Goal: Information Seeking & Learning: Find specific fact

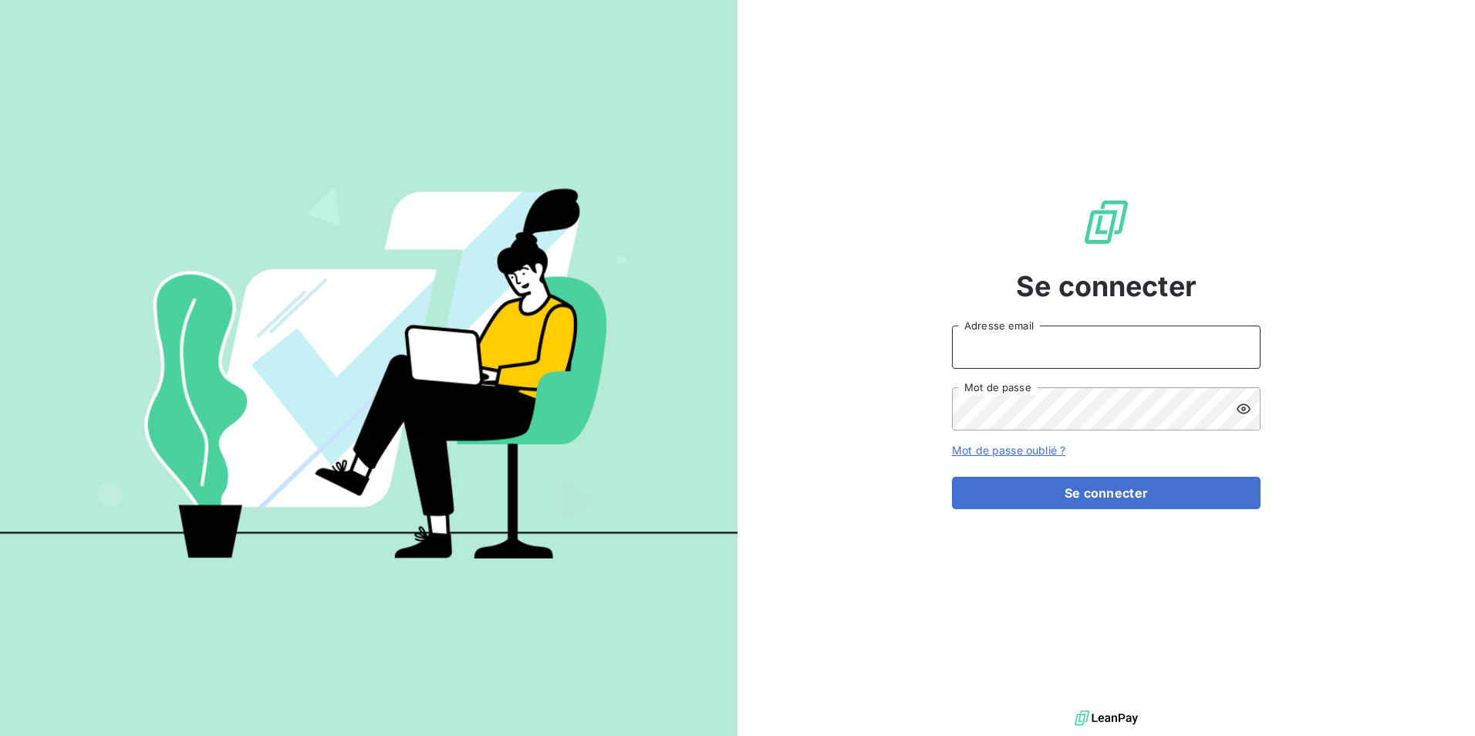
click at [1162, 350] on input "Adresse email" at bounding box center [1106, 347] width 309 height 43
type input "[EMAIL_ADDRESS][DOMAIN_NAME]"
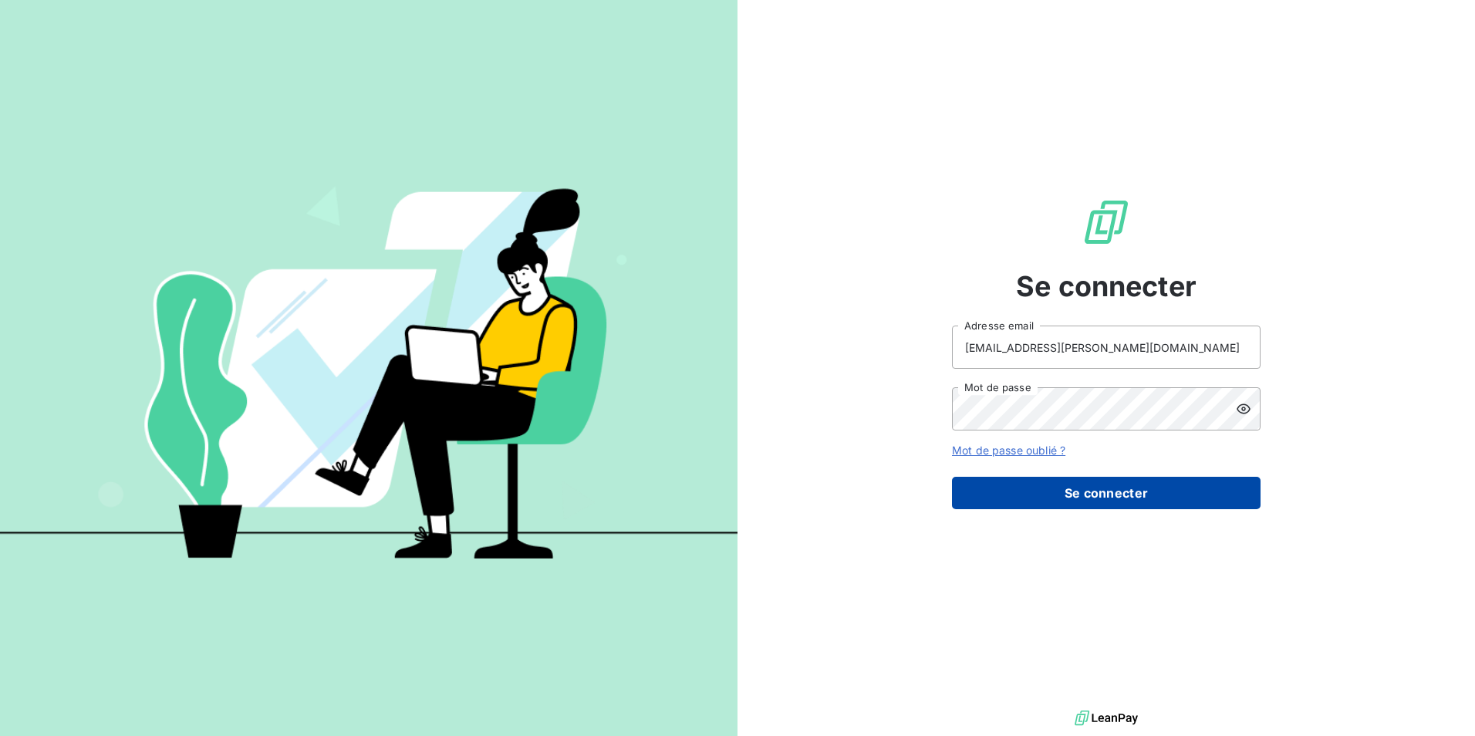
click at [1159, 499] on button "Se connecter" at bounding box center [1106, 493] width 309 height 32
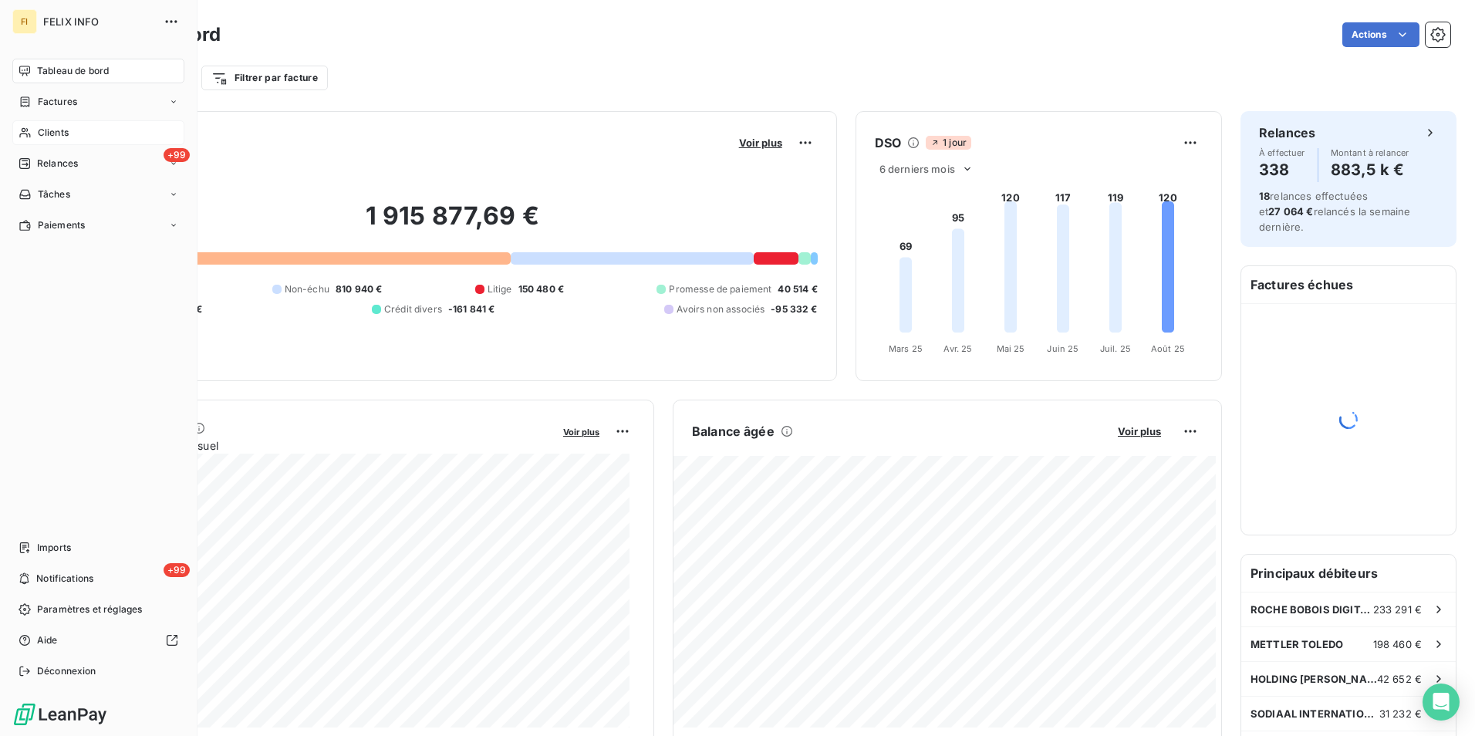
click at [54, 133] on span "Clients" at bounding box center [53, 133] width 31 height 14
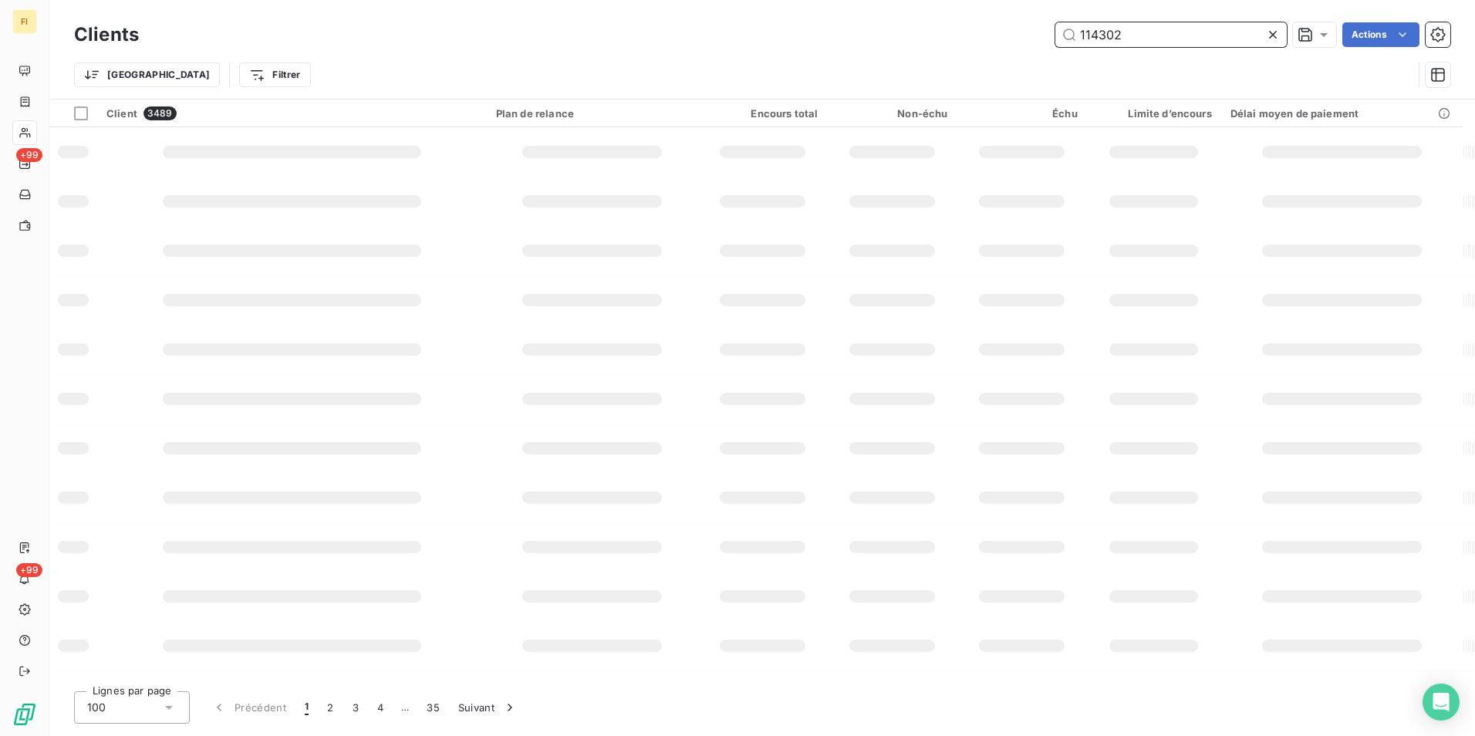
type input "114302"
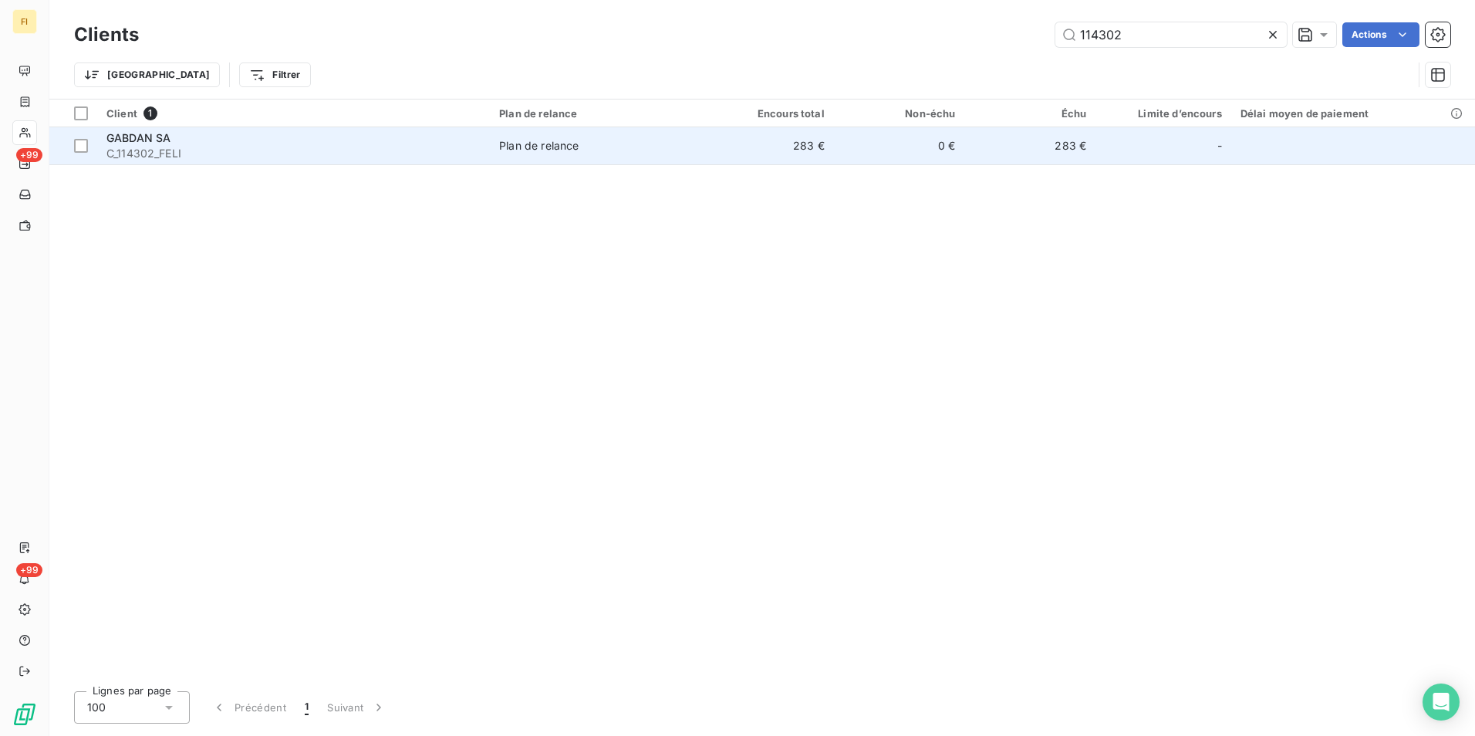
click at [564, 140] on div "Plan de relance" at bounding box center [538, 145] width 79 height 15
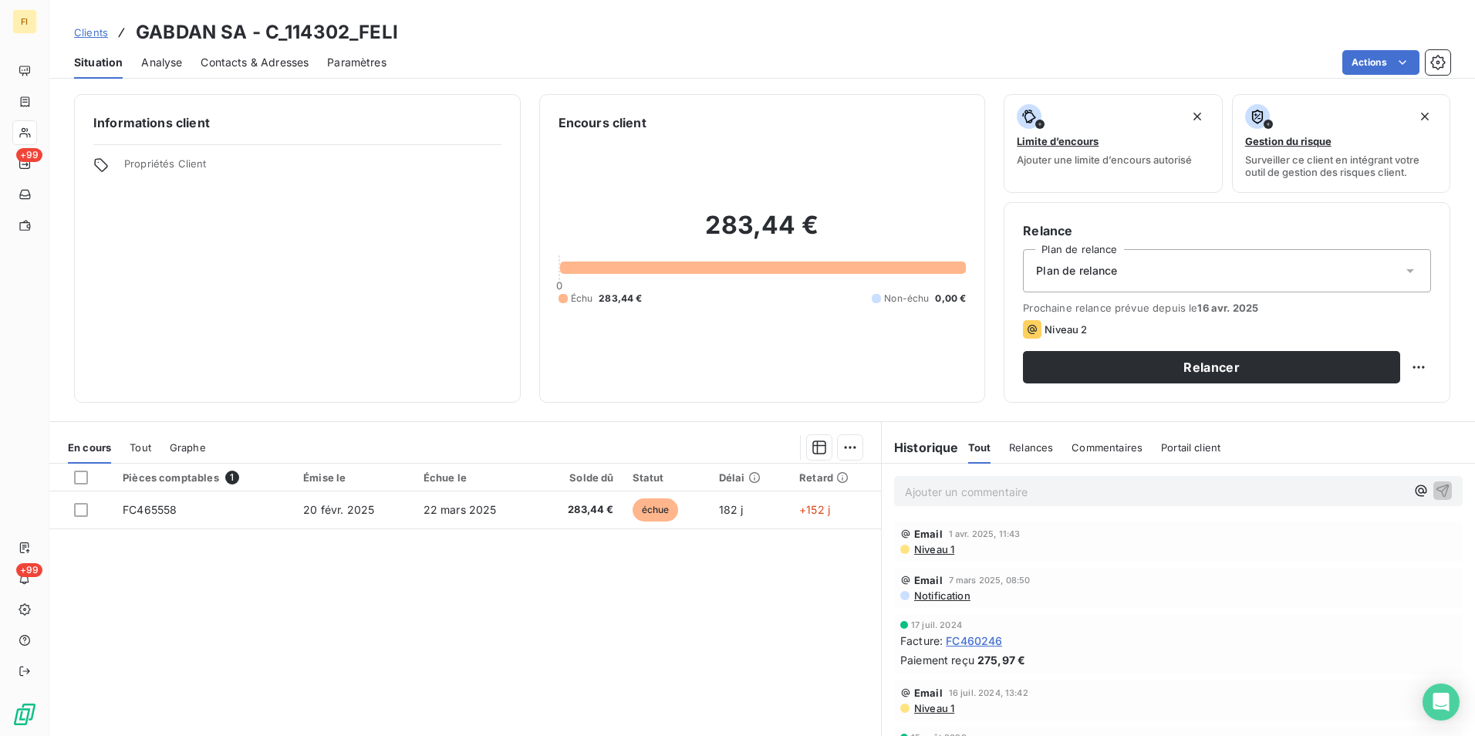
click at [276, 63] on span "Contacts & Adresses" at bounding box center [255, 62] width 108 height 15
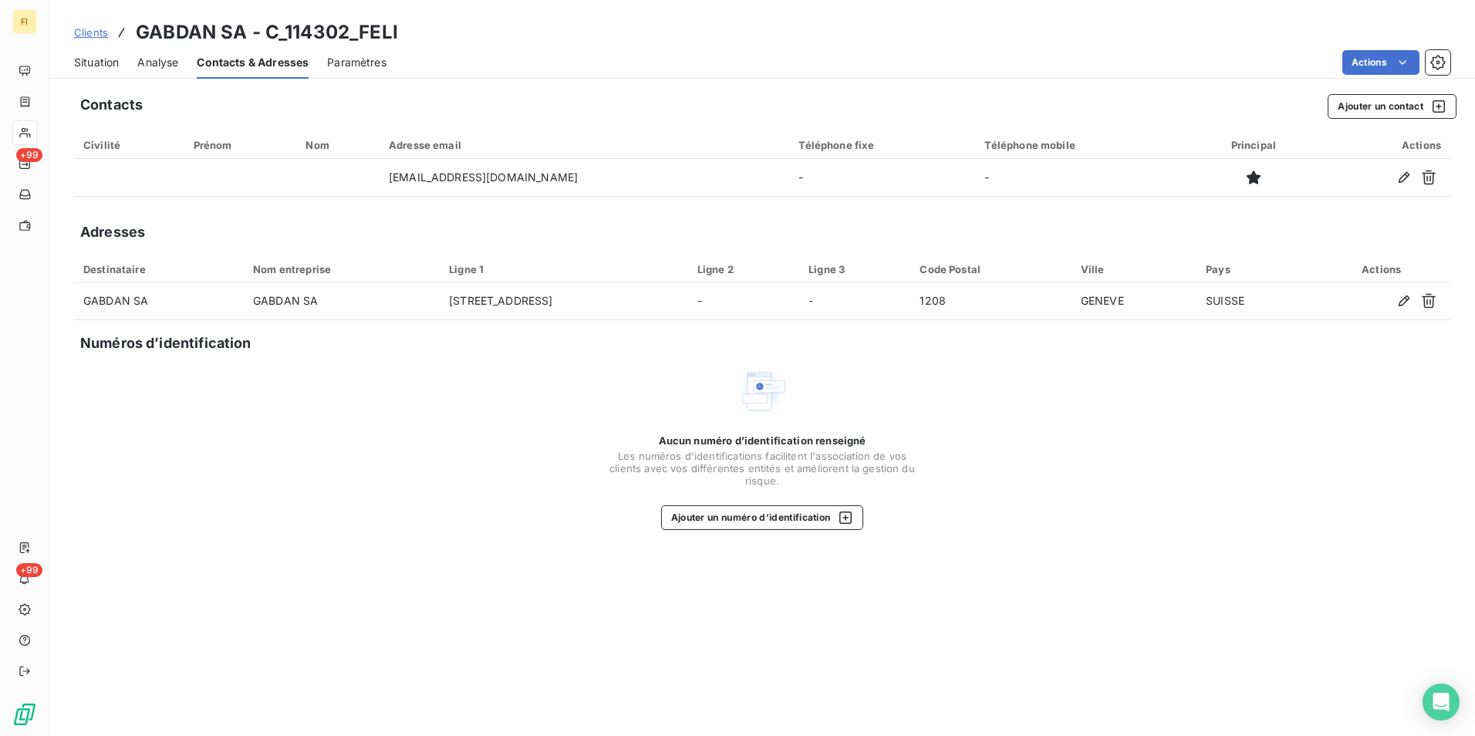
click at [93, 32] on span "Clients" at bounding box center [91, 32] width 34 height 12
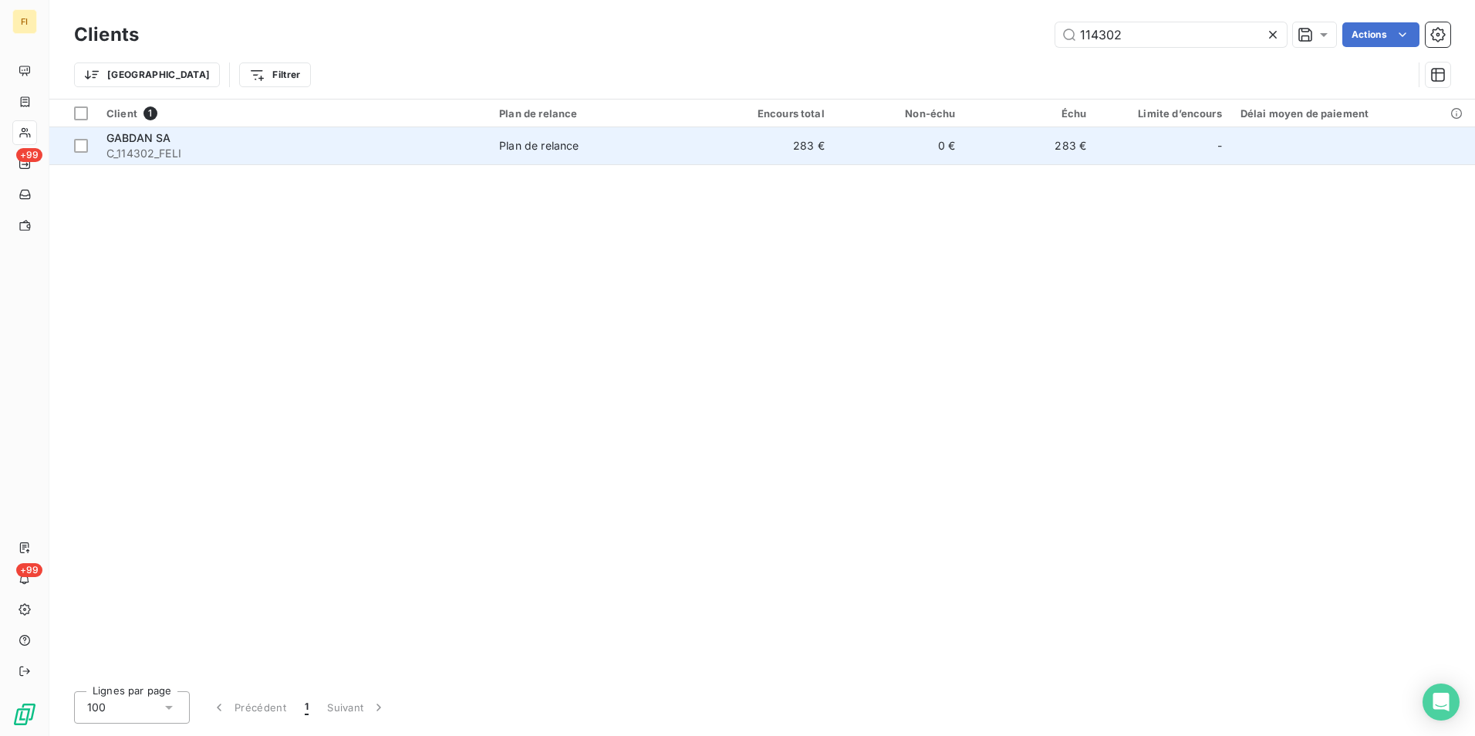
click at [149, 150] on span "C_114302_FELI" at bounding box center [293, 153] width 374 height 15
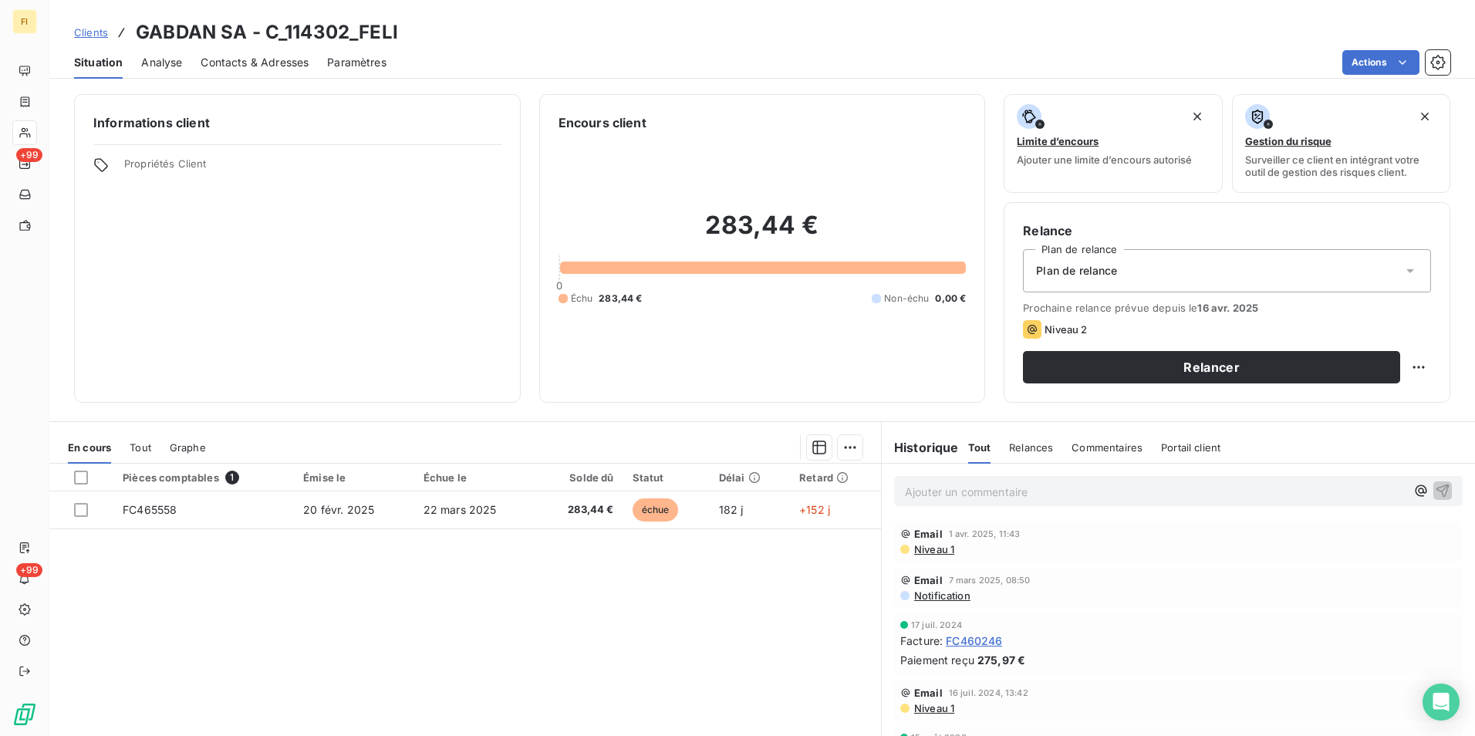
click at [177, 32] on h3 "GABDAN SA - C_114302_FELI" at bounding box center [267, 33] width 262 height 28
copy h3 "GABDAN"
click at [76, 29] on span "Clients" at bounding box center [91, 32] width 34 height 12
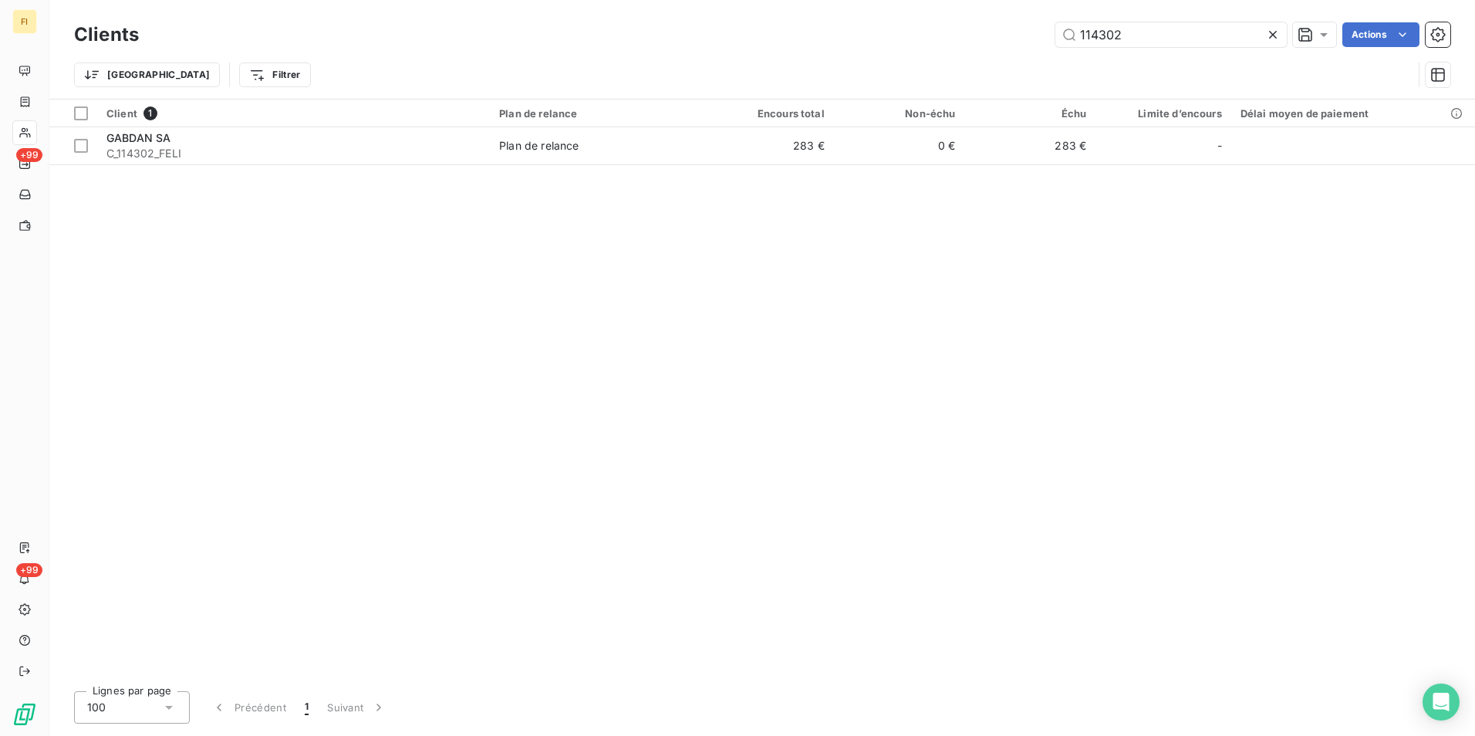
drag, startPoint x: 1132, startPoint y: 42, endPoint x: 767, endPoint y: 12, distance: 366.9
click at [902, 14] on div "Clients 114302 Actions Trier Filtrer" at bounding box center [761, 49] width 1425 height 99
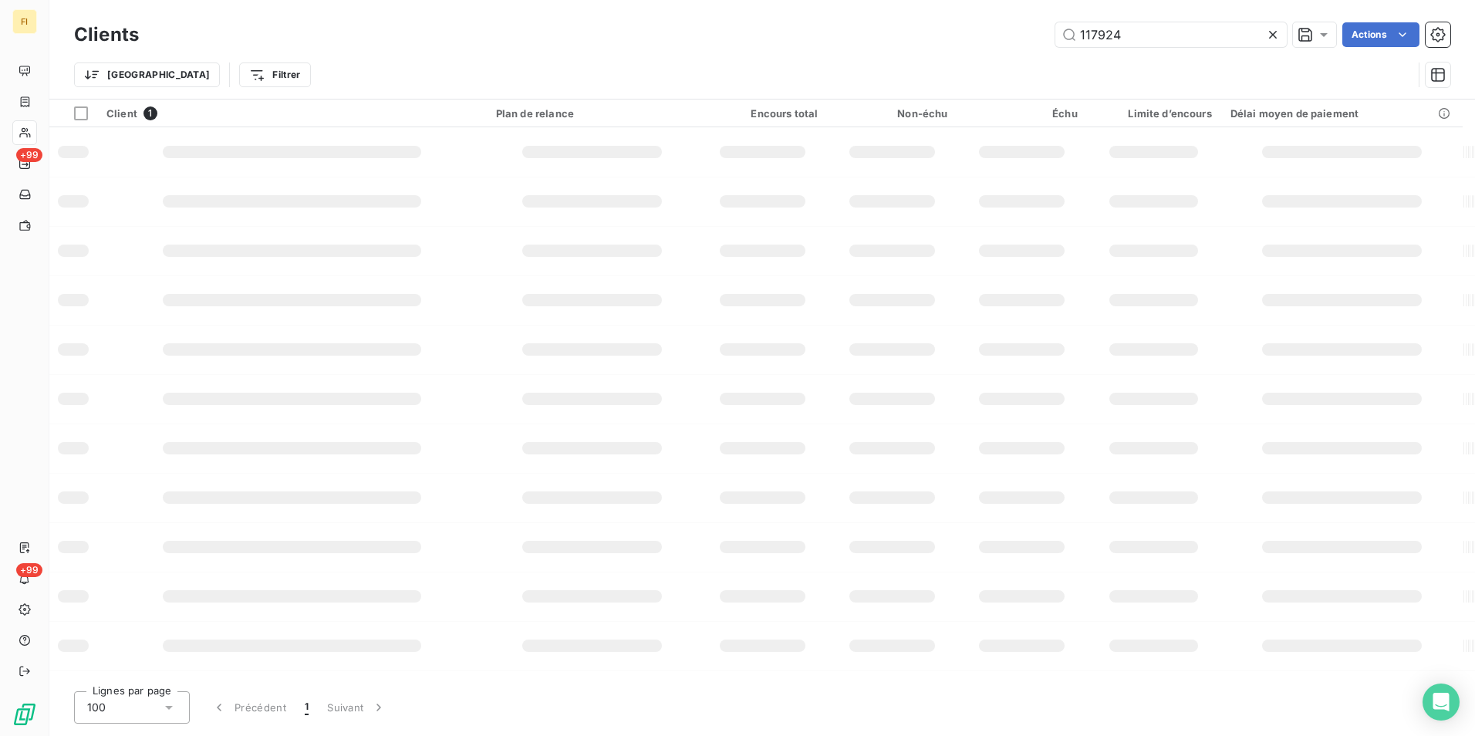
type input "117924"
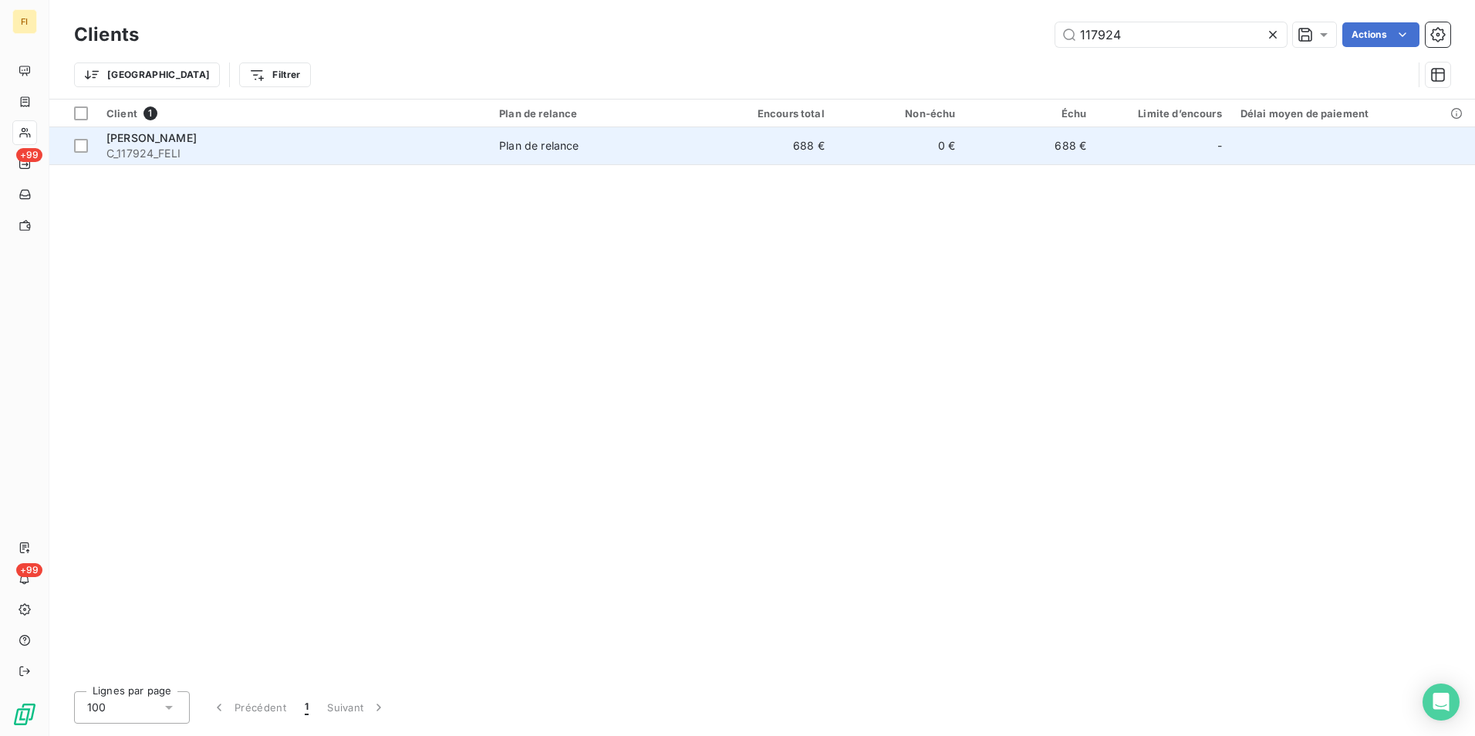
click at [790, 153] on td "688 €" at bounding box center [768, 145] width 131 height 37
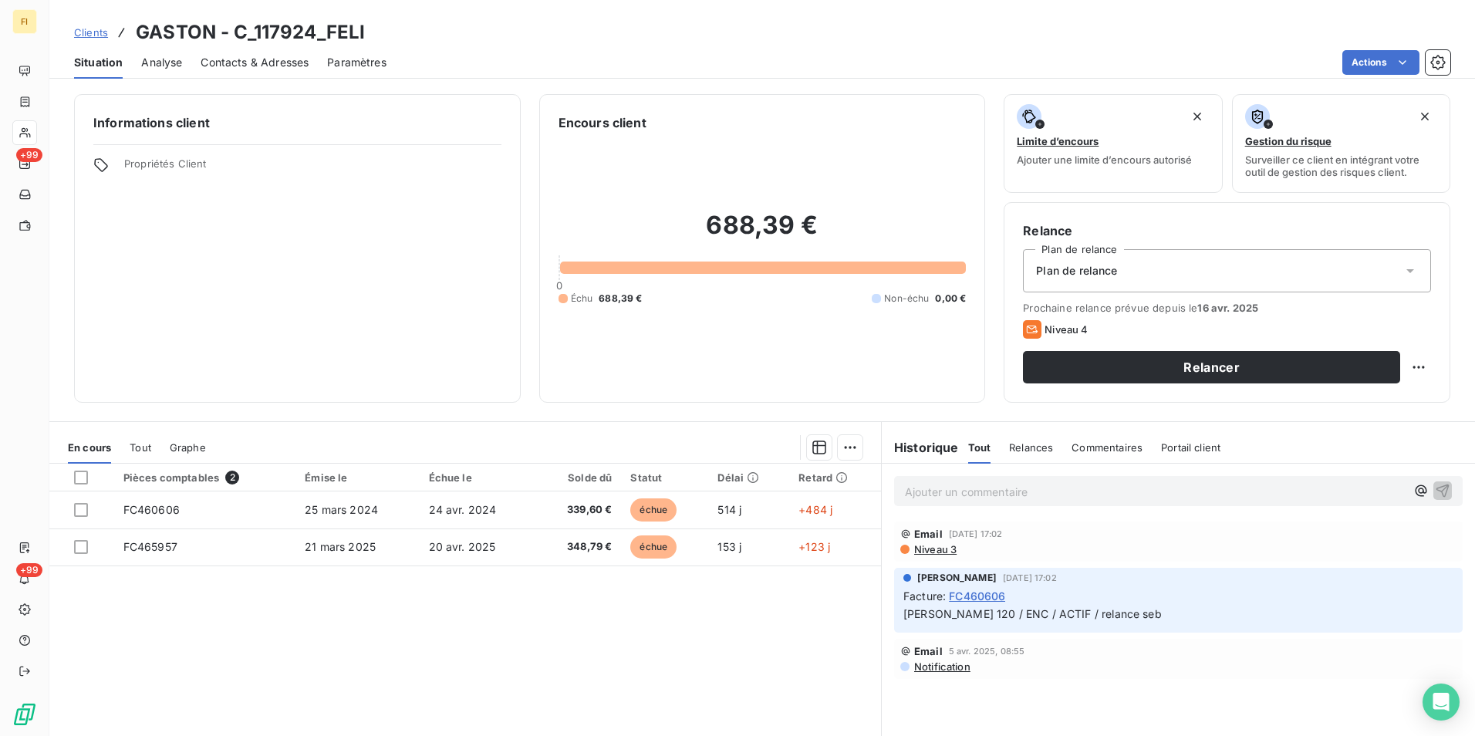
click at [263, 65] on span "Contacts & Adresses" at bounding box center [255, 62] width 108 height 15
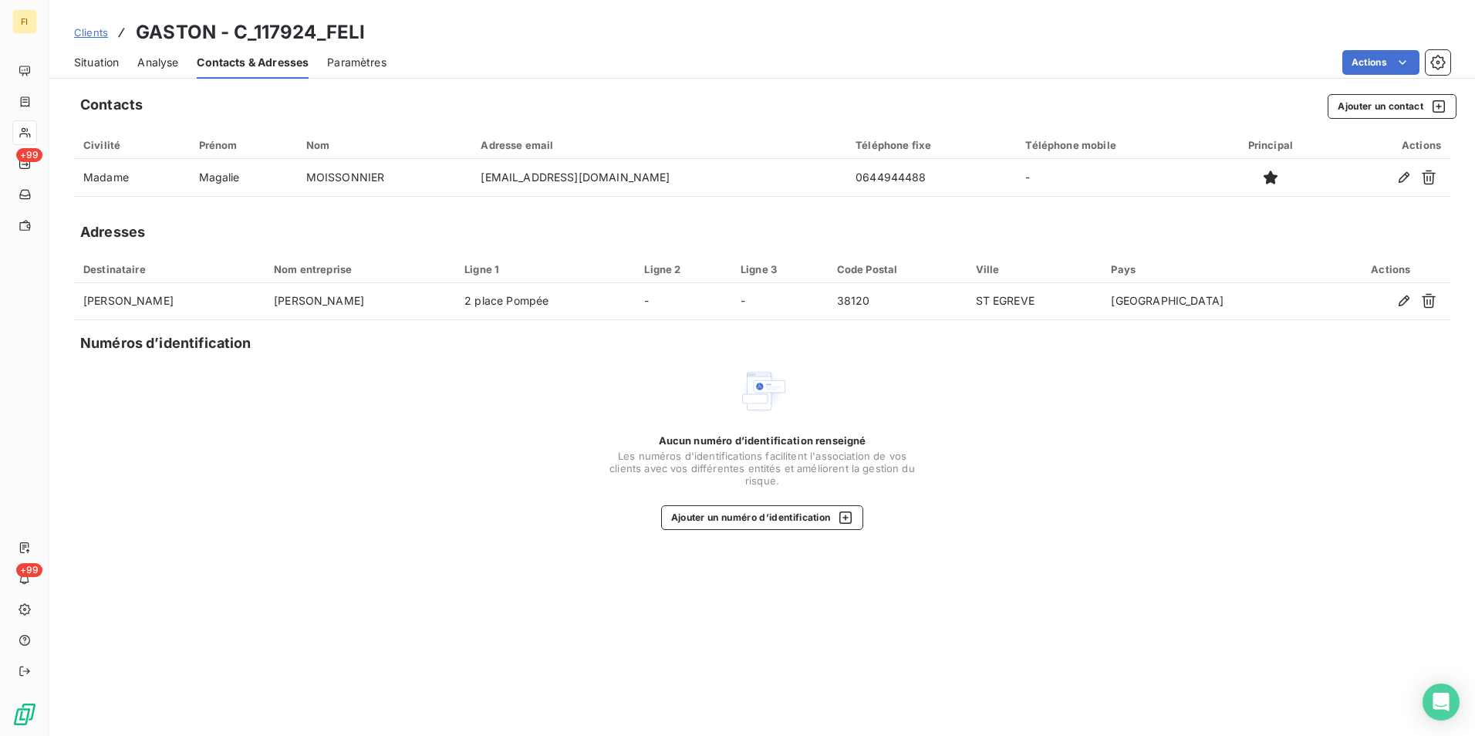
click at [90, 29] on span "Clients" at bounding box center [91, 32] width 34 height 12
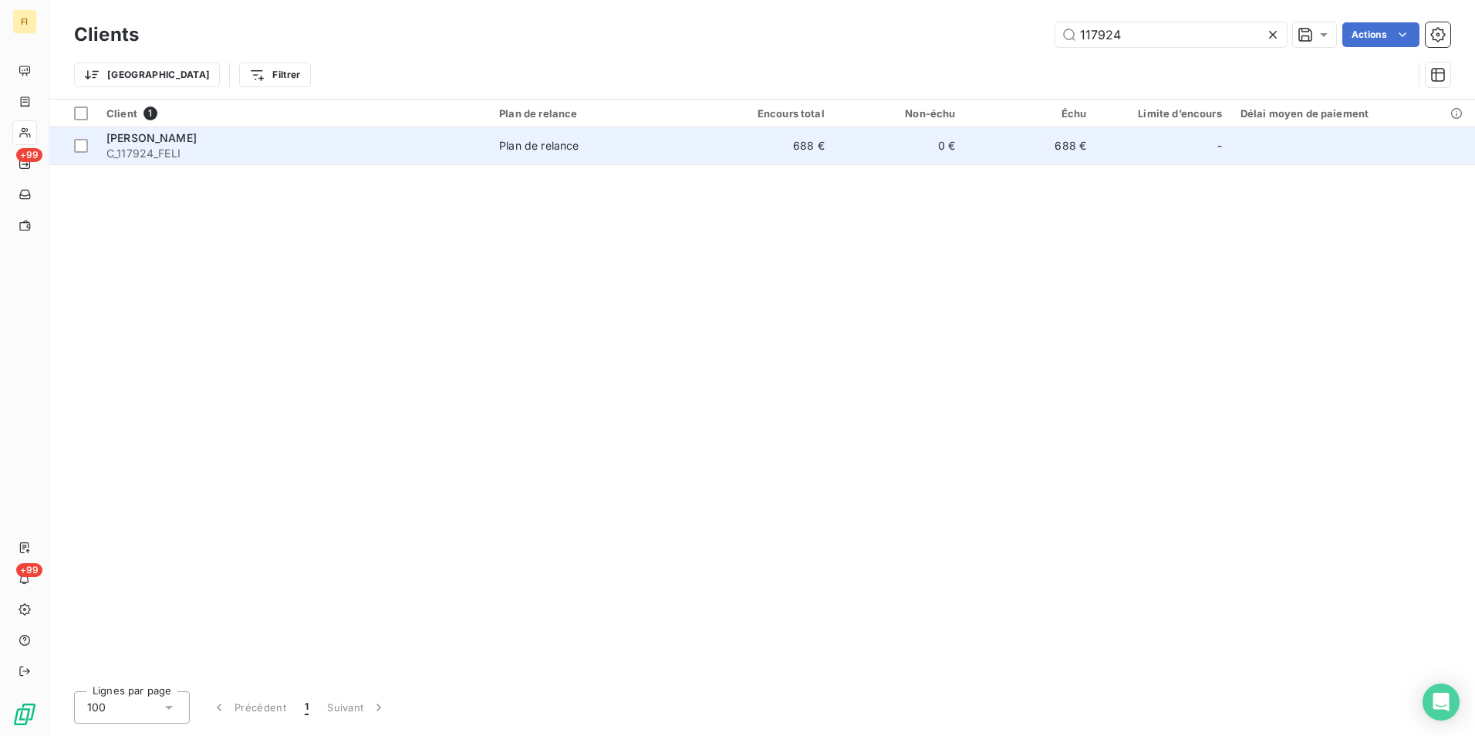
click at [138, 153] on span "C_117924_FELI" at bounding box center [293, 153] width 374 height 15
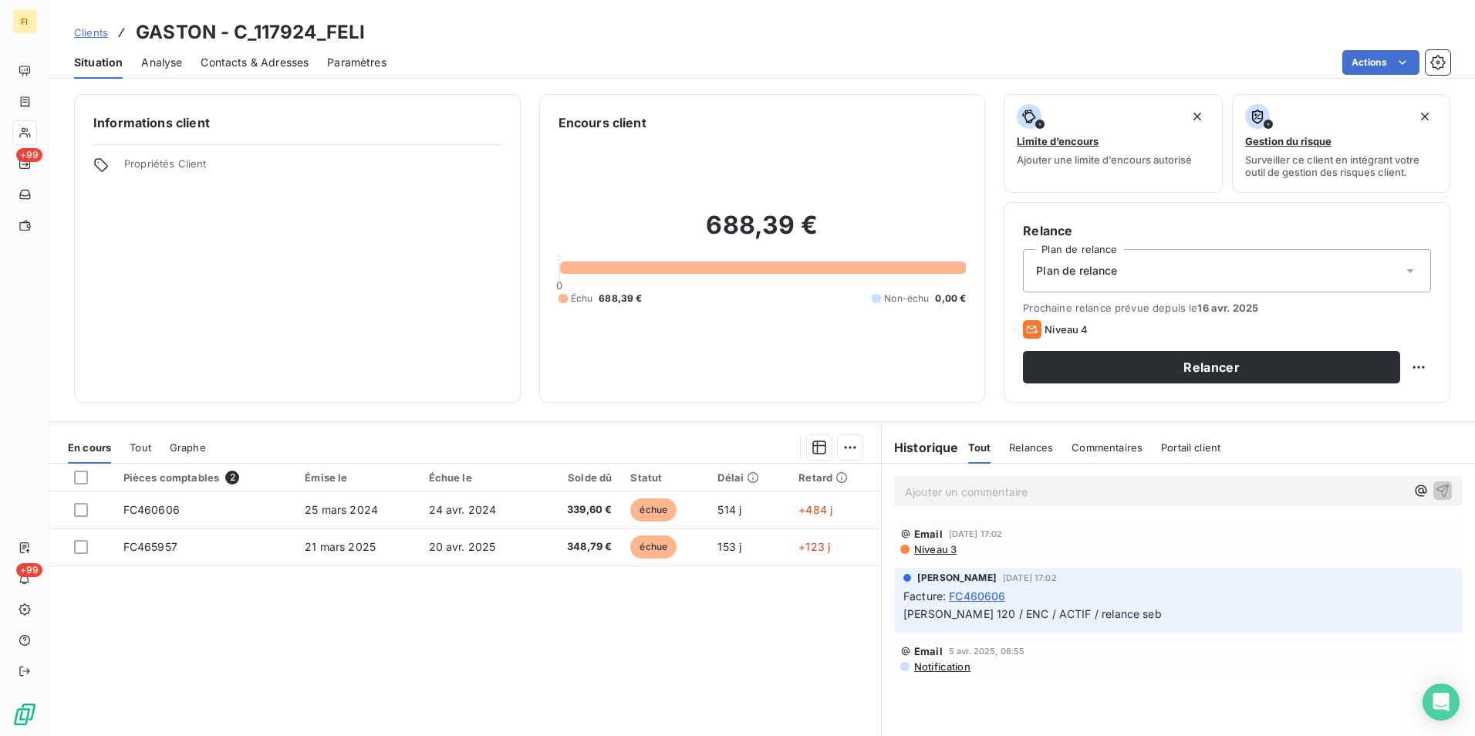
click at [185, 29] on h3 "GASTON - C_117924_FELI" at bounding box center [250, 33] width 229 height 28
copy h3 "[PERSON_NAME]"
click at [78, 31] on span "Clients" at bounding box center [91, 32] width 34 height 12
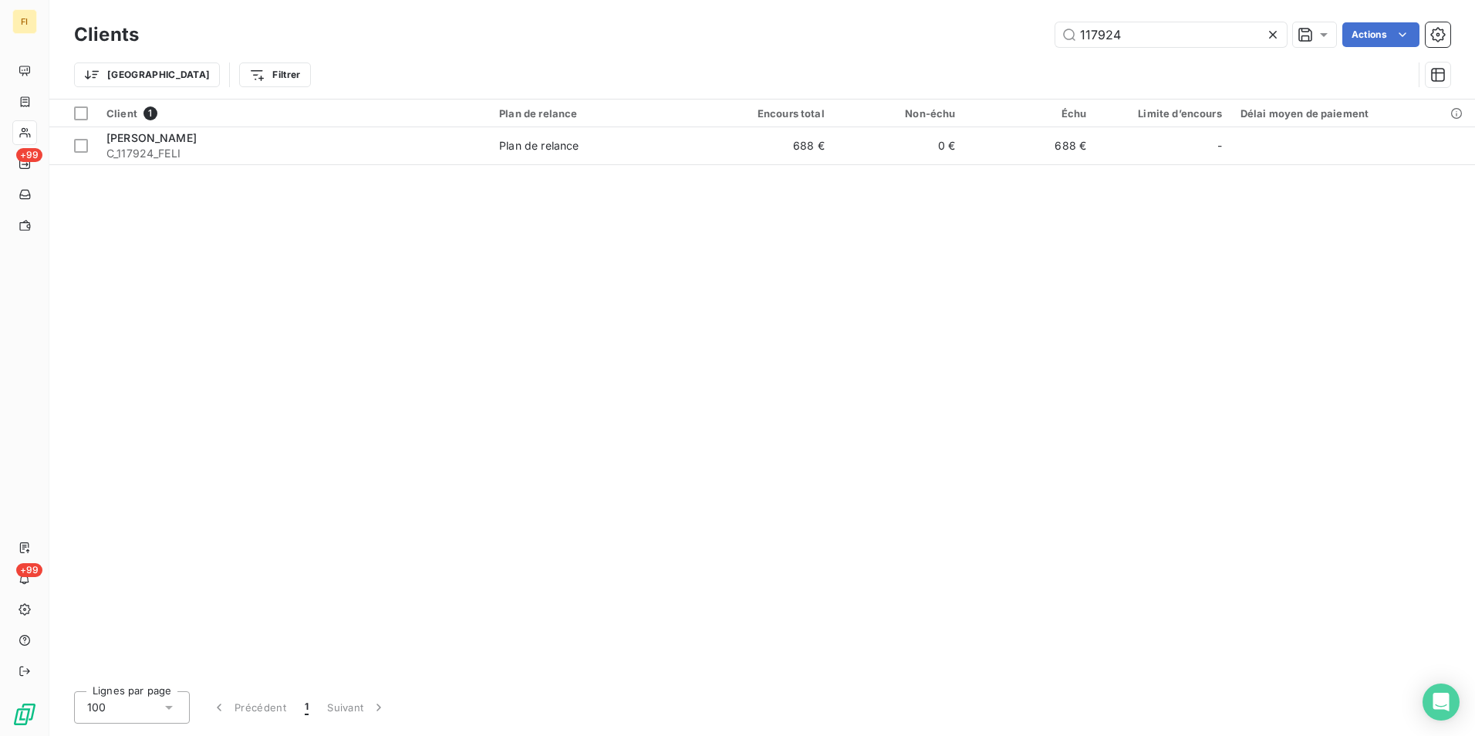
drag, startPoint x: 1161, startPoint y: 42, endPoint x: 771, endPoint y: 24, distance: 390.7
click at [913, 32] on div "117924 Actions" at bounding box center [803, 34] width 1293 height 25
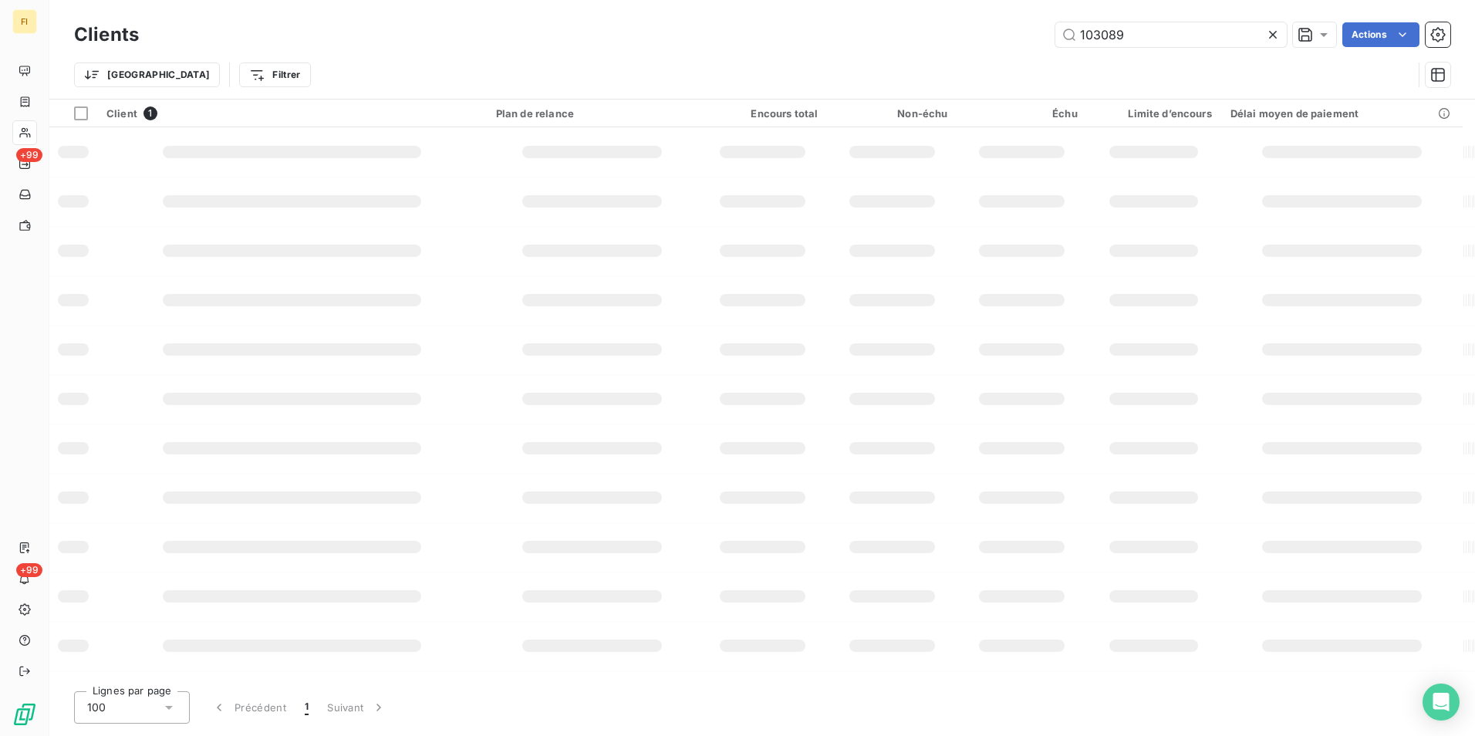
type input "103089"
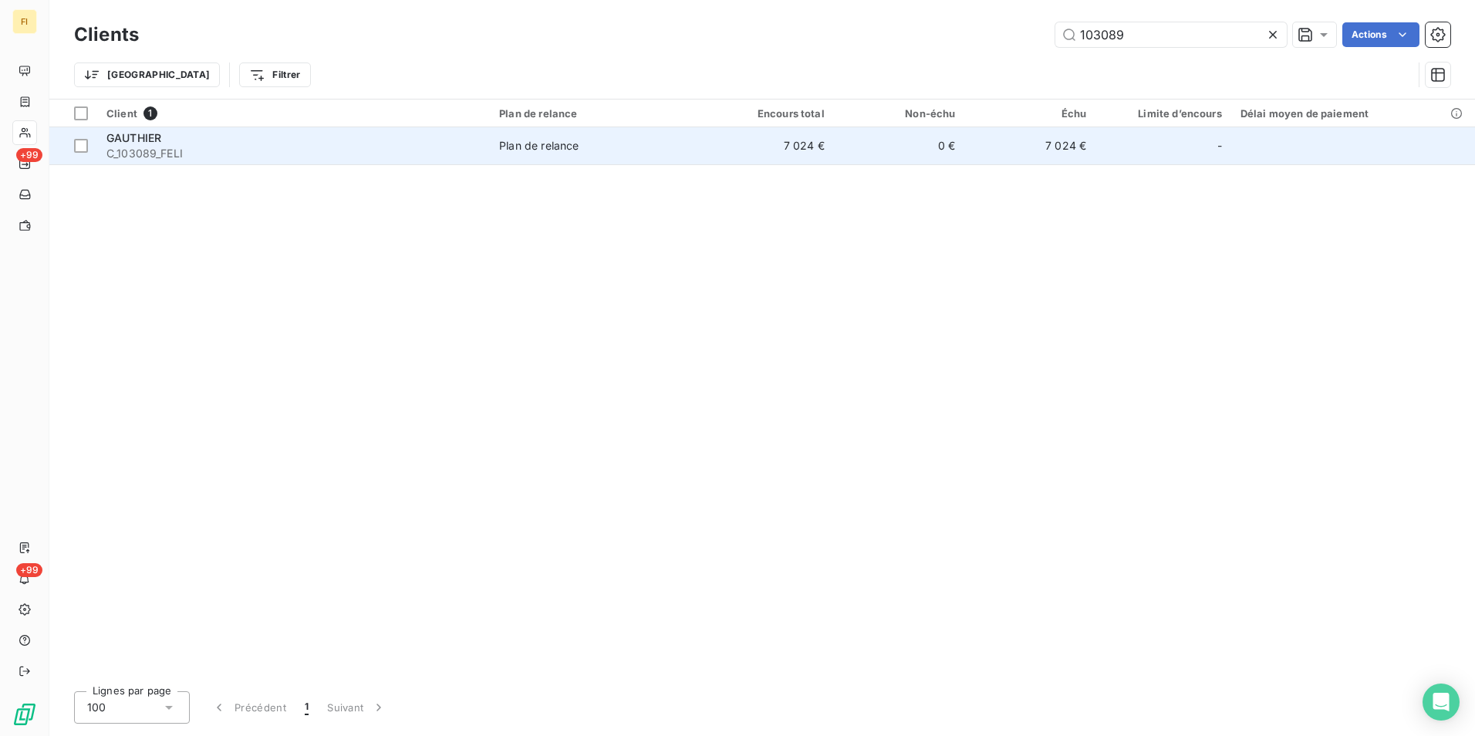
click at [744, 140] on td "7 024 €" at bounding box center [768, 145] width 131 height 37
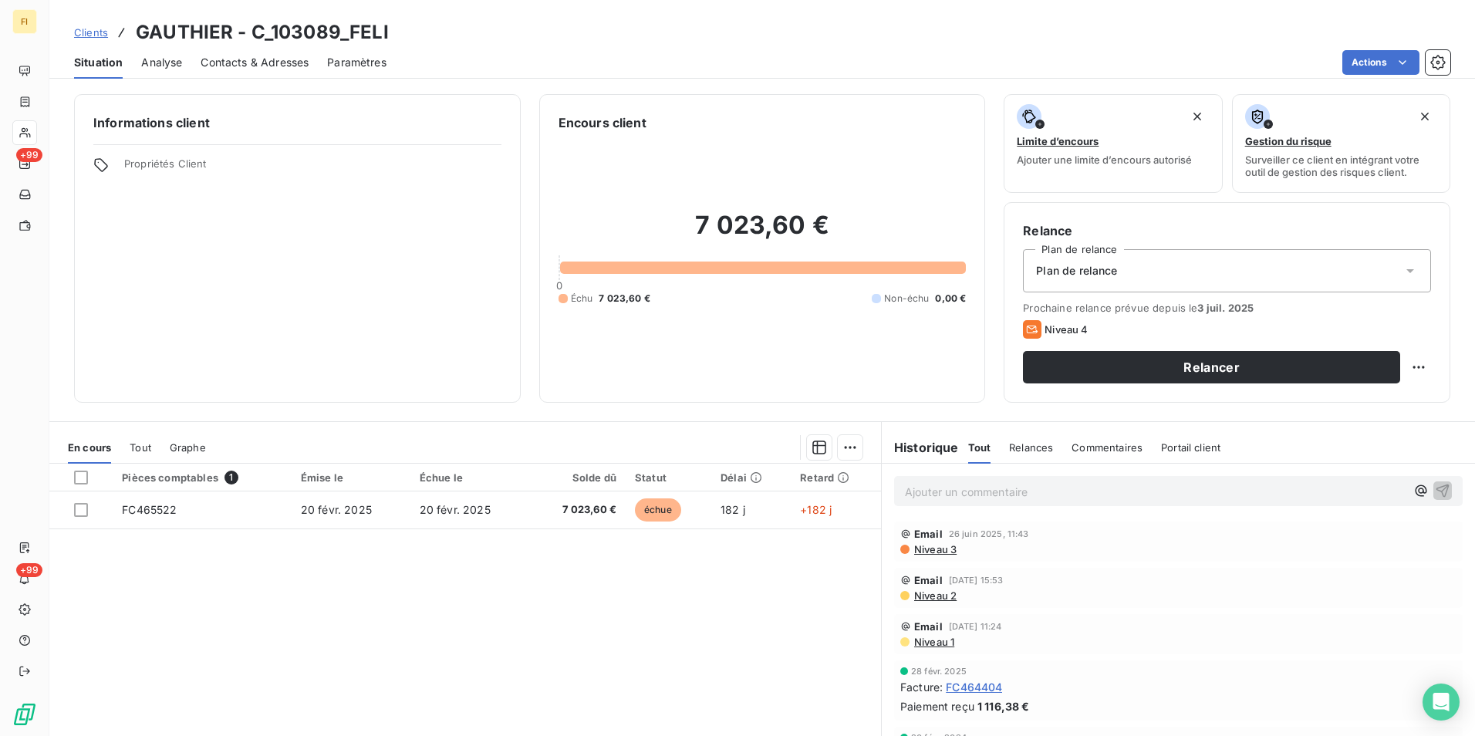
click at [199, 27] on h3 "GAUTHIER - C_103089_FELI" at bounding box center [262, 33] width 253 height 28
copy h3 "GAUTHIER"
click at [98, 32] on span "Clients" at bounding box center [91, 32] width 34 height 12
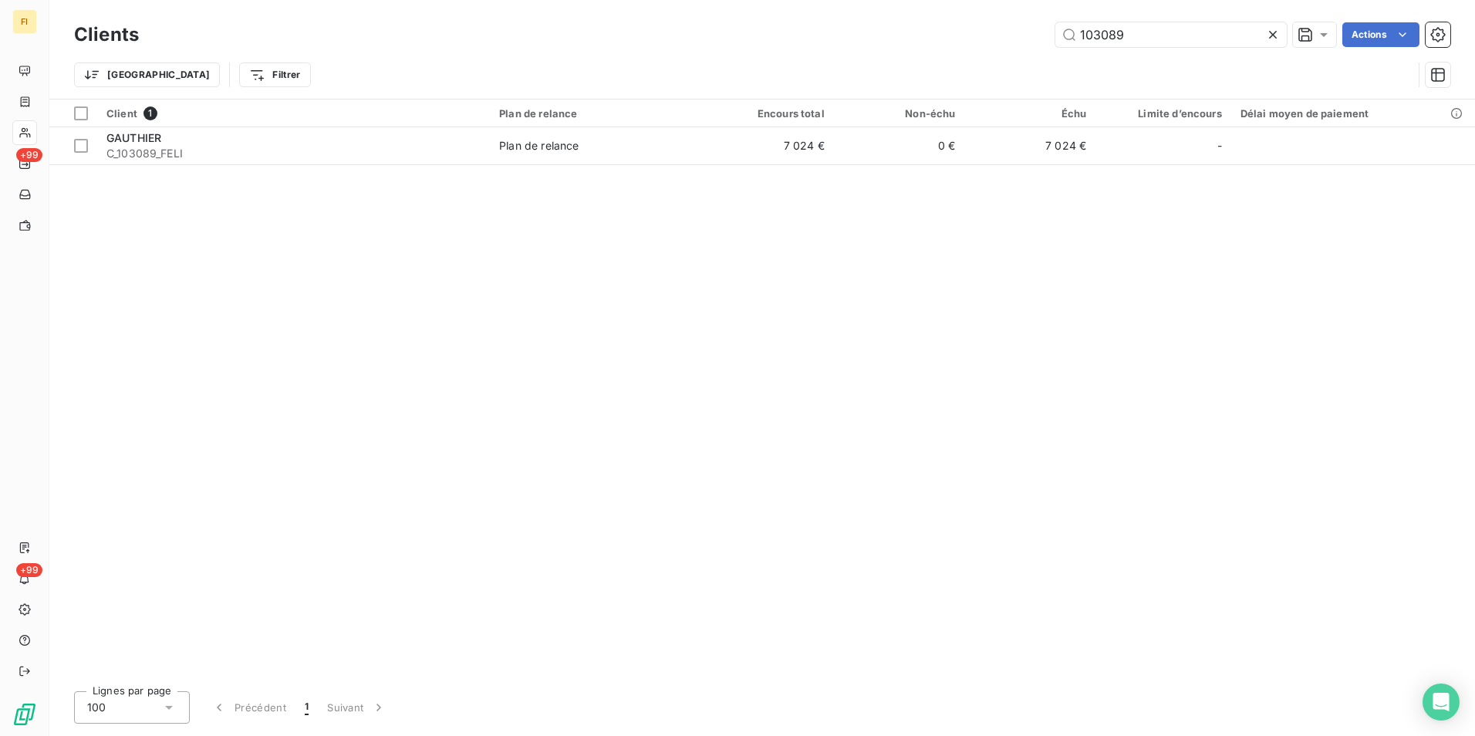
drag, startPoint x: 962, startPoint y: 32, endPoint x: 896, endPoint y: 24, distance: 66.1
click at [896, 24] on div "103089 Actions" at bounding box center [803, 34] width 1293 height 25
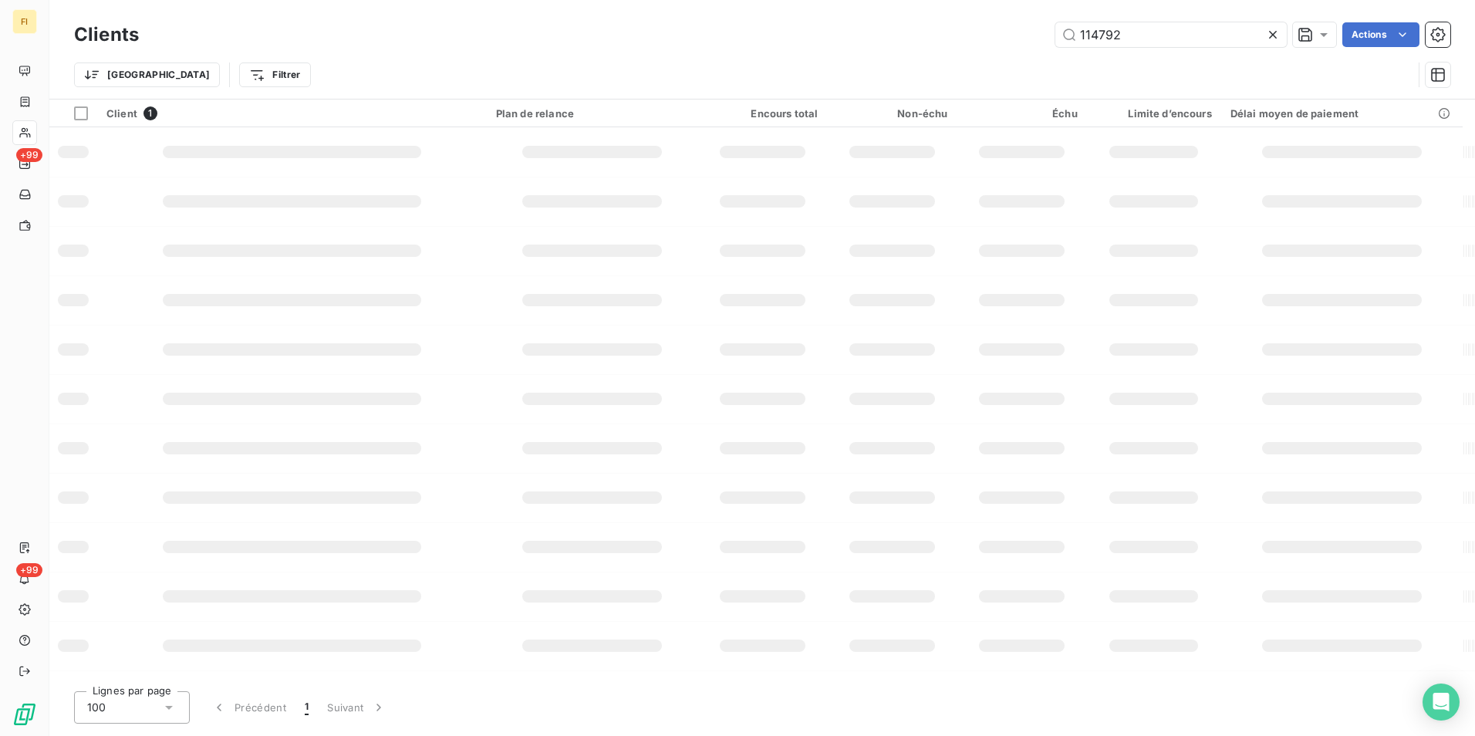
type input "114792"
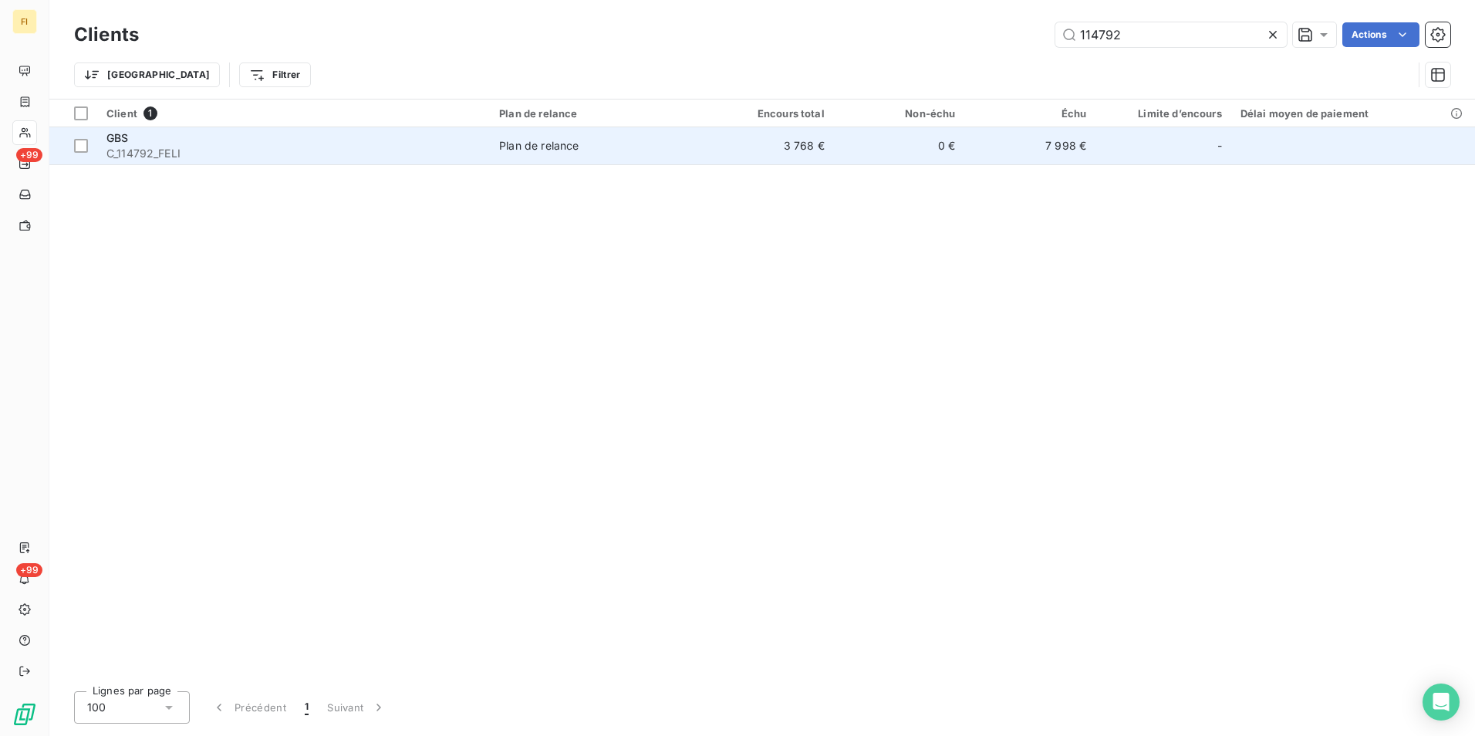
click at [870, 153] on td "0 €" at bounding box center [899, 145] width 131 height 37
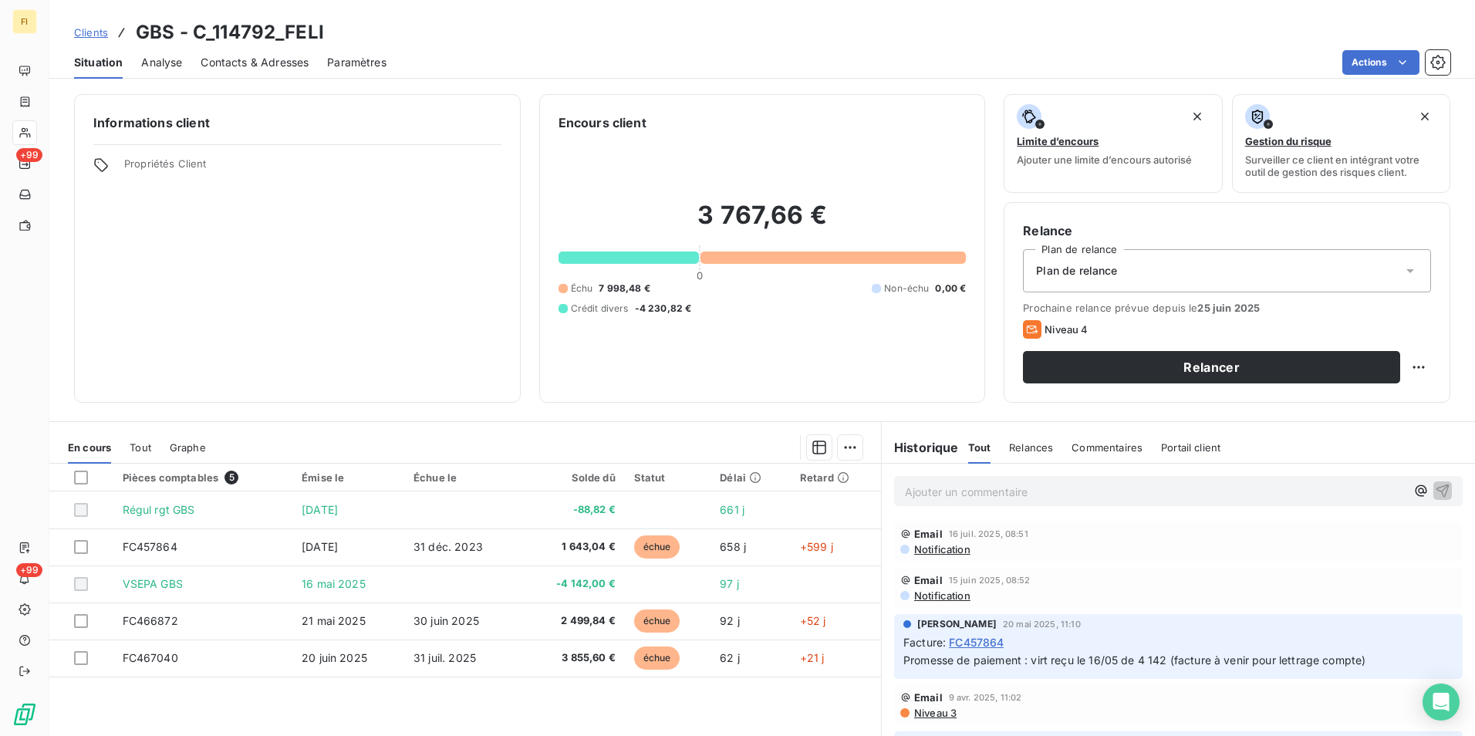
click at [91, 29] on span "Clients" at bounding box center [91, 32] width 34 height 12
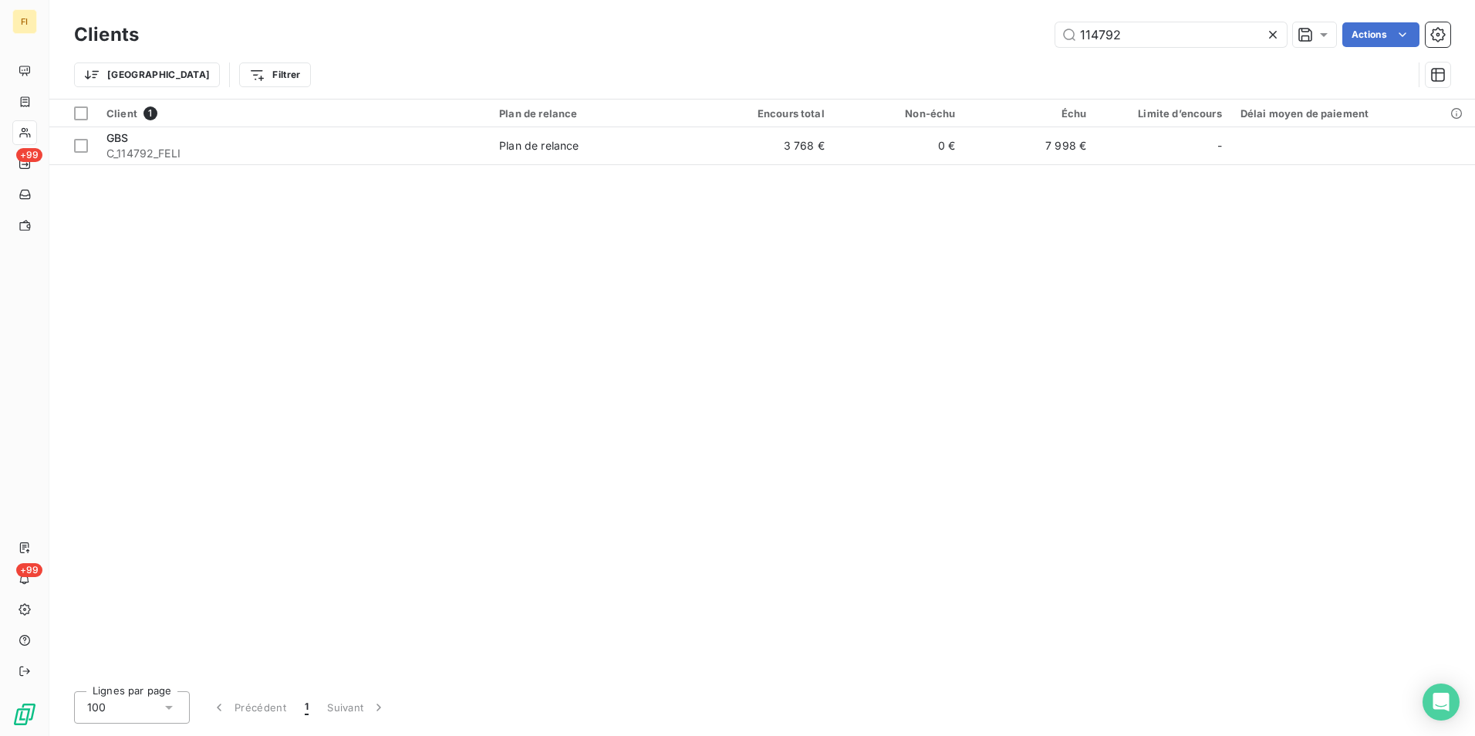
drag, startPoint x: 1141, startPoint y: 42, endPoint x: 1011, endPoint y: 28, distance: 130.3
click at [1018, 28] on div "114792 Actions" at bounding box center [803, 34] width 1293 height 25
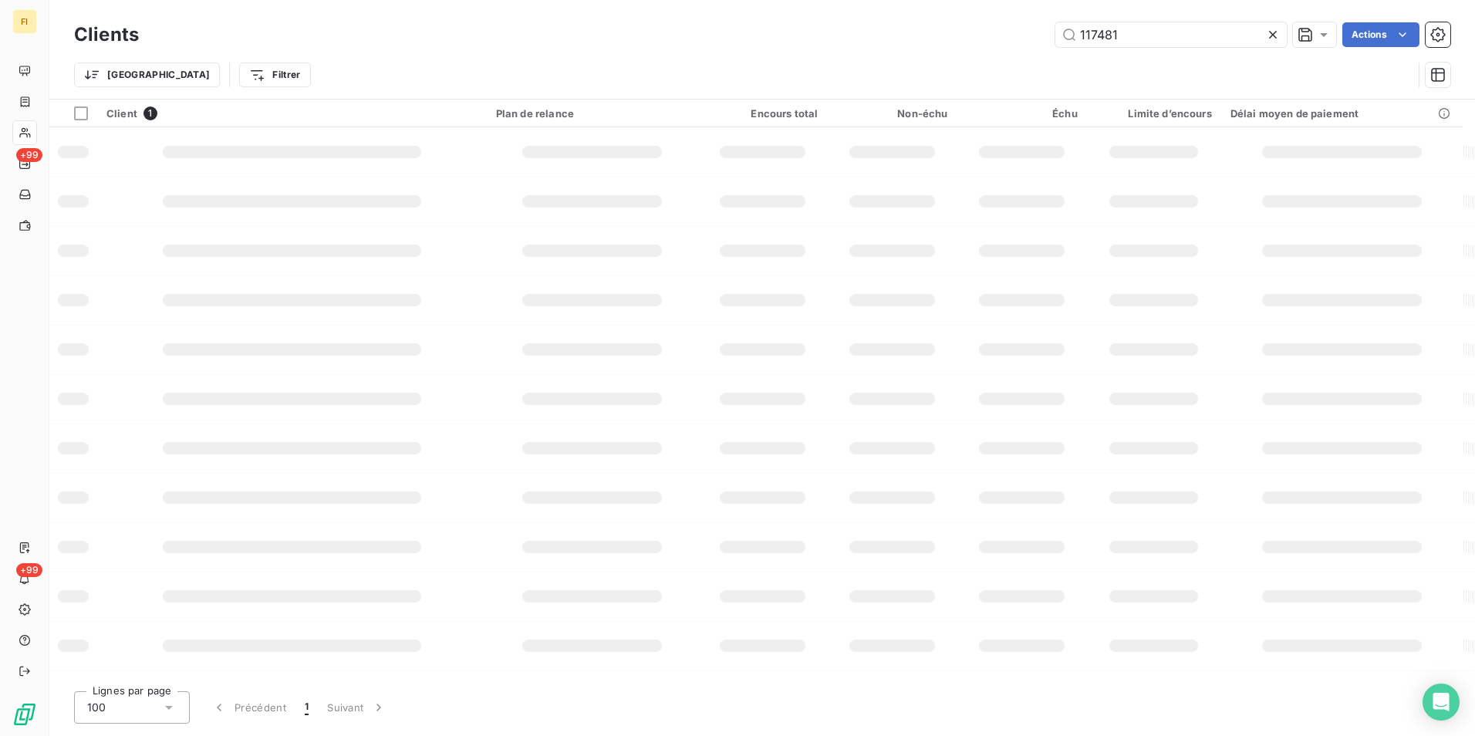
type input "117481"
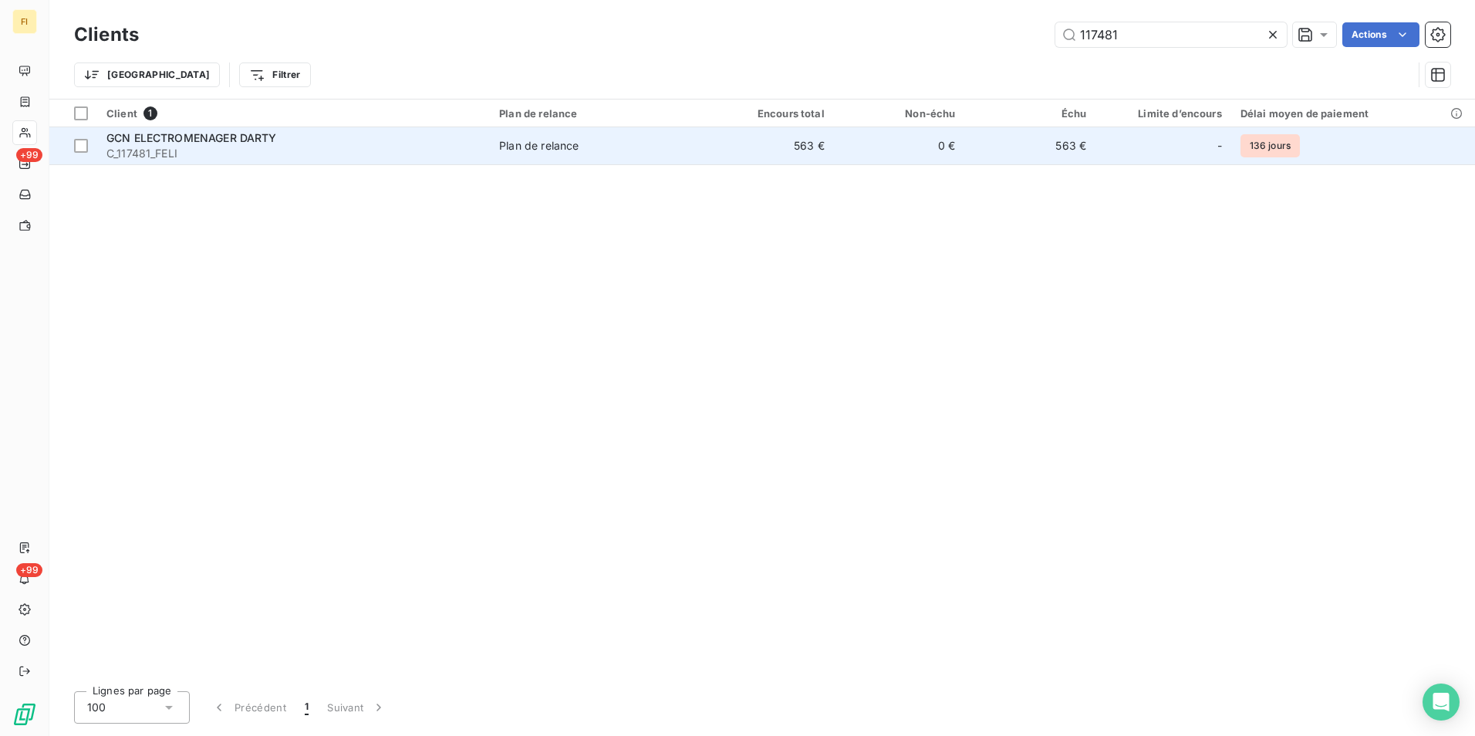
click at [926, 140] on td "0 €" at bounding box center [899, 145] width 131 height 37
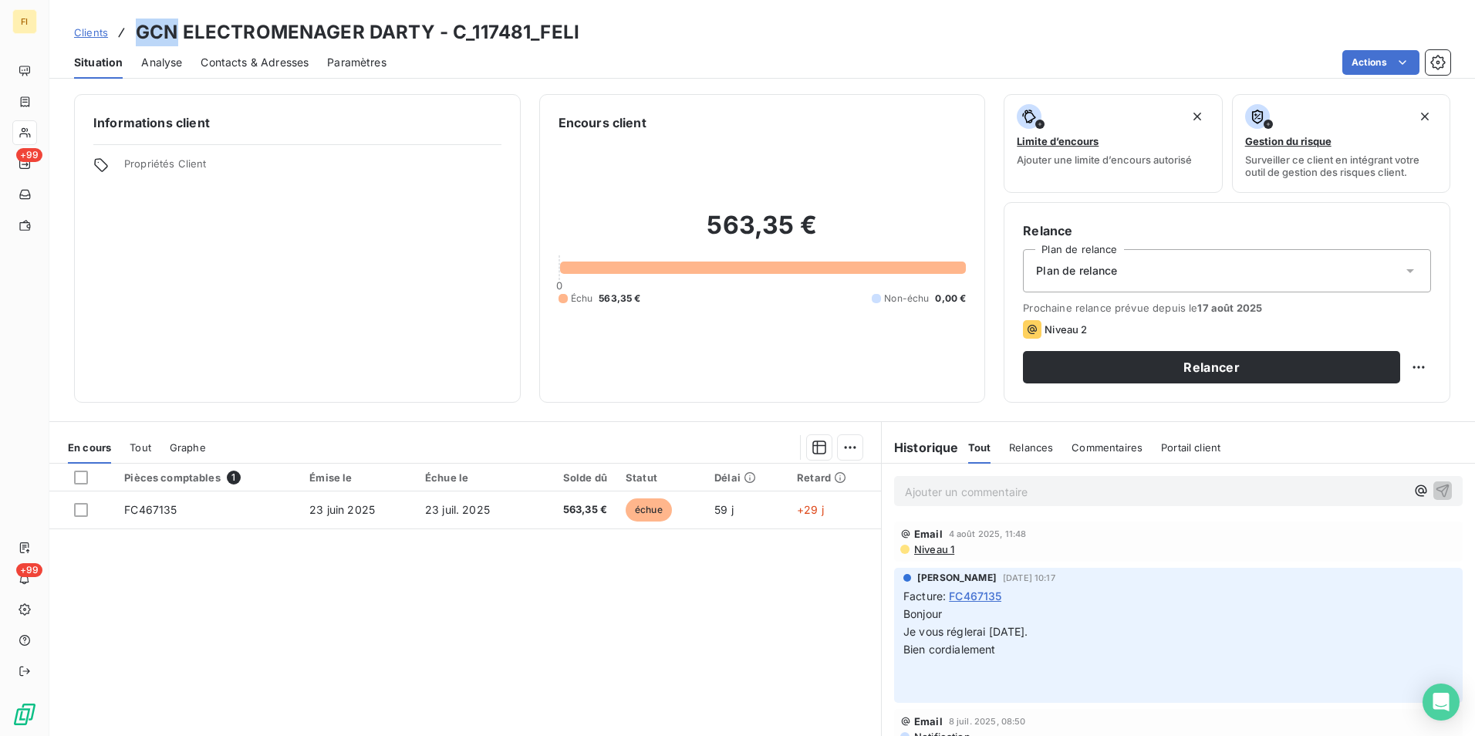
drag, startPoint x: 137, startPoint y: 32, endPoint x: 174, endPoint y: 31, distance: 37.8
click at [174, 31] on h3 "GCN ELECTROMENAGER DARTY - C_117481_FELI" at bounding box center [358, 33] width 444 height 28
copy h3 "GCN"
click at [97, 32] on span "Clients" at bounding box center [91, 32] width 34 height 12
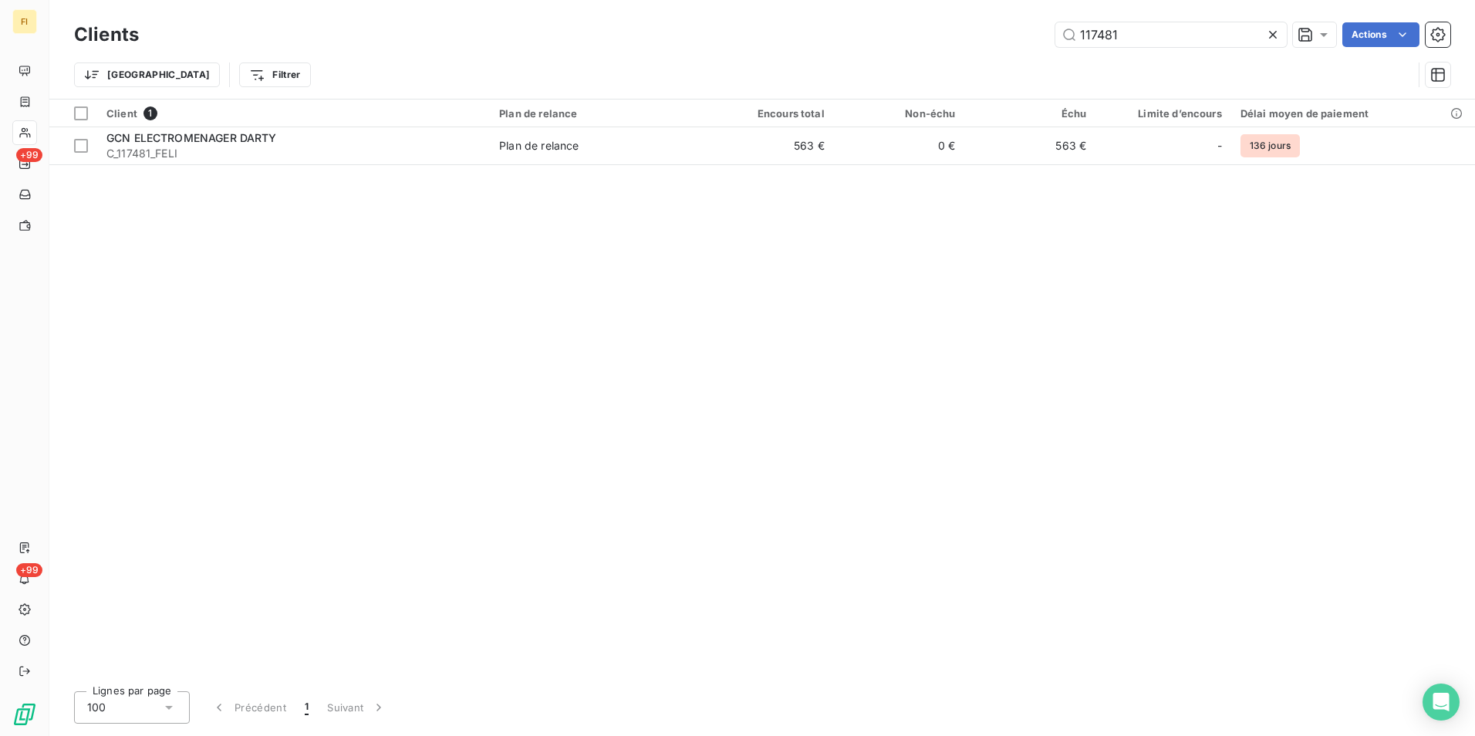
drag, startPoint x: 1172, startPoint y: 39, endPoint x: 837, endPoint y: 42, distance: 335.6
click at [875, 47] on div "Clients 117481 Actions" at bounding box center [762, 35] width 1376 height 32
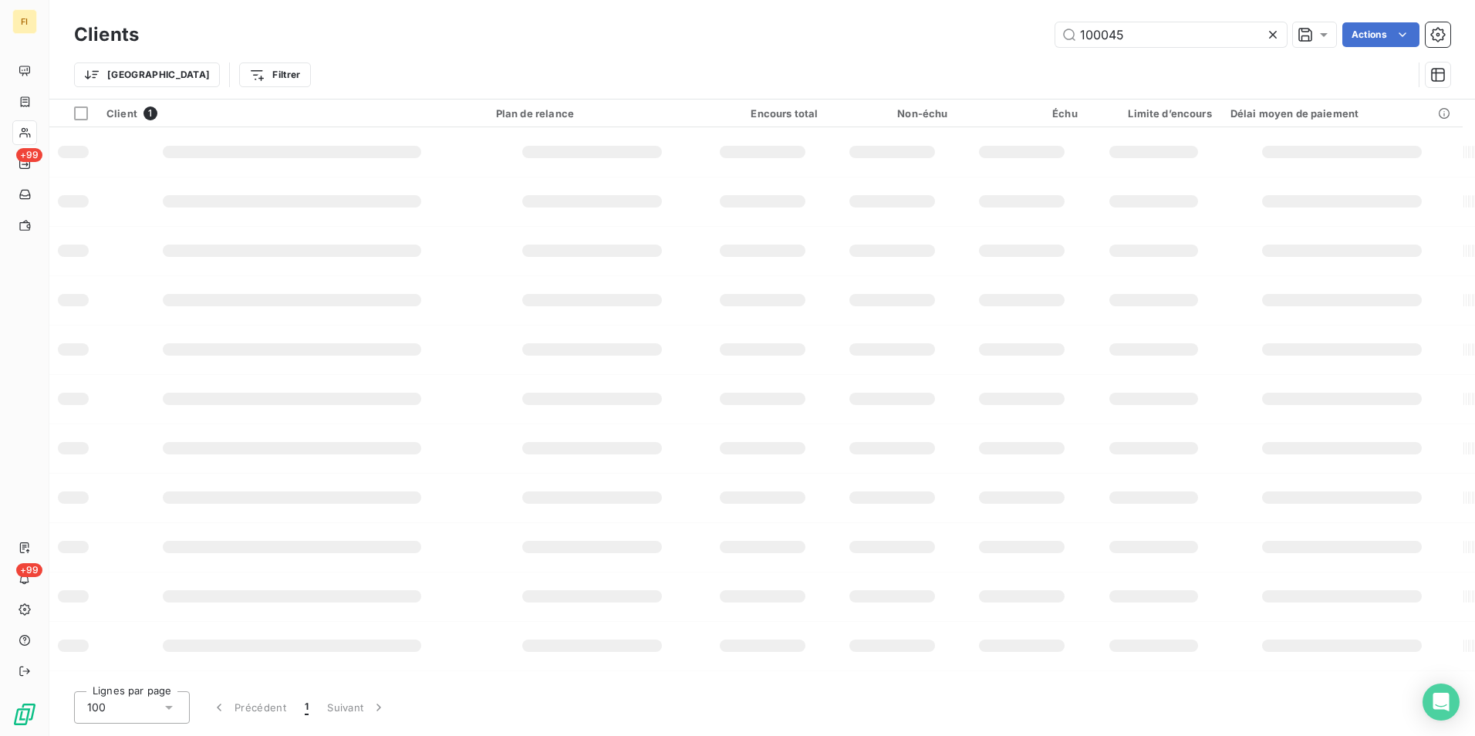
type input "100045"
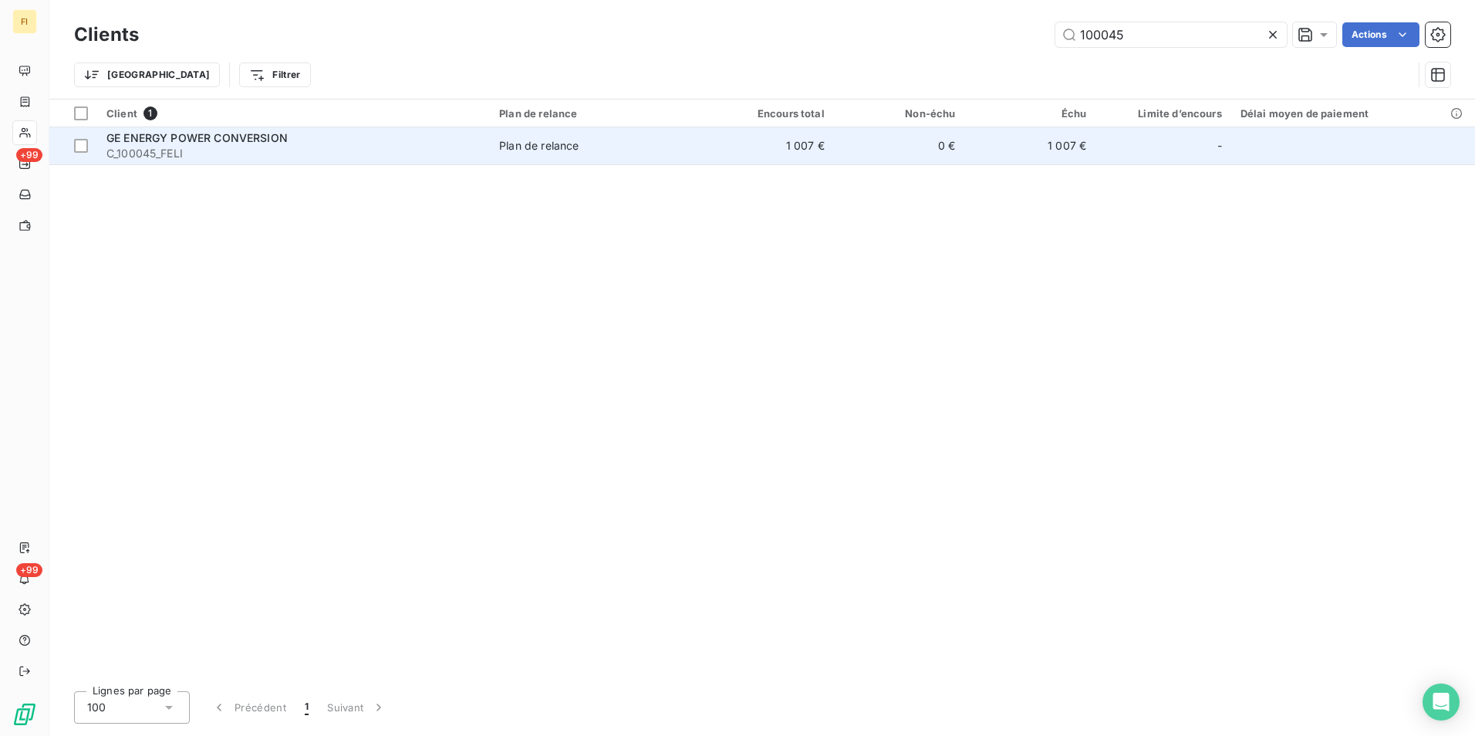
click at [724, 145] on td "1 007 €" at bounding box center [768, 145] width 131 height 37
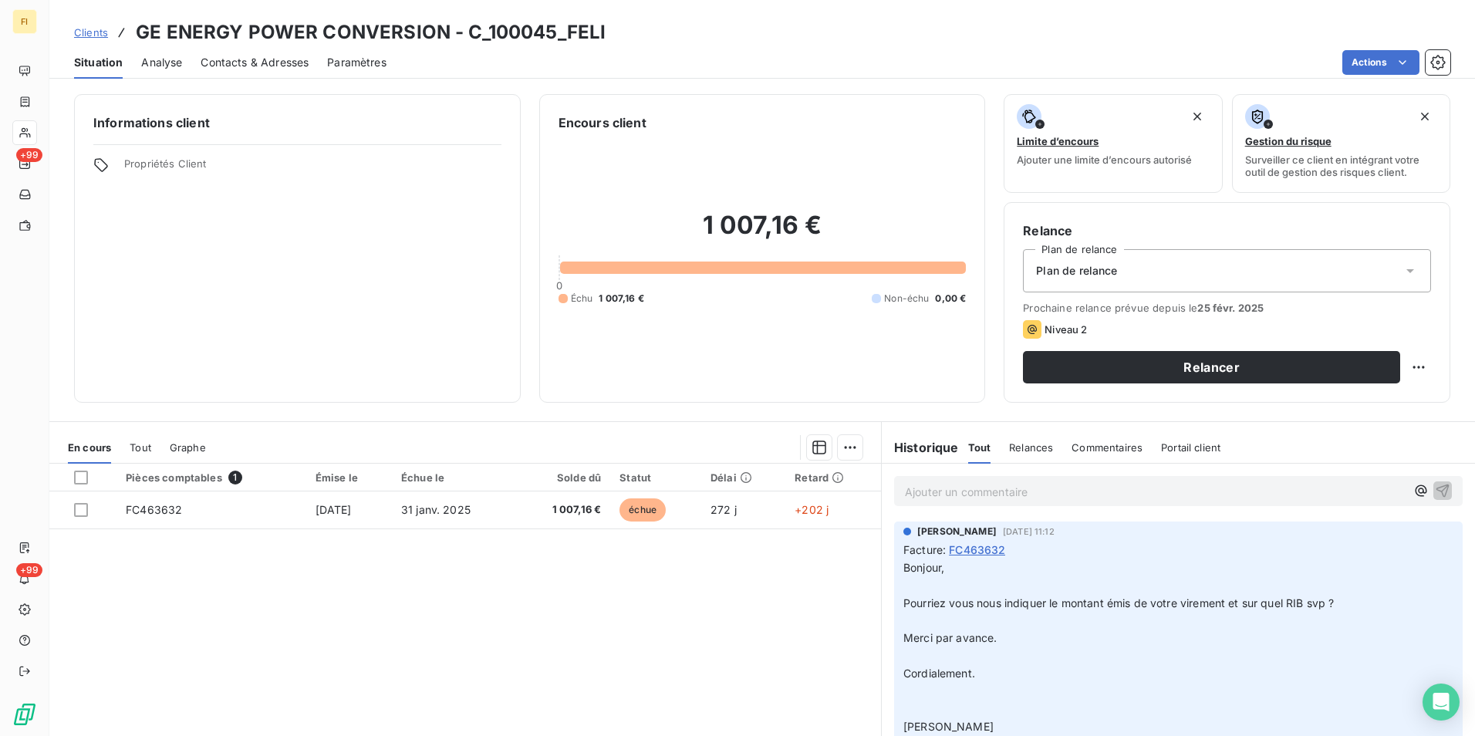
click at [100, 35] on span "Clients" at bounding box center [91, 32] width 34 height 12
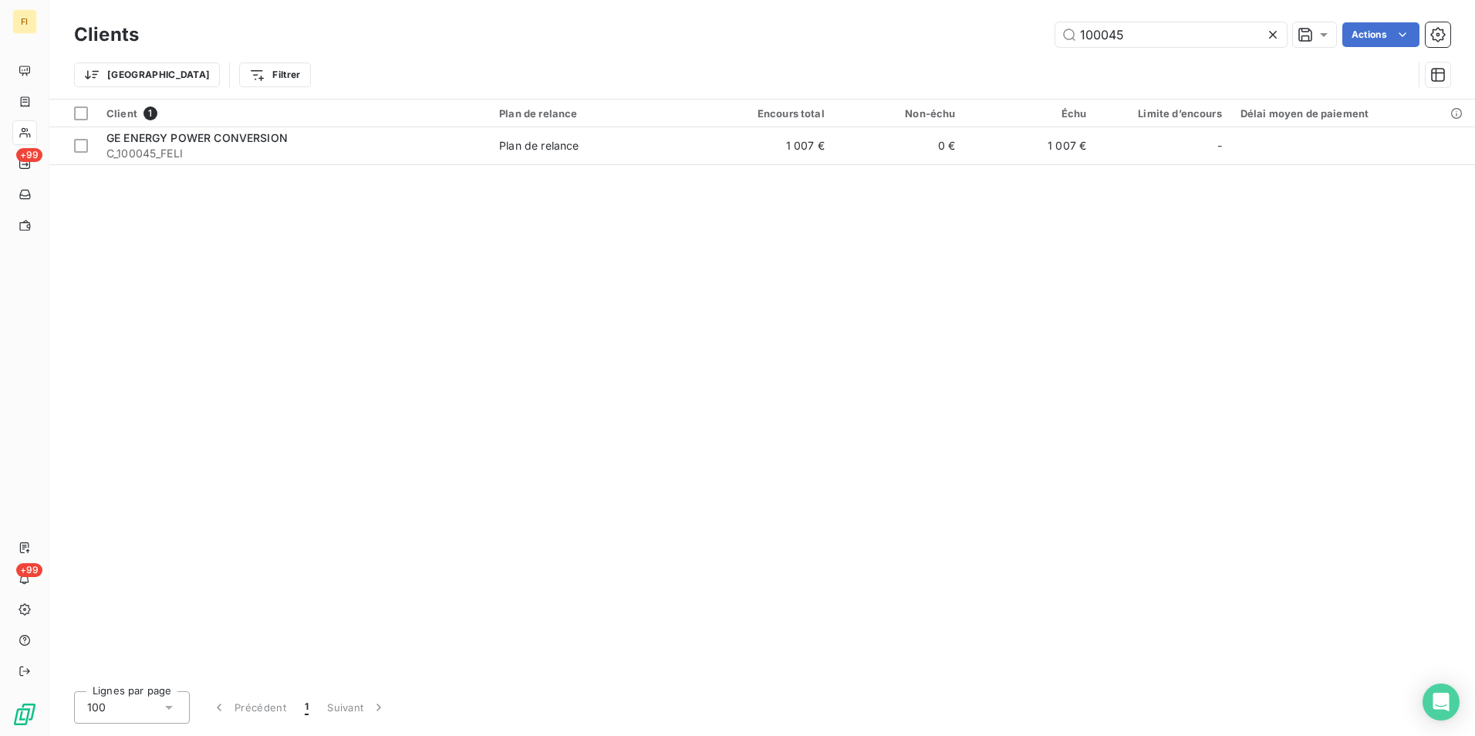
drag, startPoint x: 1204, startPoint y: 40, endPoint x: 792, endPoint y: 2, distance: 413.7
click at [808, 8] on div "Clients 100045 Actions Trier Filtrer" at bounding box center [761, 49] width 1425 height 99
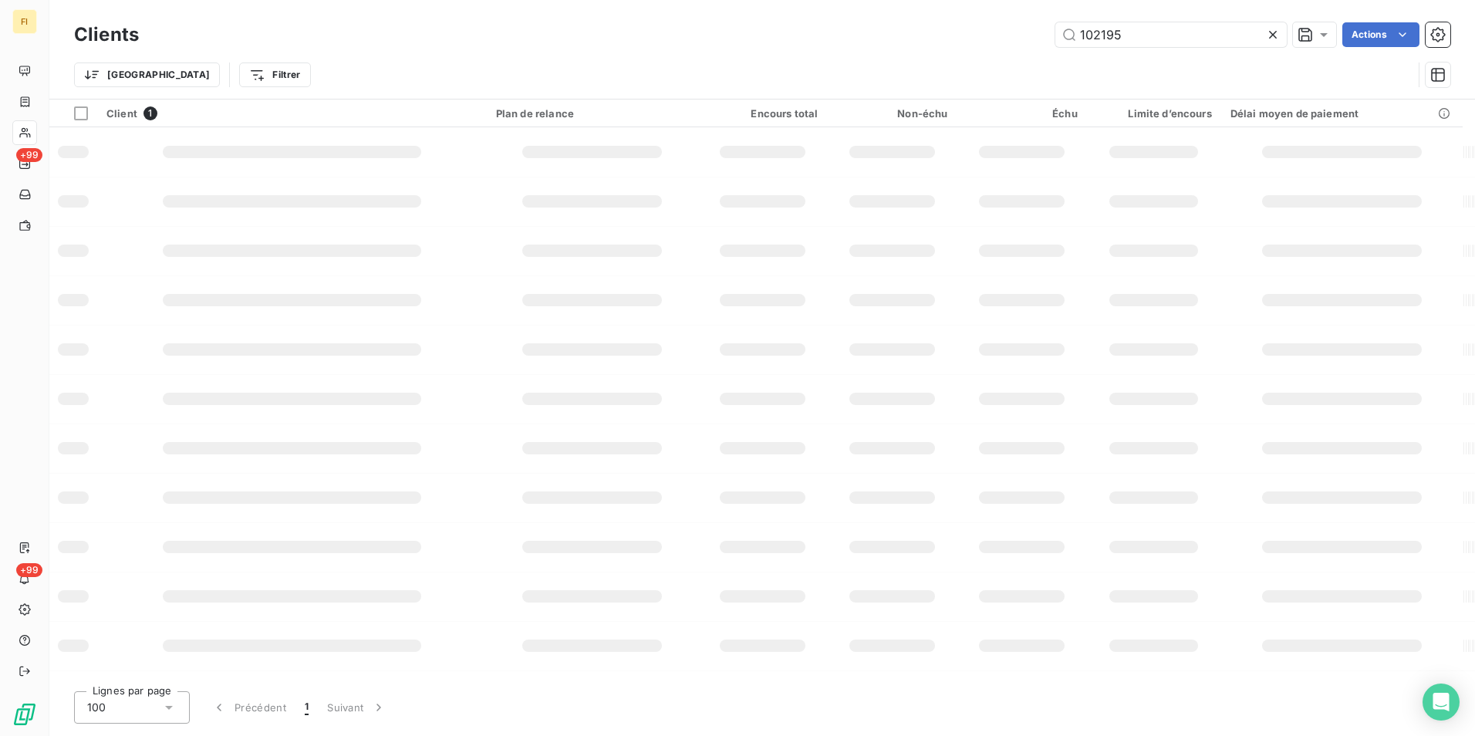
type input "102195"
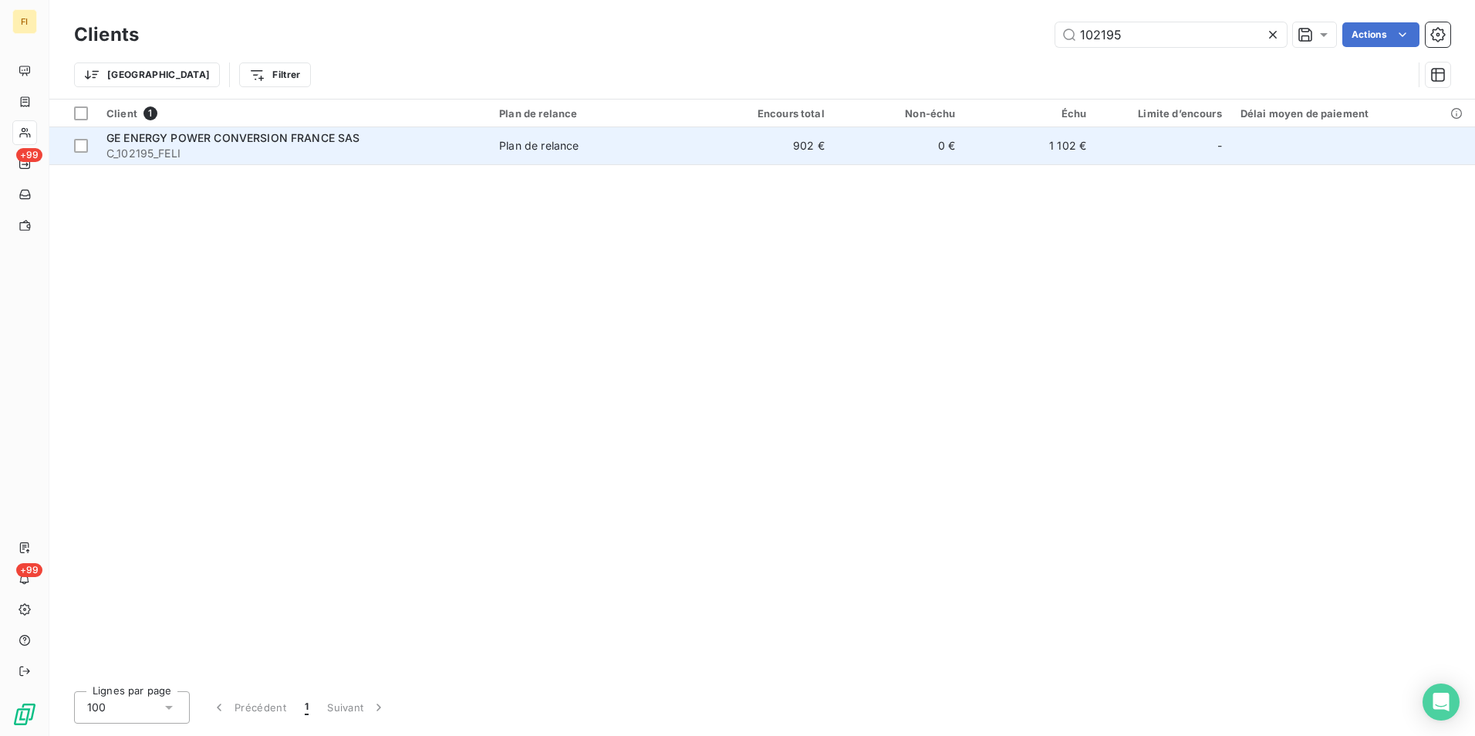
click at [617, 150] on span "Plan de relance" at bounding box center [596, 145] width 194 height 15
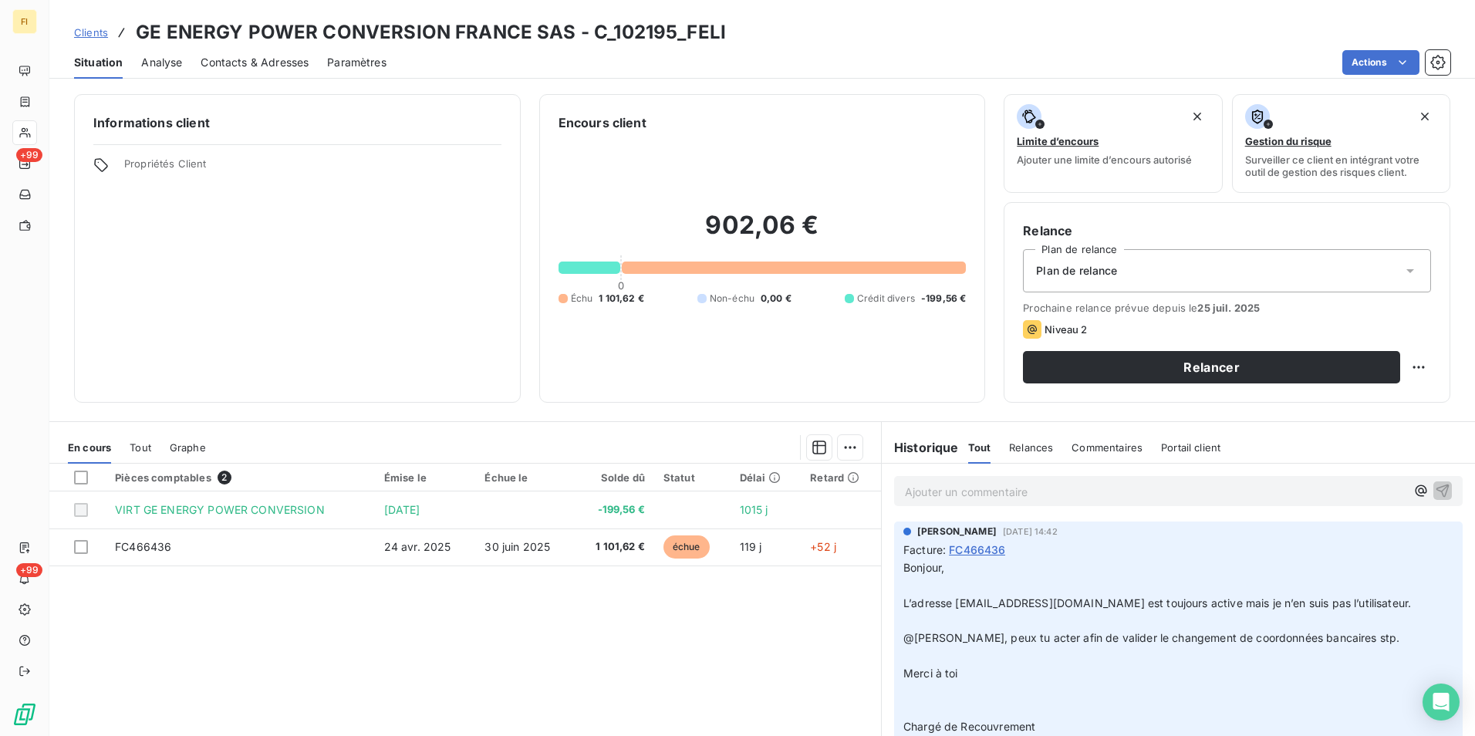
click at [84, 28] on span "Clients" at bounding box center [91, 32] width 34 height 12
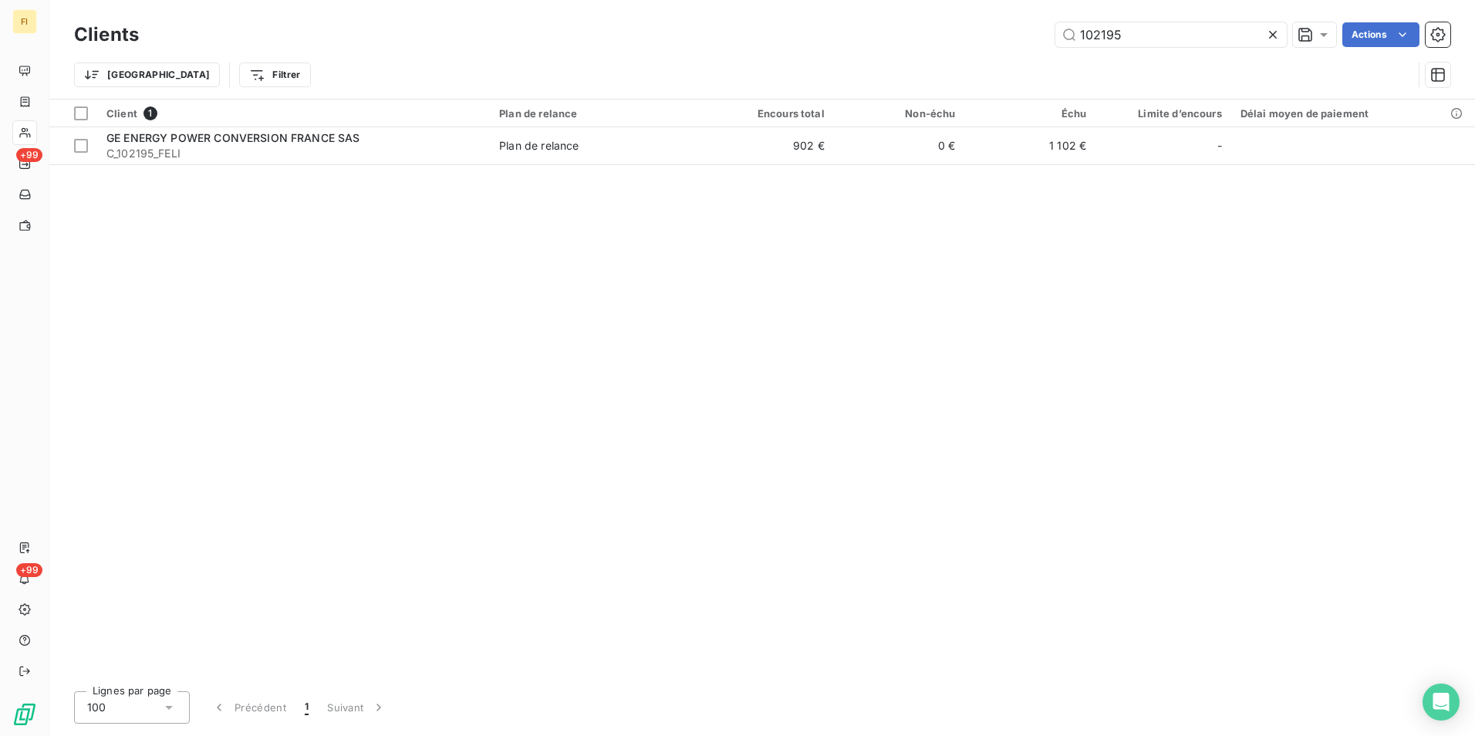
drag, startPoint x: 1131, startPoint y: 38, endPoint x: 668, endPoint y: -10, distance: 465.3
click at [668, 0] on html "FI +99 +99 Clients 102195 Actions Trier Filtrer Client 1 Plan de relance Encour…" at bounding box center [737, 368] width 1475 height 736
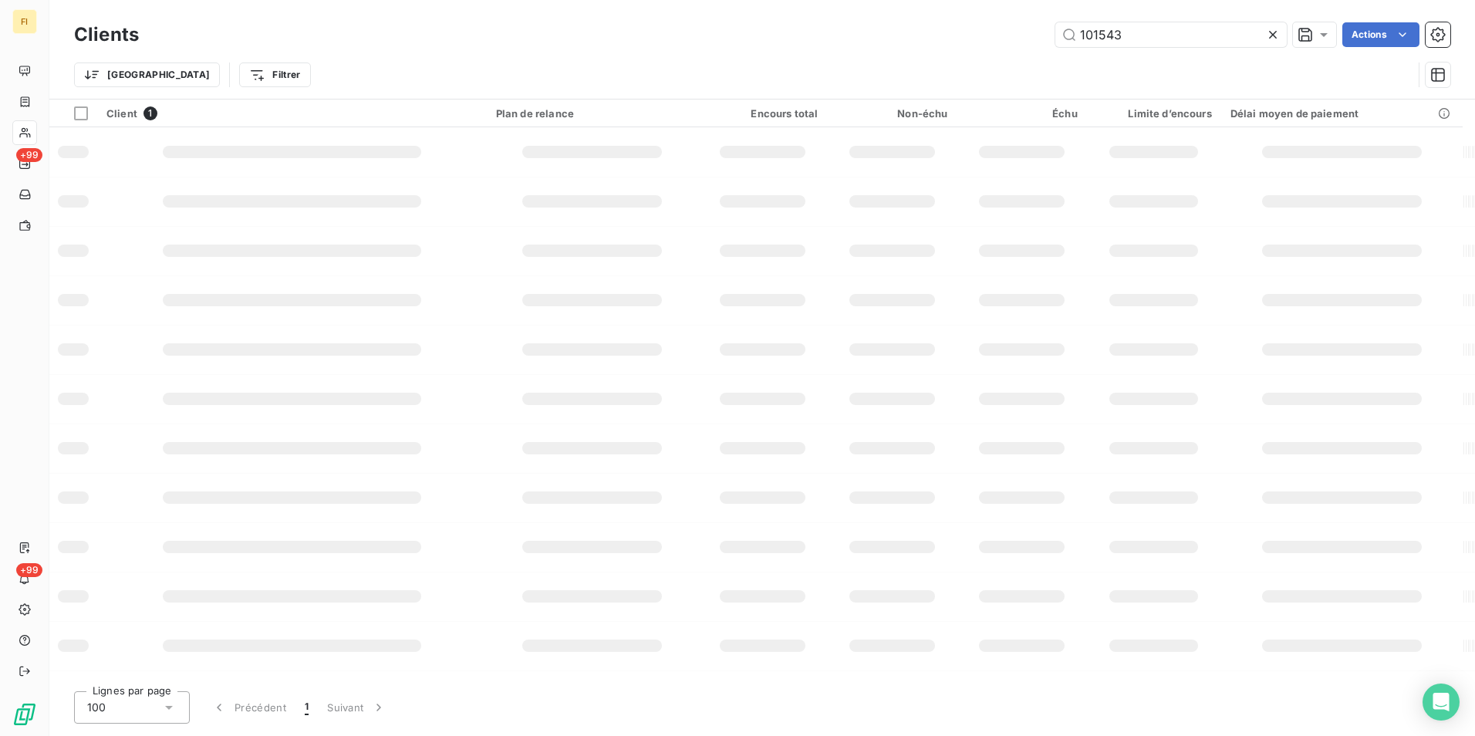
type input "101543"
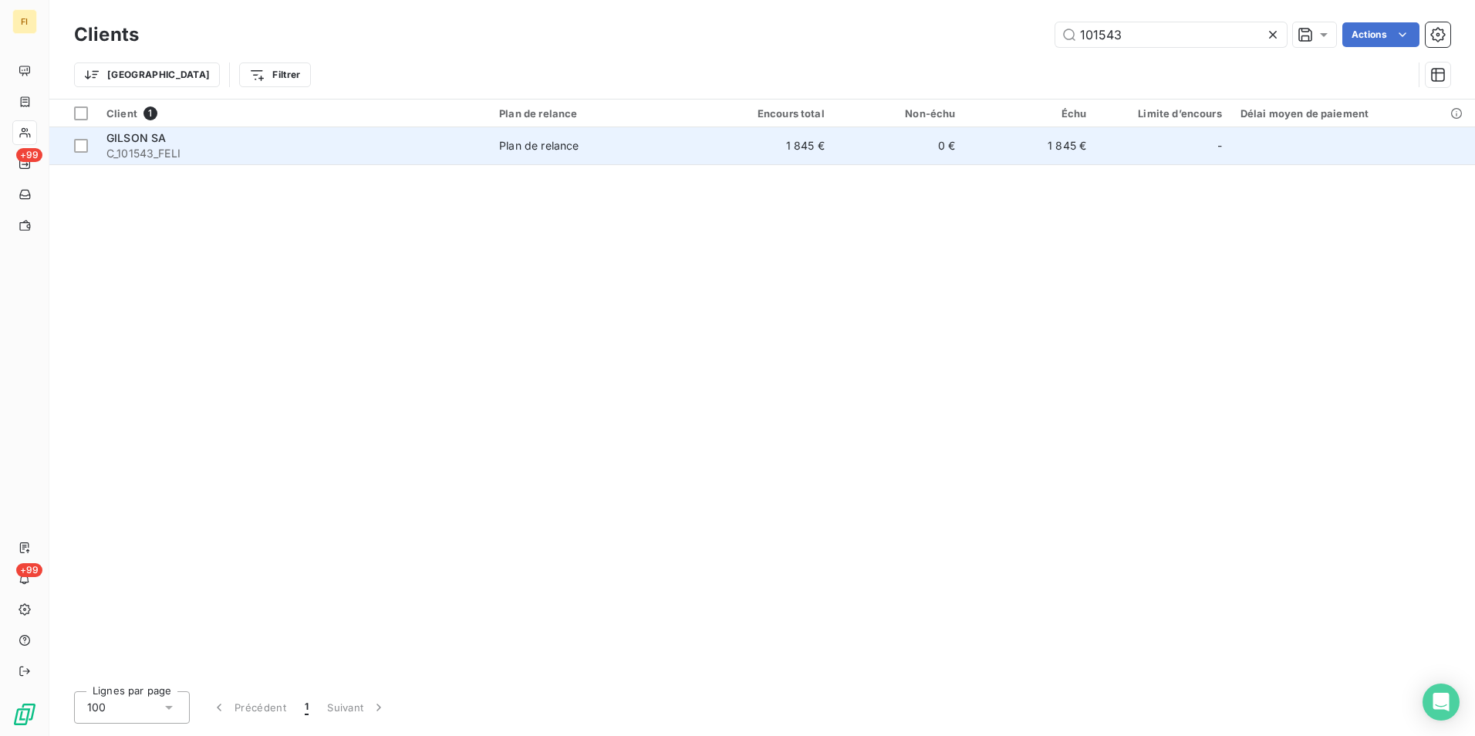
click at [559, 146] on div "Plan de relance" at bounding box center [538, 145] width 79 height 15
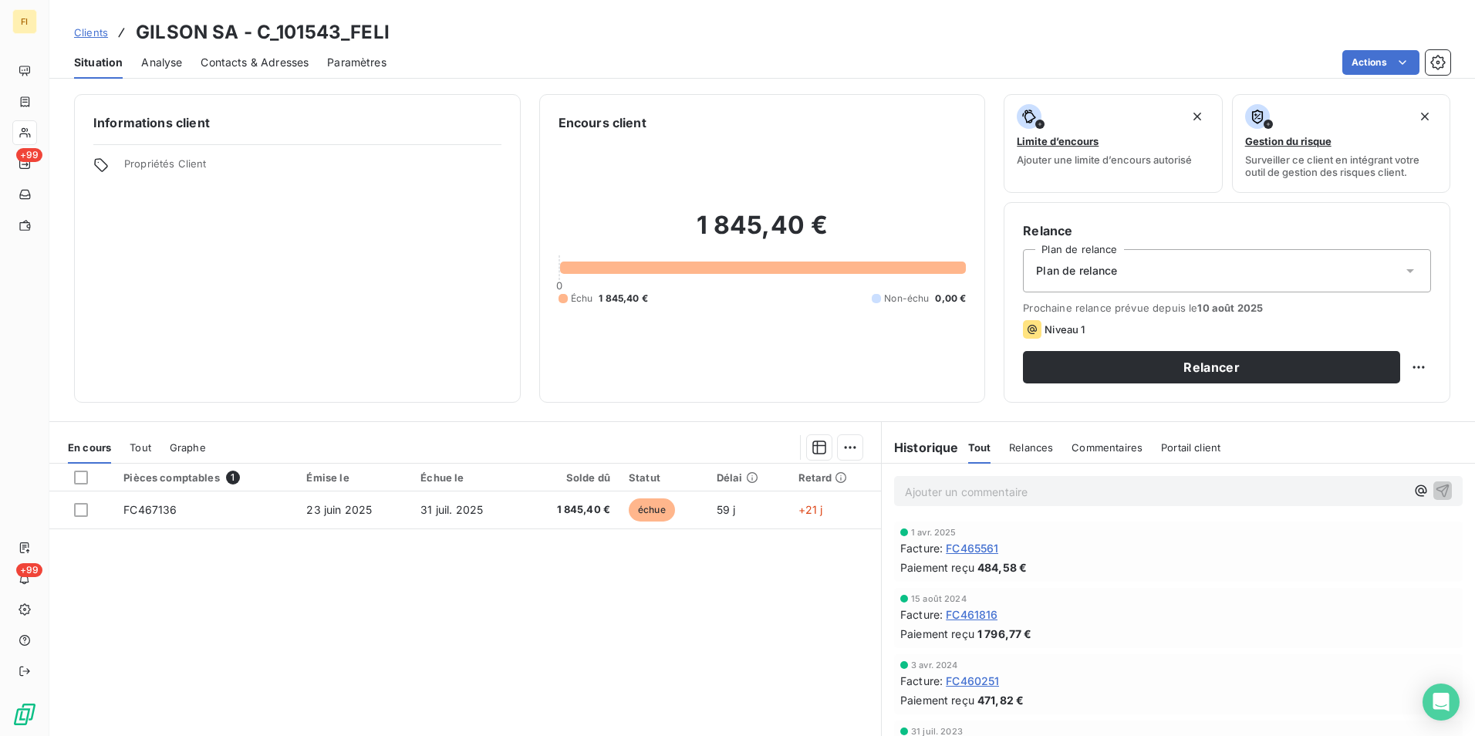
click at [282, 63] on span "Contacts & Adresses" at bounding box center [255, 62] width 108 height 15
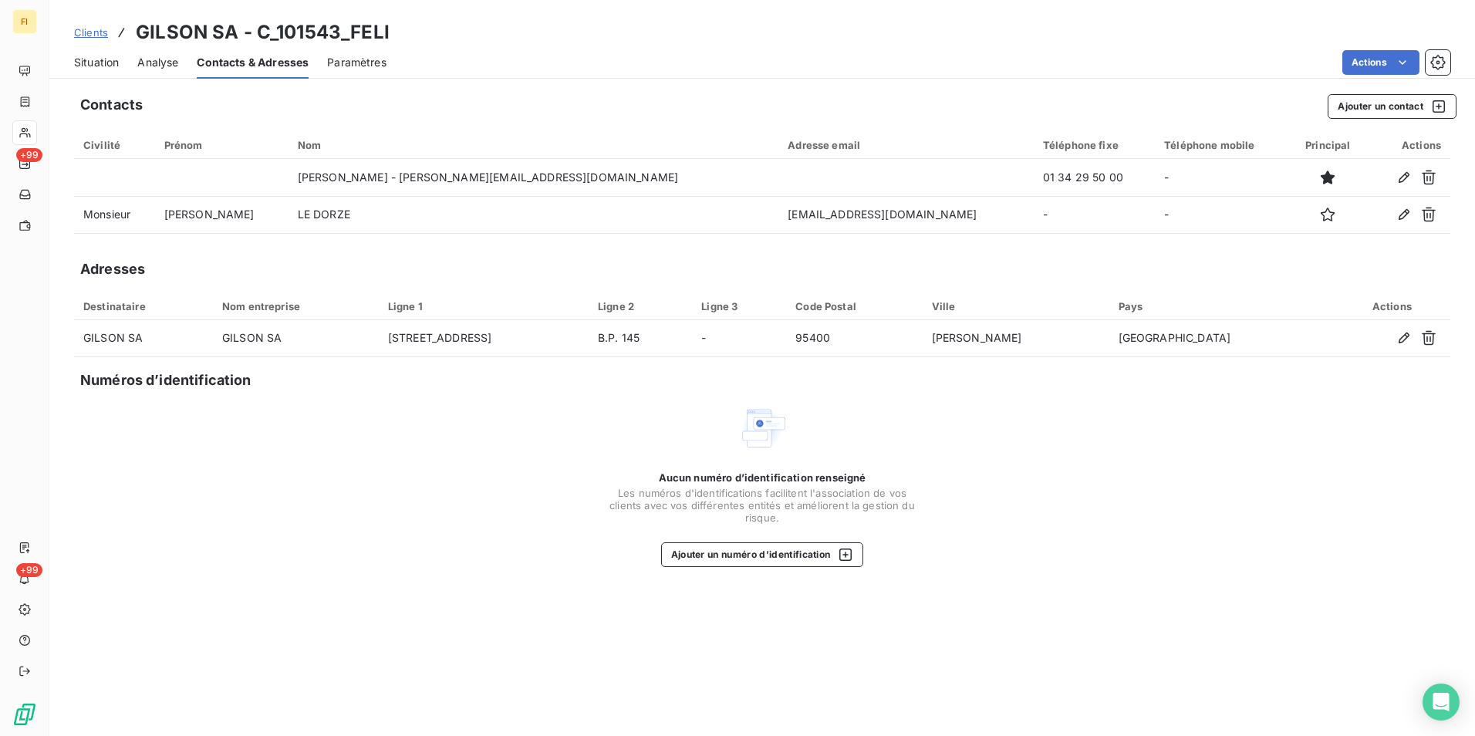
click at [97, 35] on span "Clients" at bounding box center [91, 32] width 34 height 12
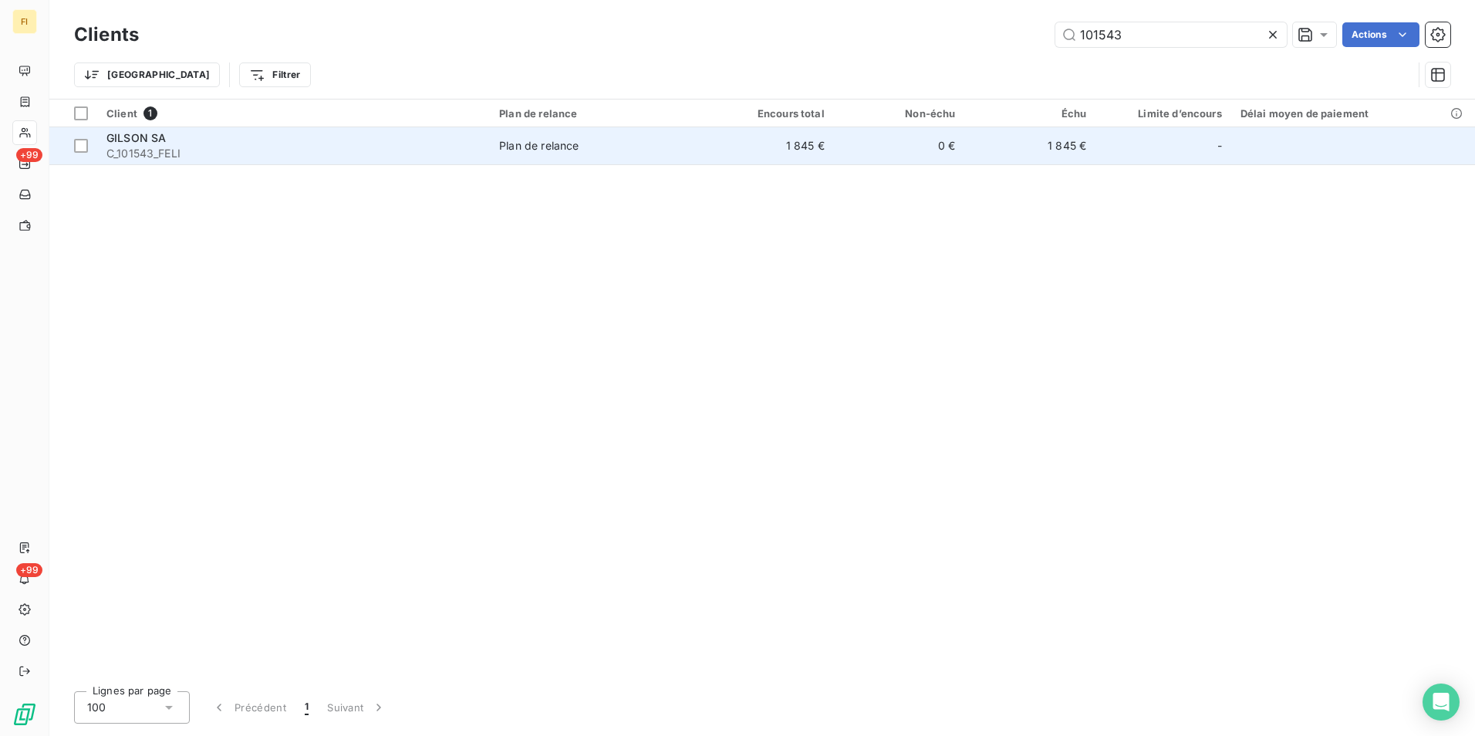
click at [164, 146] on span "C_101543_FELI" at bounding box center [293, 153] width 374 height 15
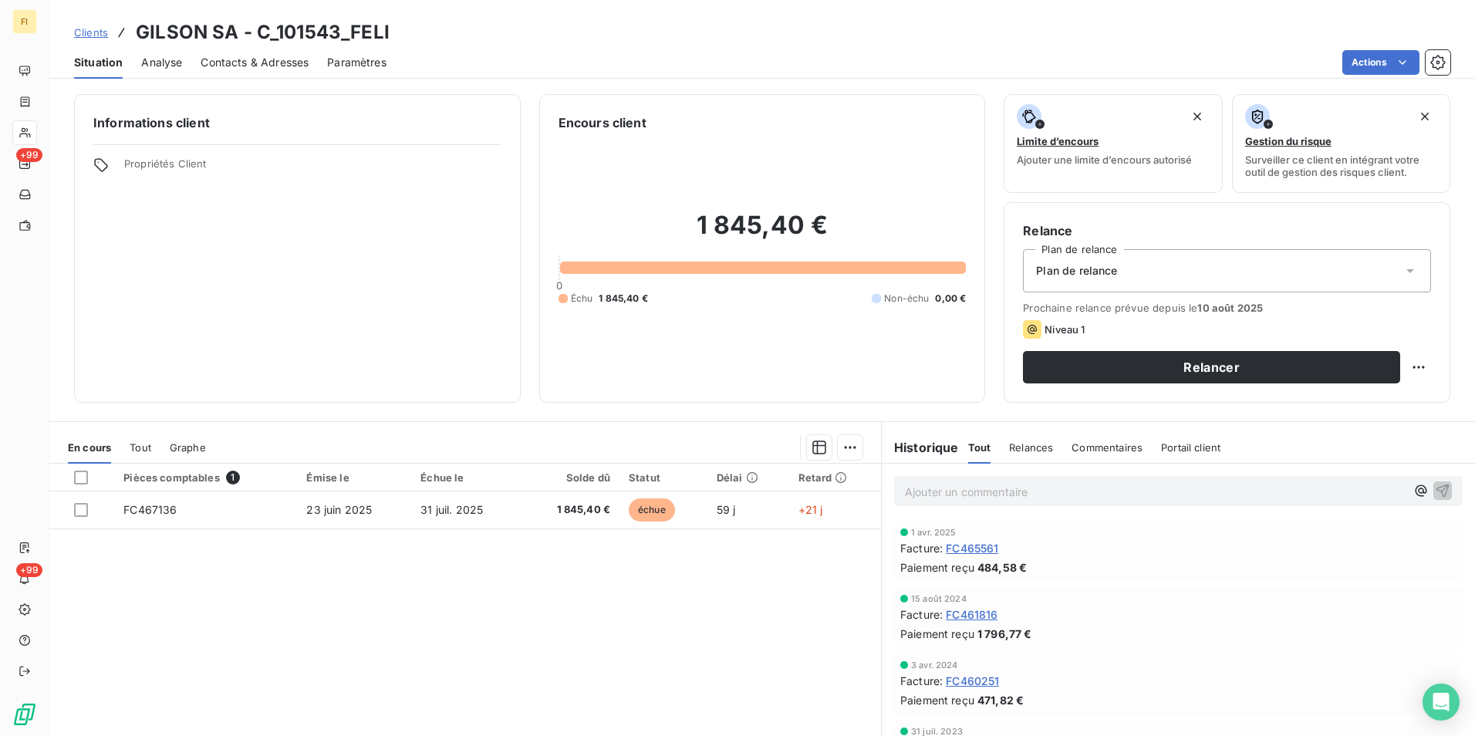
click at [95, 26] on span "Clients" at bounding box center [91, 32] width 34 height 12
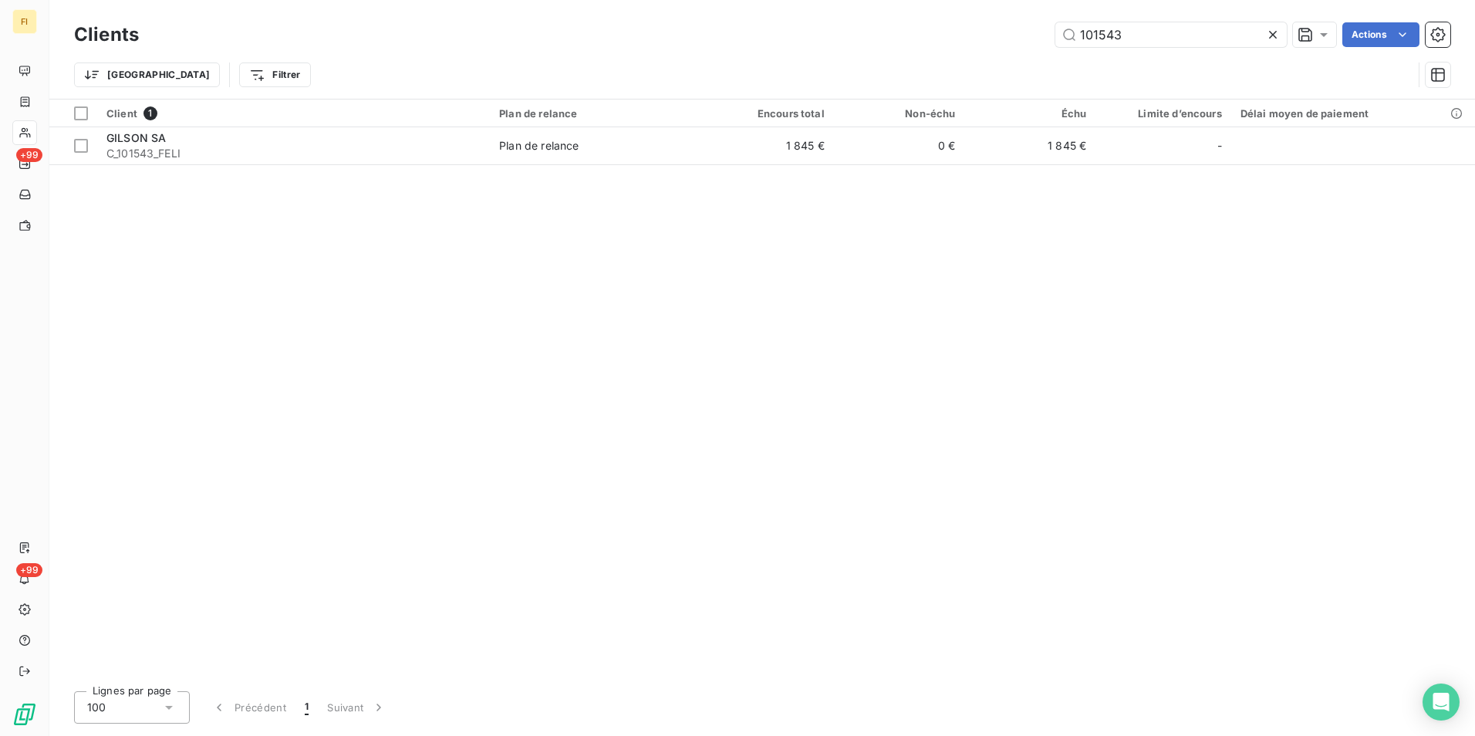
click at [1063, 36] on input "101543" at bounding box center [1170, 34] width 231 height 25
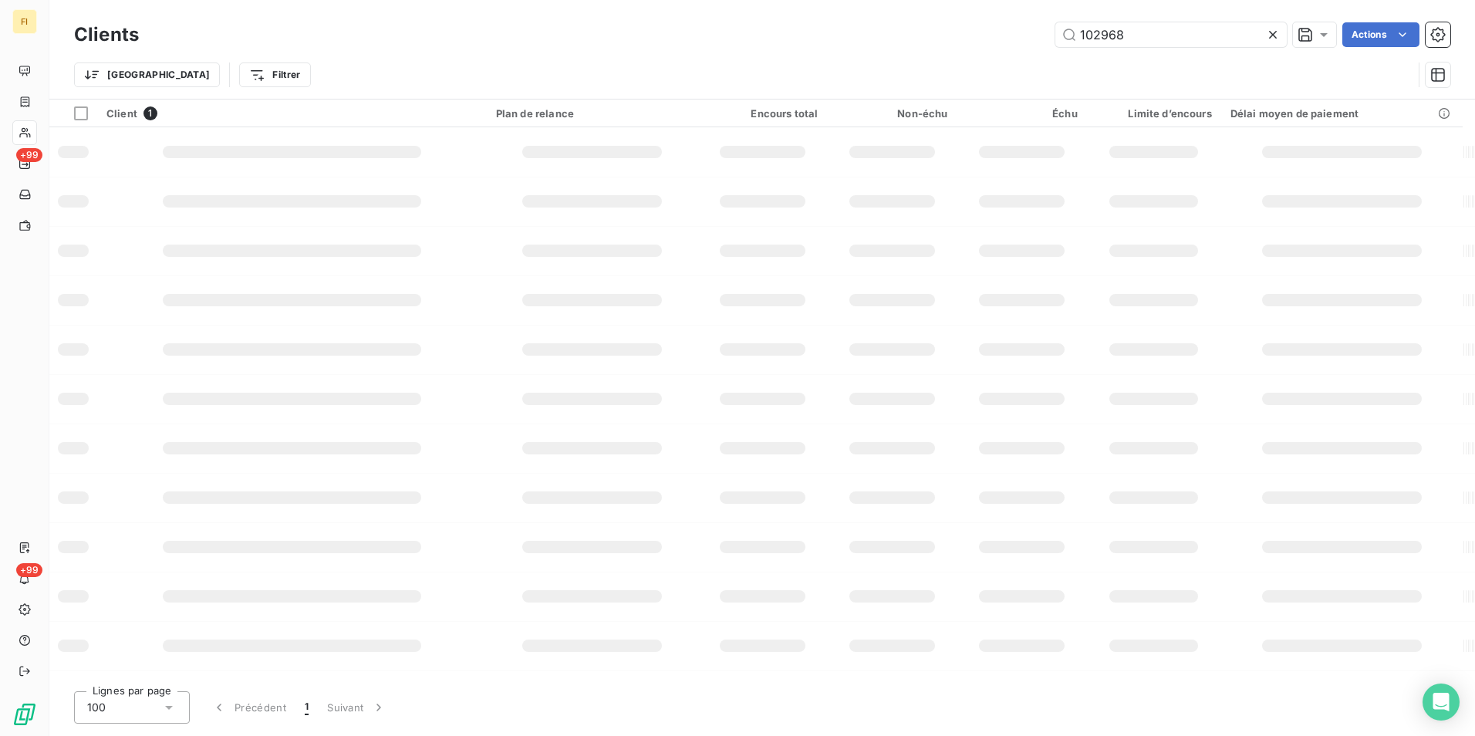
type input "102968"
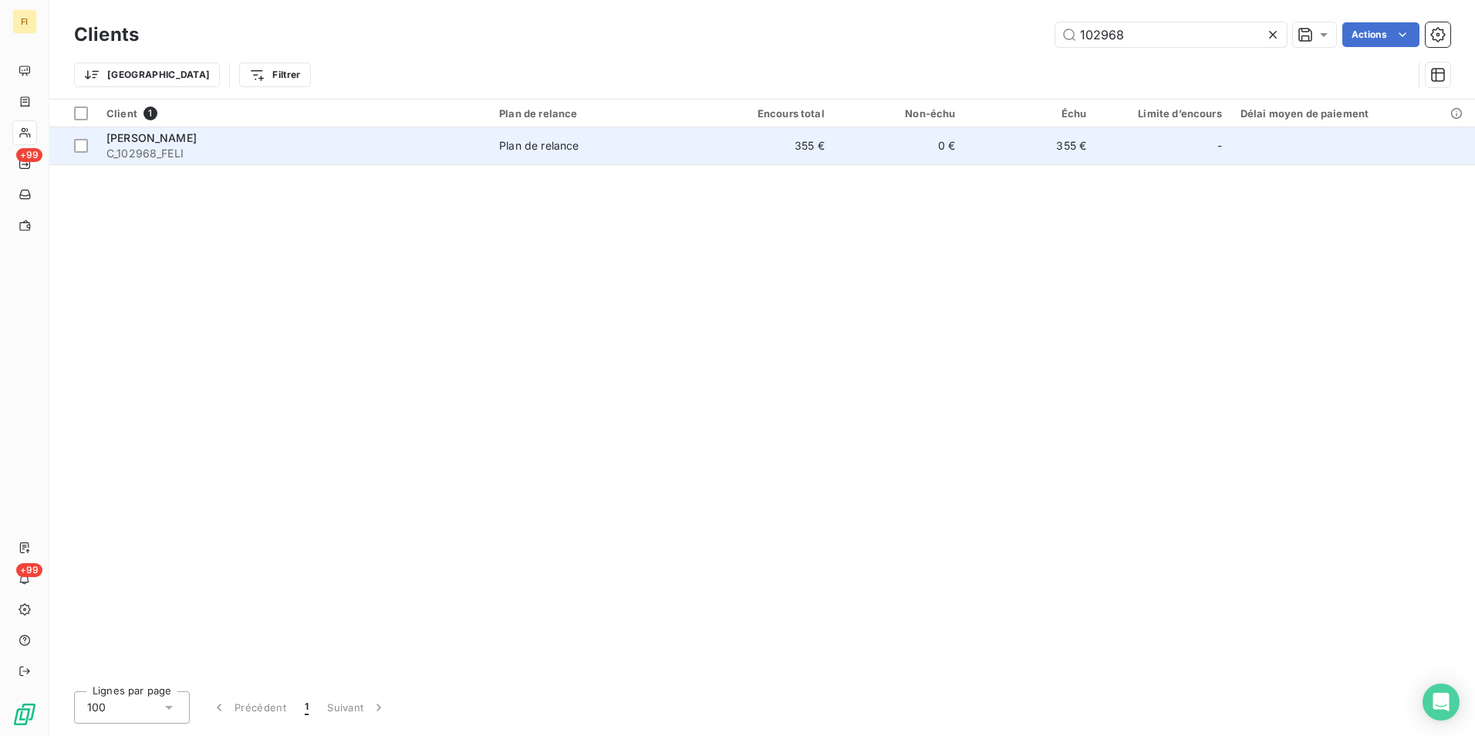
click at [773, 148] on td "355 €" at bounding box center [768, 145] width 131 height 37
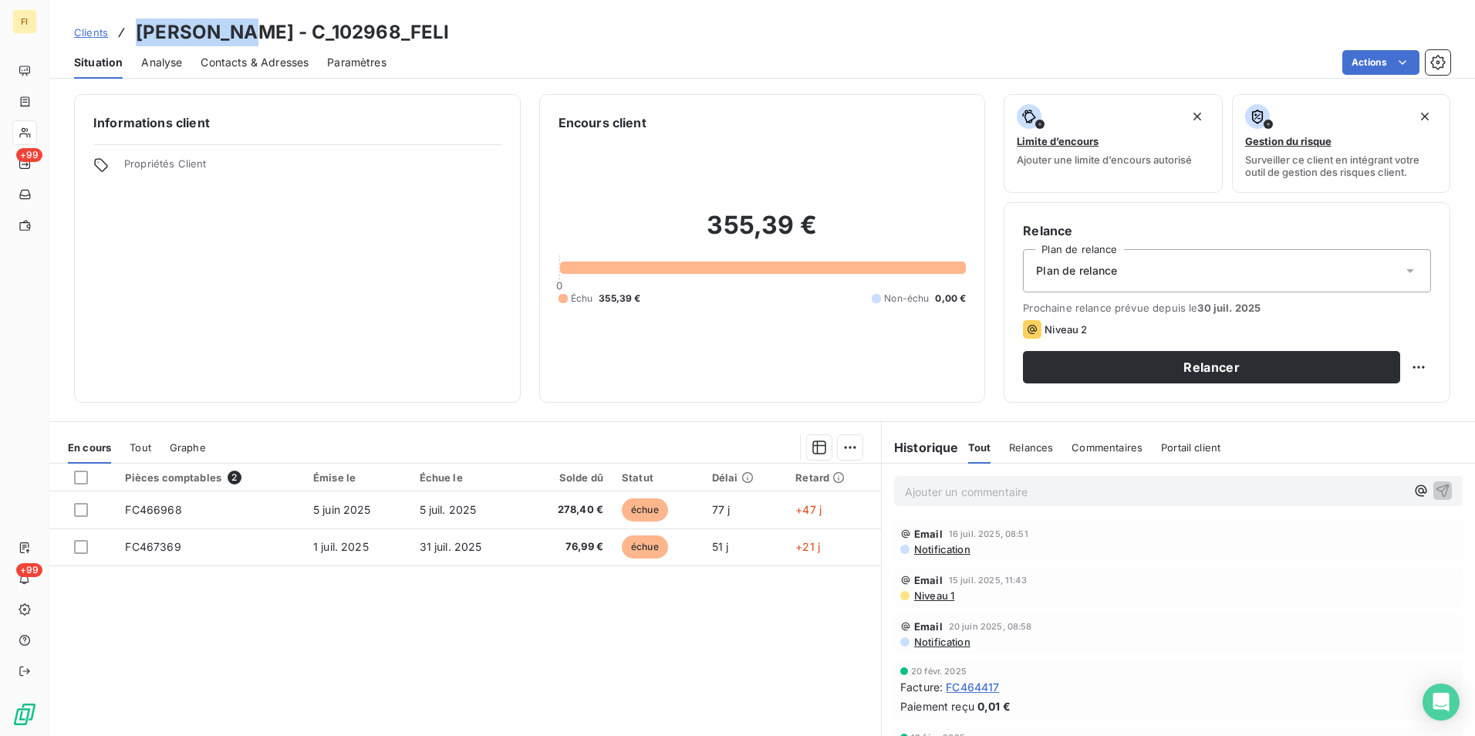
drag, startPoint x: 250, startPoint y: 32, endPoint x: 140, endPoint y: 29, distance: 110.3
click at [140, 29] on h3 "[PERSON_NAME] - C_102968_FELI" at bounding box center [292, 33] width 313 height 28
copy h3 "[PERSON_NAME]"
click at [100, 33] on span "Clients" at bounding box center [91, 32] width 34 height 12
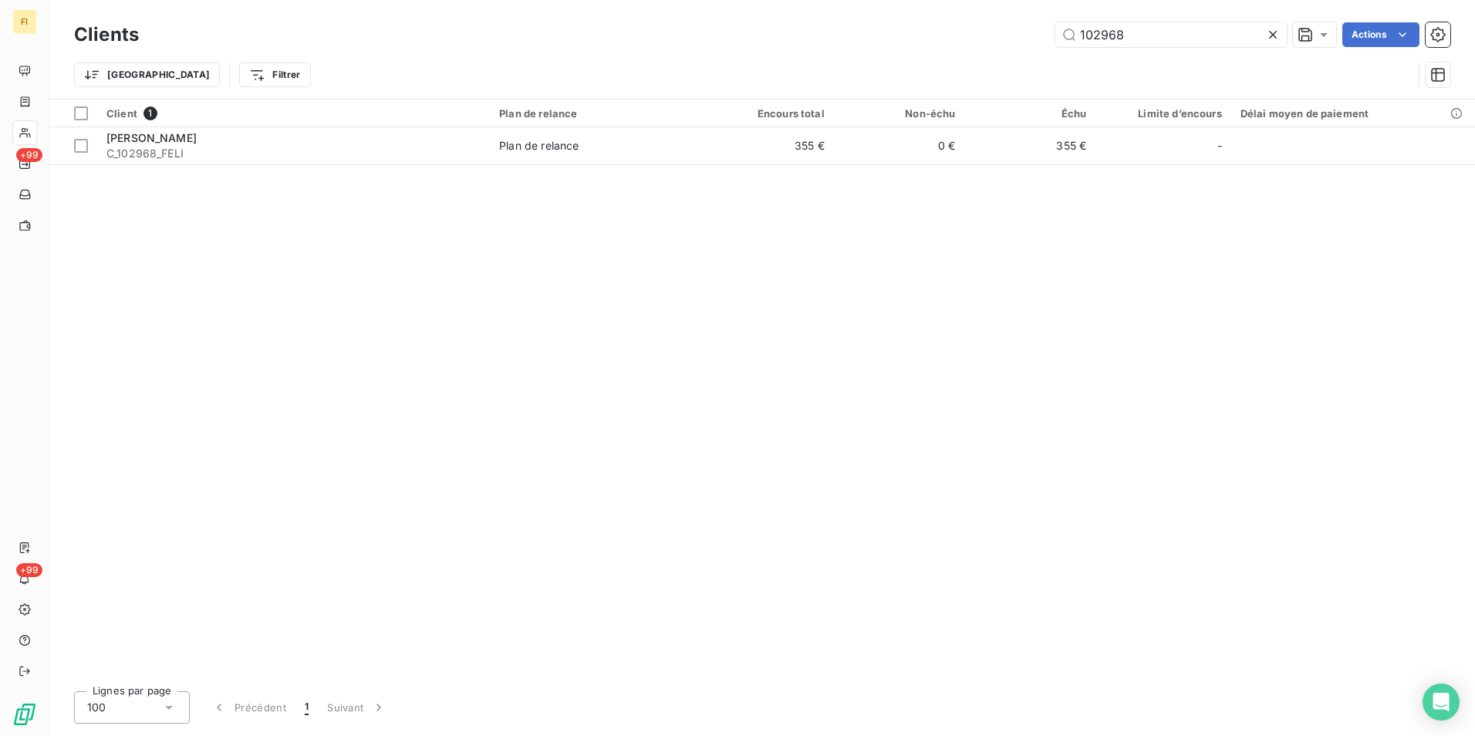
drag, startPoint x: 1174, startPoint y: 43, endPoint x: 766, endPoint y: 34, distance: 408.2
click at [794, 38] on div "102968 Actions" at bounding box center [803, 34] width 1293 height 25
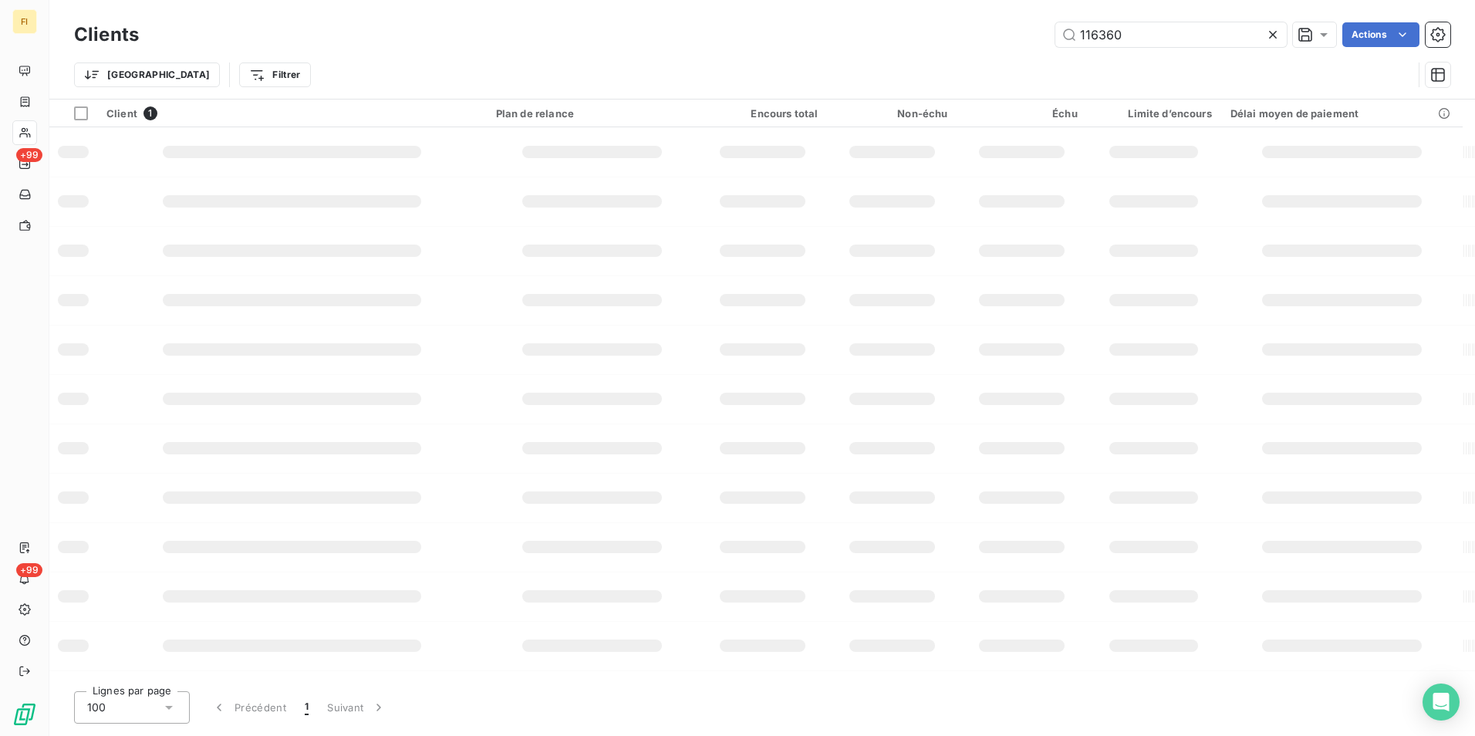
type input "116360"
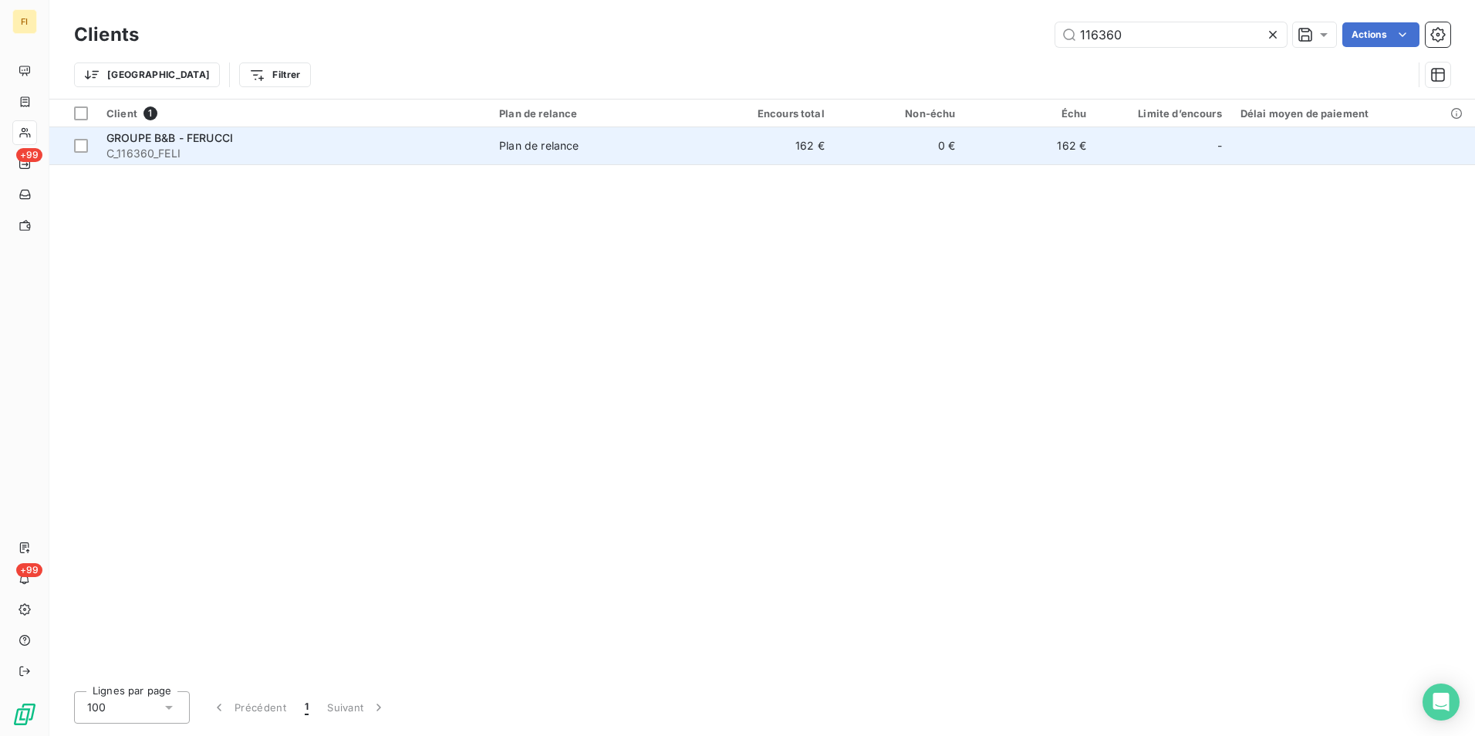
click at [806, 158] on td "162 €" at bounding box center [768, 145] width 131 height 37
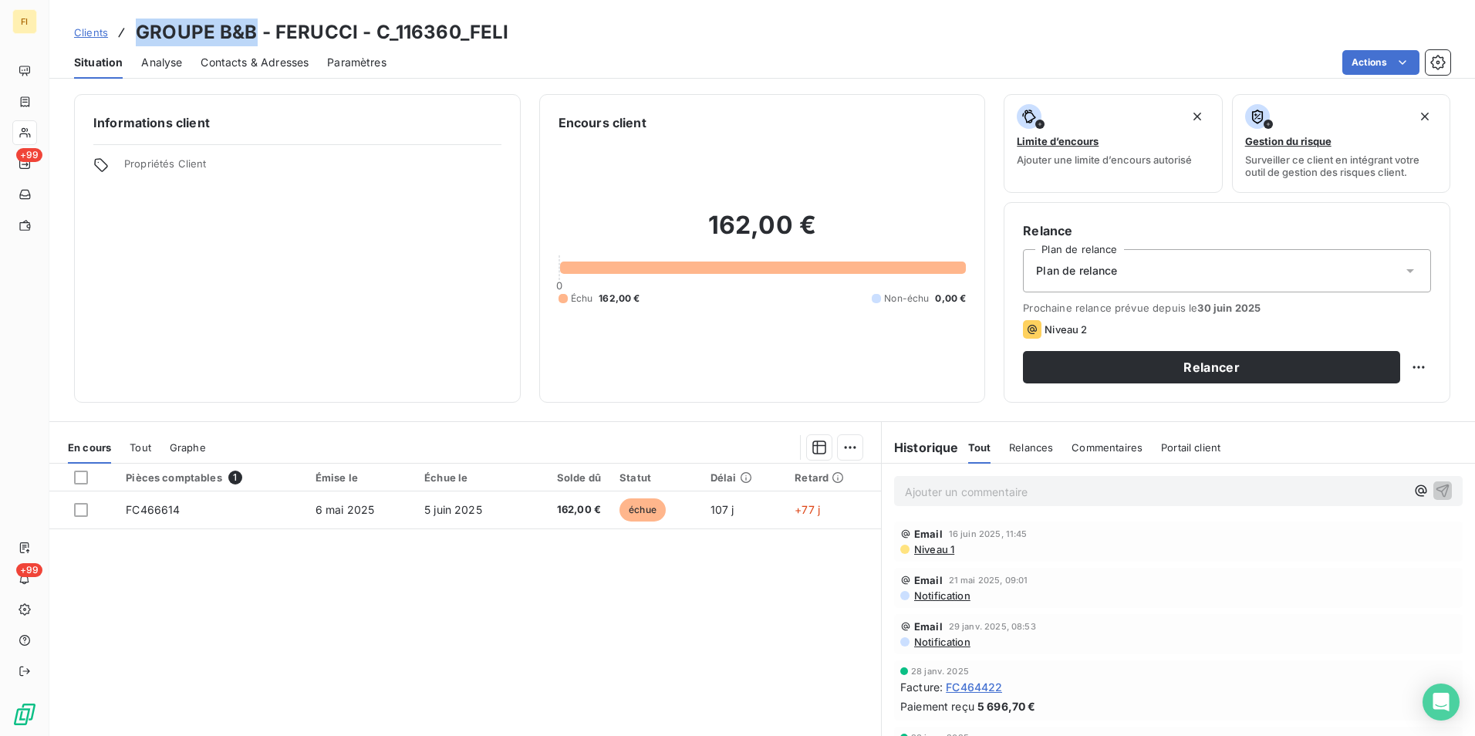
drag, startPoint x: 255, startPoint y: 29, endPoint x: 142, endPoint y: 28, distance: 112.6
click at [142, 28] on h3 "GROUPE B&B - FERUCCI - C_116360_FELI" at bounding box center [322, 33] width 373 height 28
copy h3 "GROUPE B&B"
click at [106, 32] on span "Clients" at bounding box center [91, 32] width 34 height 12
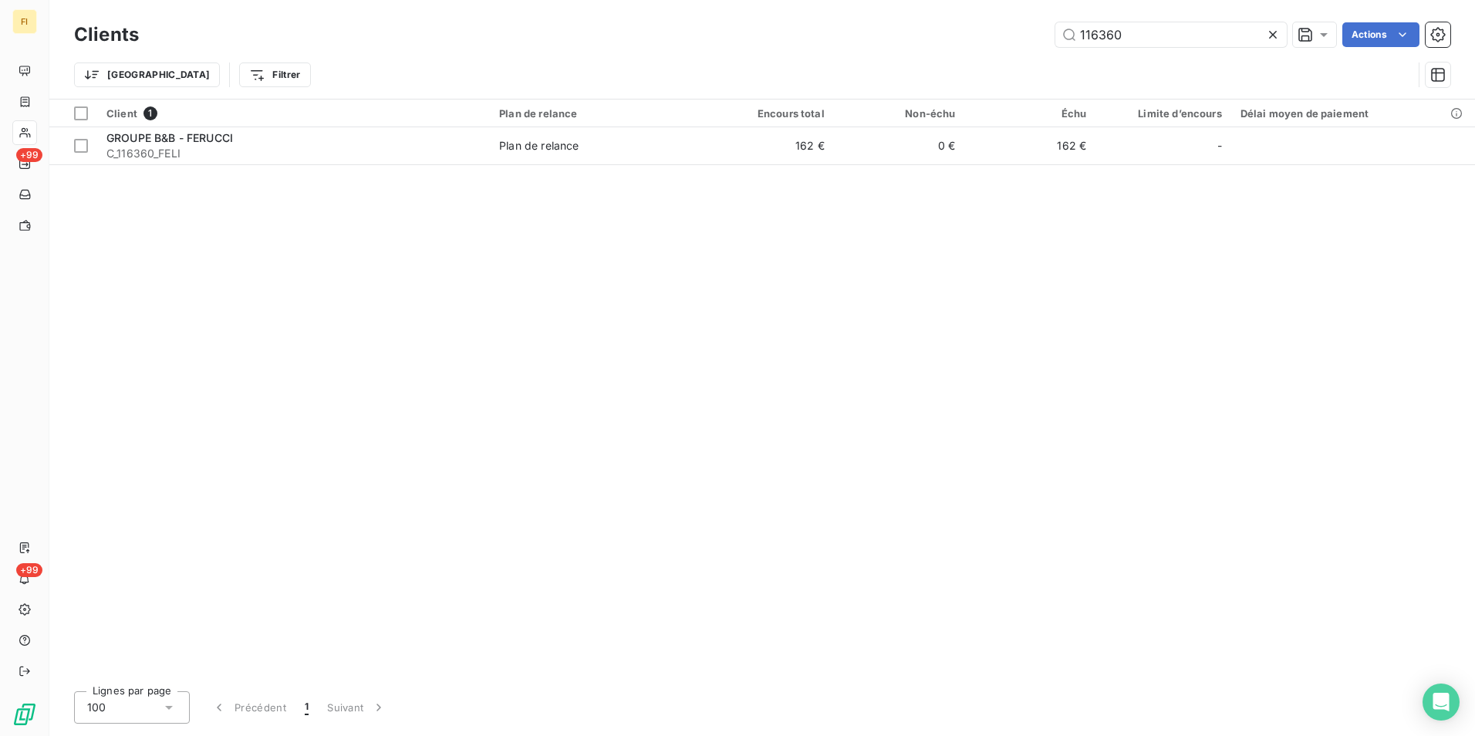
drag, startPoint x: 1013, startPoint y: 39, endPoint x: 892, endPoint y: 34, distance: 121.2
click at [899, 36] on div "116360 Actions" at bounding box center [803, 34] width 1293 height 25
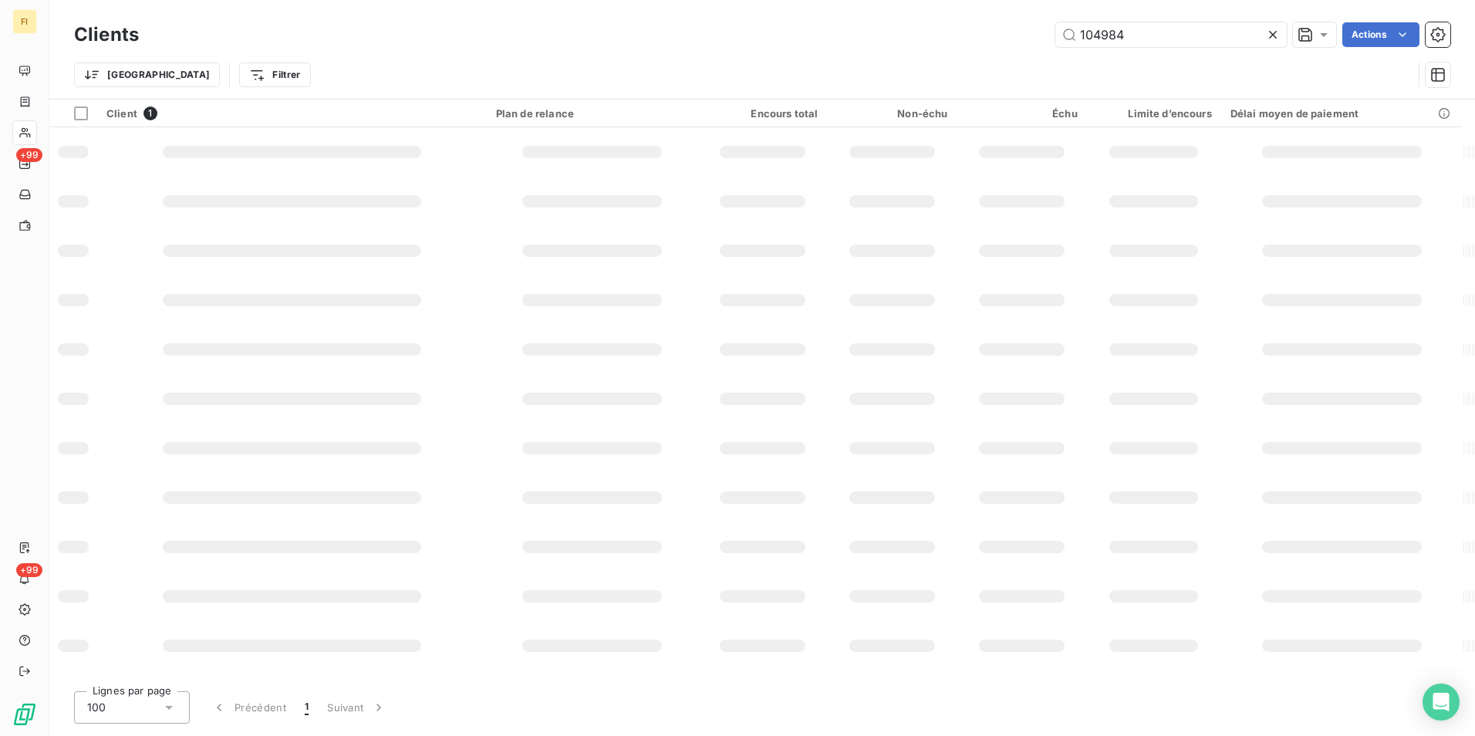
type input "104984"
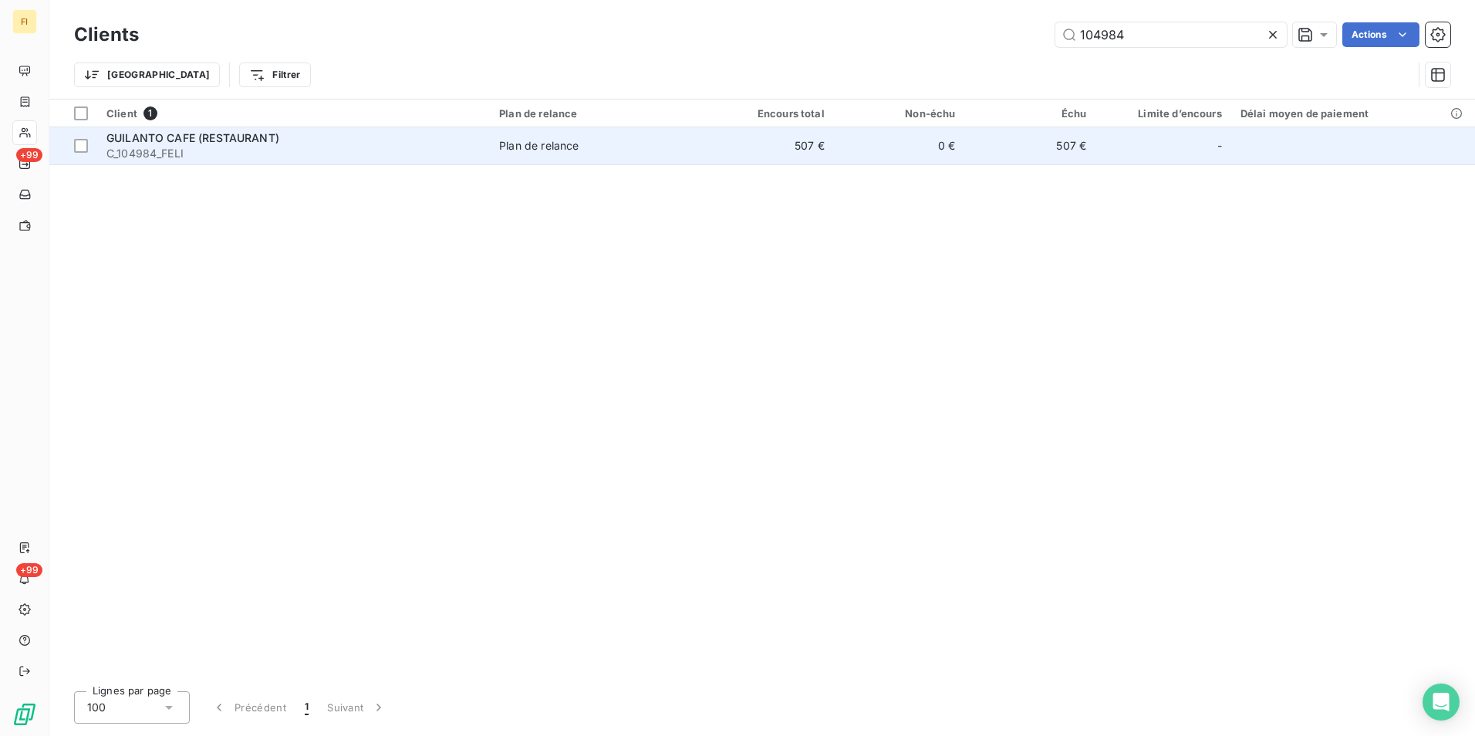
click at [823, 151] on td "507 €" at bounding box center [768, 145] width 131 height 37
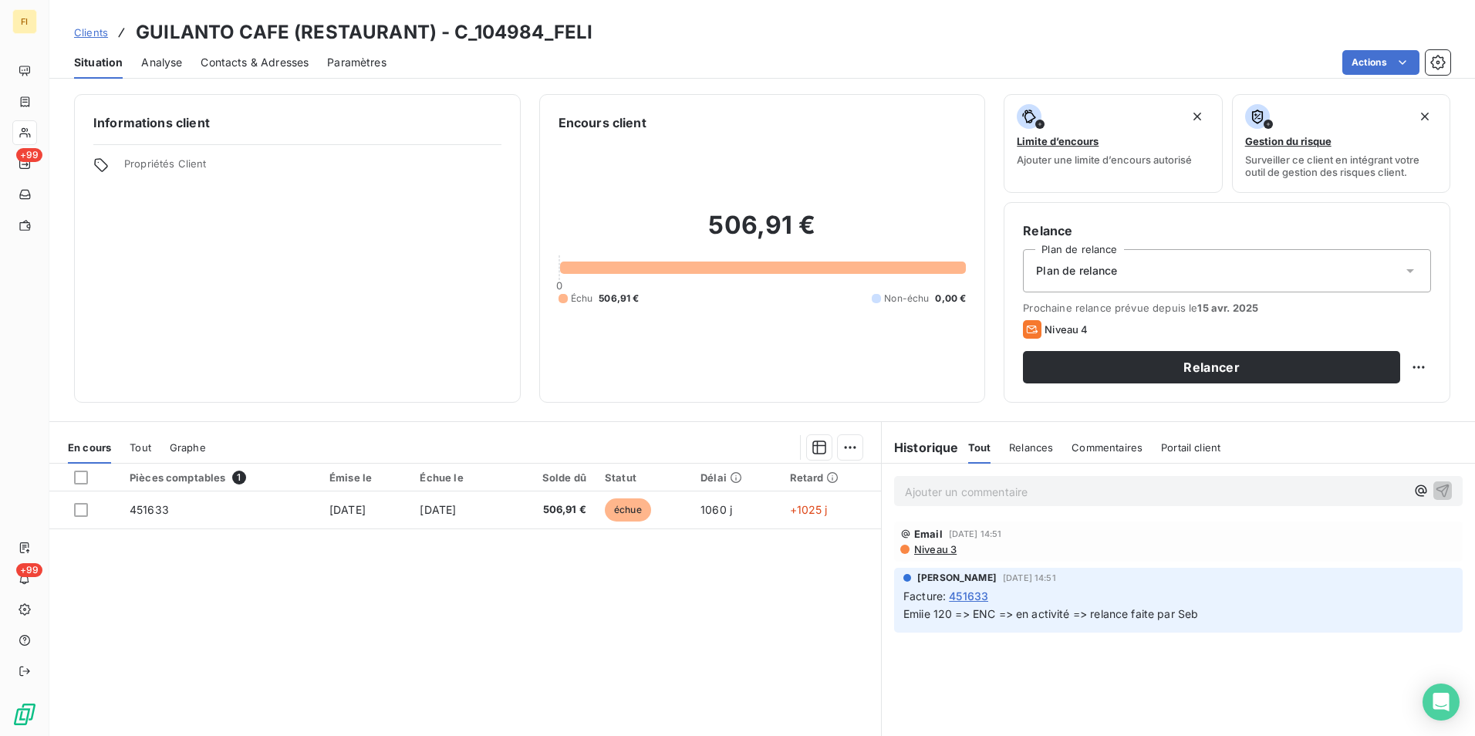
click at [178, 33] on h3 "GUILANTO CAFE (RESTAURANT) - C_104984_FELI" at bounding box center [364, 33] width 457 height 28
copy h3 "GUILANTO"
click at [78, 35] on span "Clients" at bounding box center [91, 32] width 34 height 12
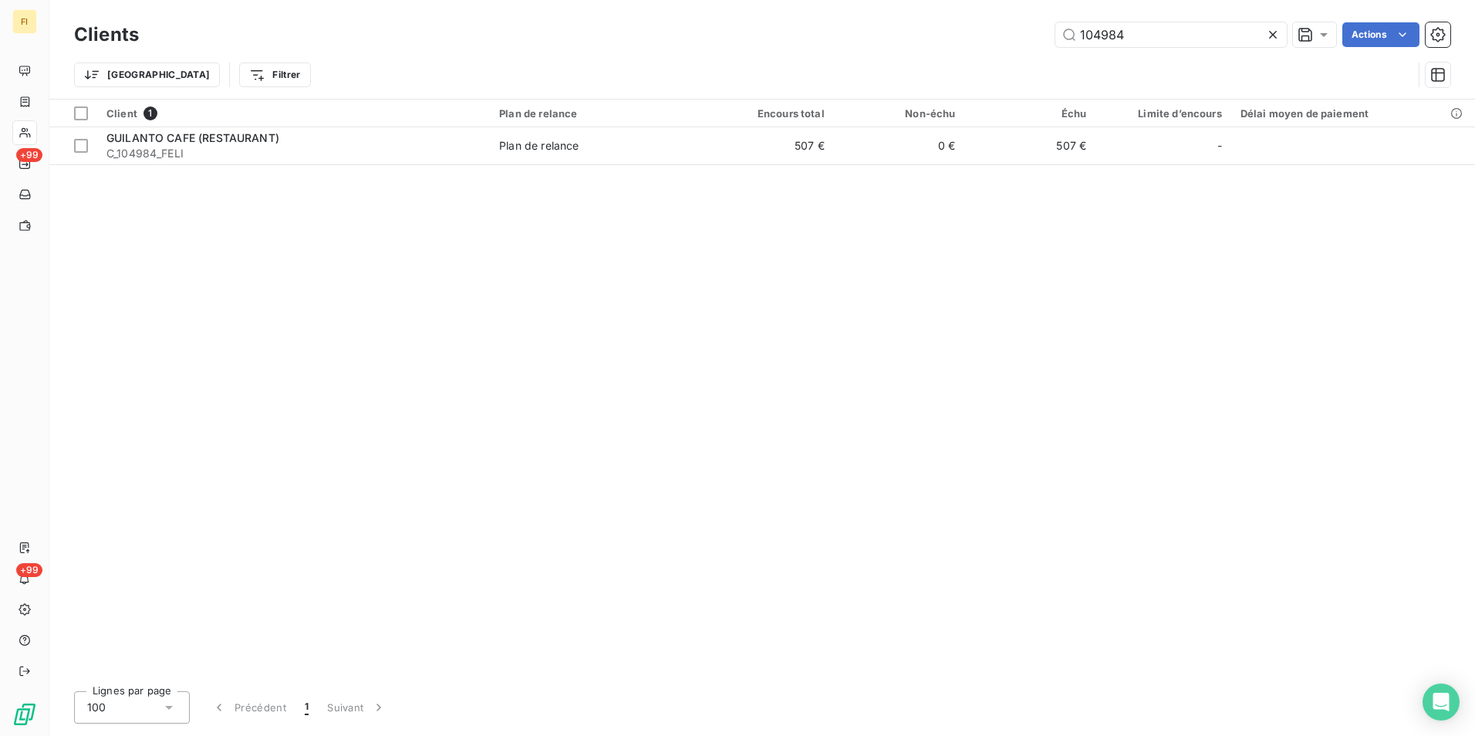
drag, startPoint x: 1144, startPoint y: 38, endPoint x: 722, endPoint y: -6, distance: 424.2
click at [722, 0] on html "FI +99 +99 Clients 104984 Actions Trier Filtrer Client 1 Plan de relance Encour…" at bounding box center [737, 368] width 1475 height 736
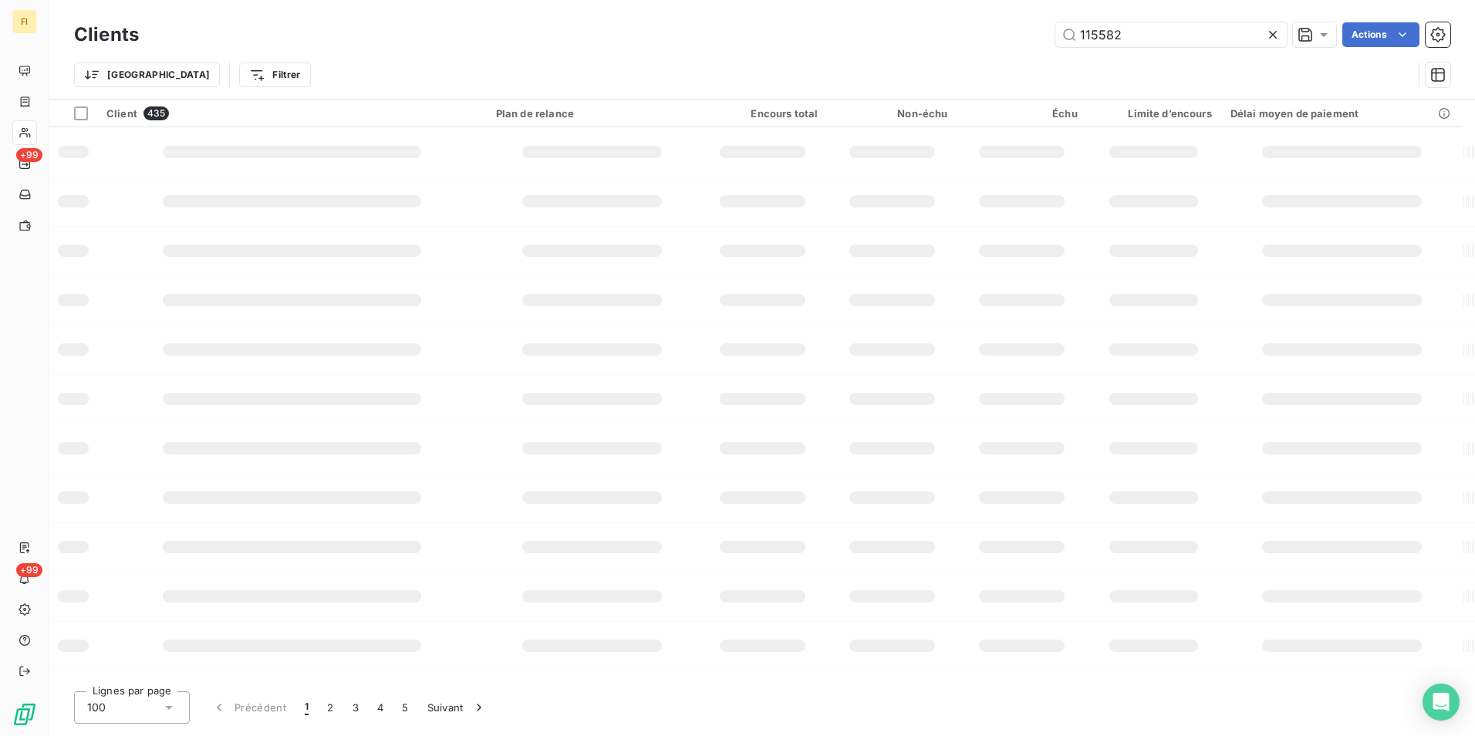
type input "115582"
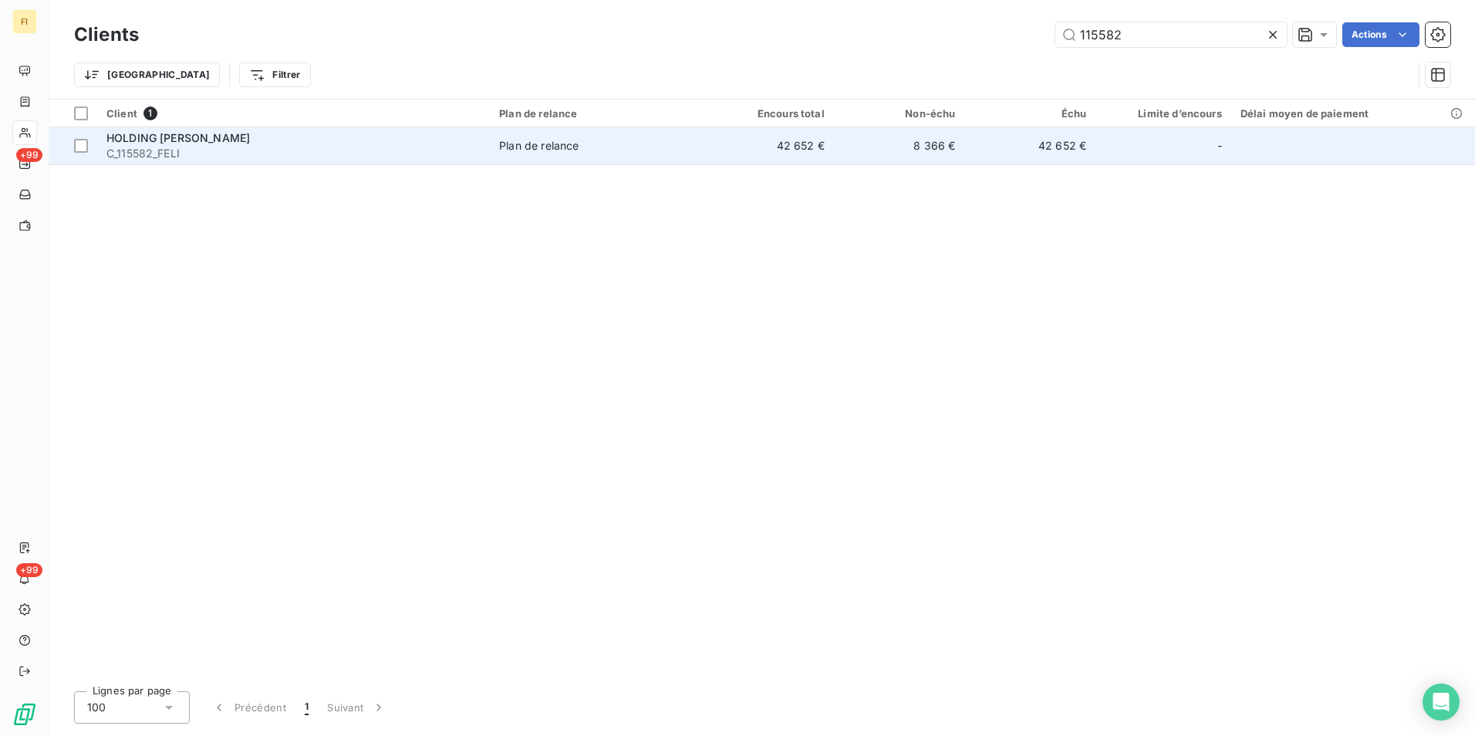
click at [991, 130] on td "42 652 €" at bounding box center [1029, 145] width 131 height 37
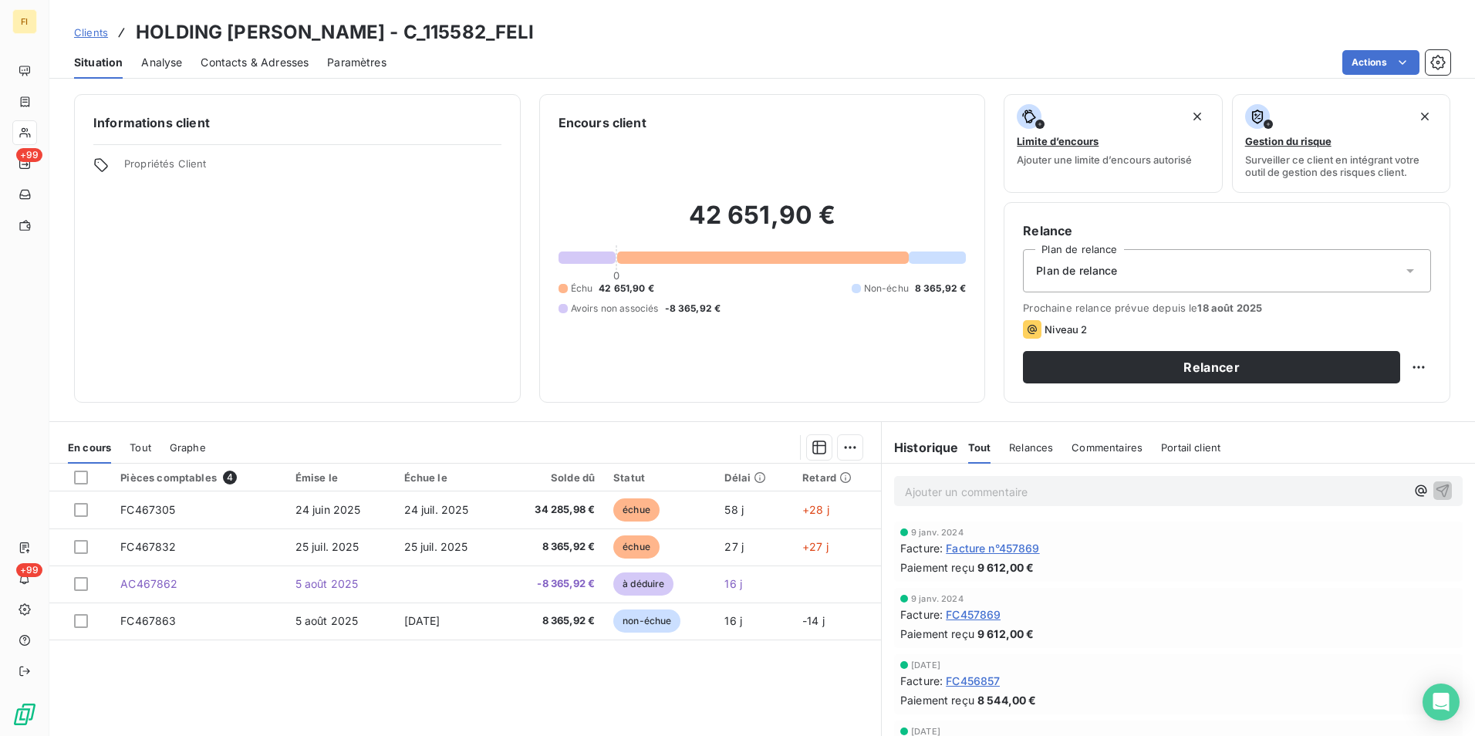
click at [203, 28] on h3 "HOLDING [PERSON_NAME] - C_115582_FELI" at bounding box center [335, 33] width 399 height 28
copy h3 "HOLDING"
click at [96, 32] on span "Clients" at bounding box center [91, 32] width 34 height 12
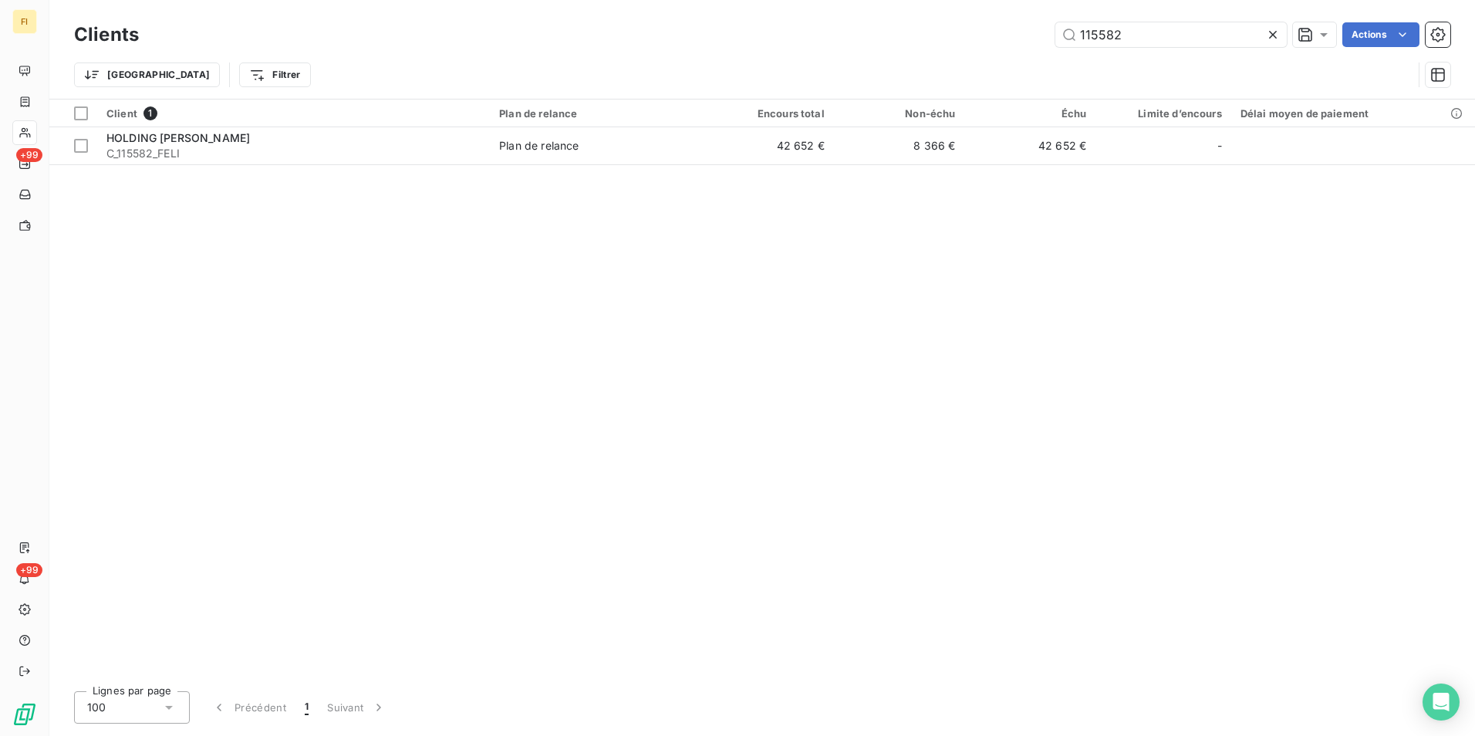
drag, startPoint x: 1178, startPoint y: 42, endPoint x: 845, endPoint y: 34, distance: 333.3
click at [867, 35] on div "115582 Actions" at bounding box center [803, 34] width 1293 height 25
type input "HOSTELLERIE LE VIEUX TILLEUL"
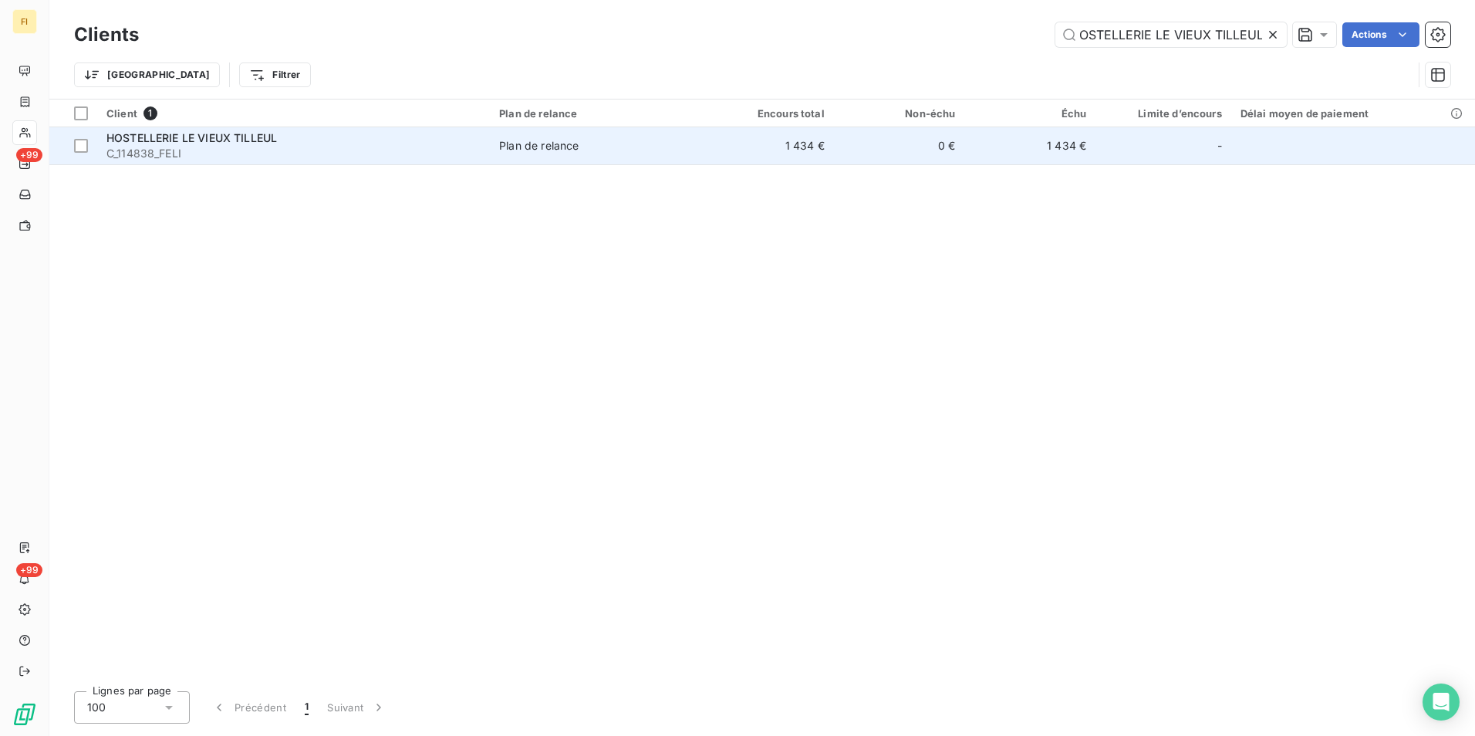
scroll to position [0, 0]
click at [828, 150] on td "1 434 €" at bounding box center [768, 145] width 131 height 37
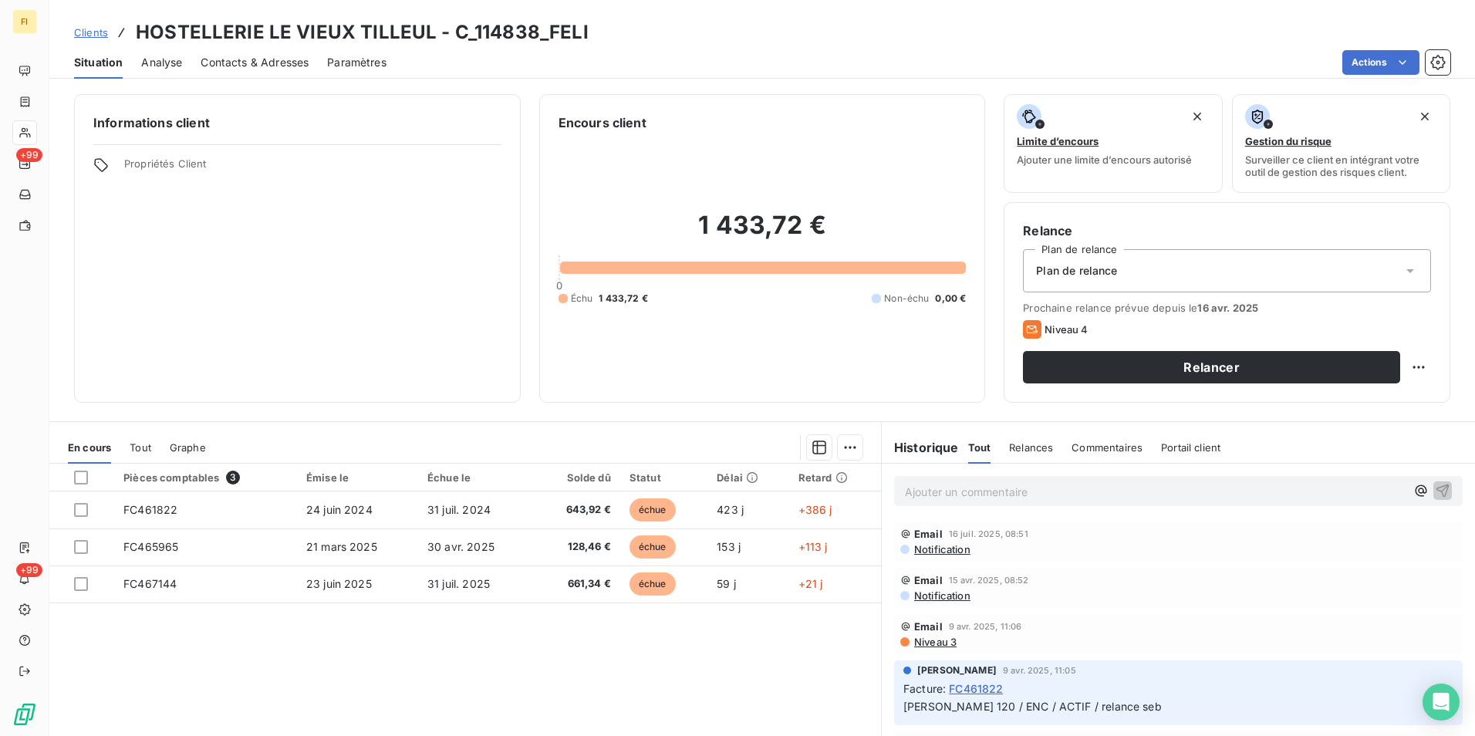
click at [80, 26] on span "Clients" at bounding box center [91, 32] width 34 height 12
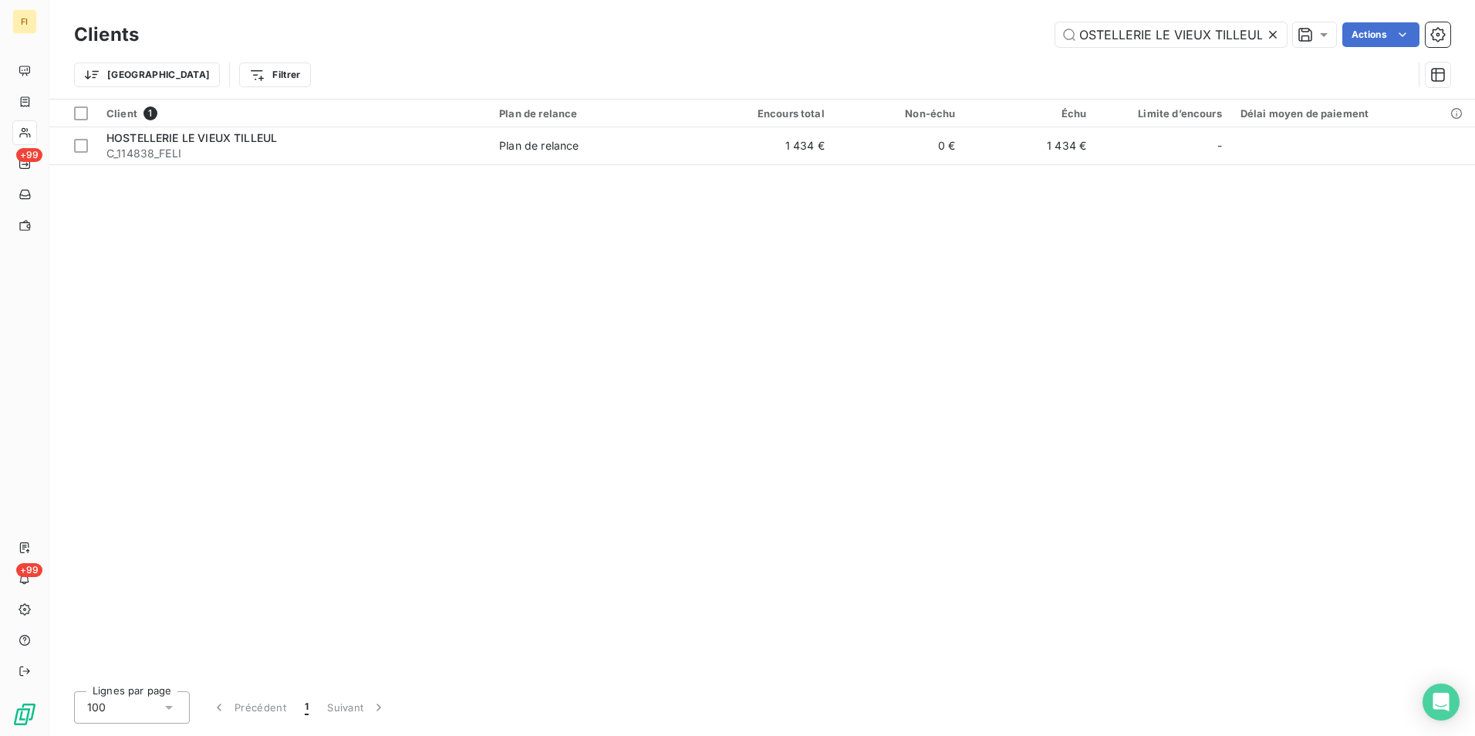
scroll to position [0, 10]
drag, startPoint x: 1081, startPoint y: 38, endPoint x: 1509, endPoint y: 33, distance: 428.1
click at [1474, 33] on html "FI +99 +99 Clients HOSTELLERIE LE VIEUX TILLEUL Actions Trier Filtrer Client 1 …" at bounding box center [737, 368] width 1475 height 736
type input "H"
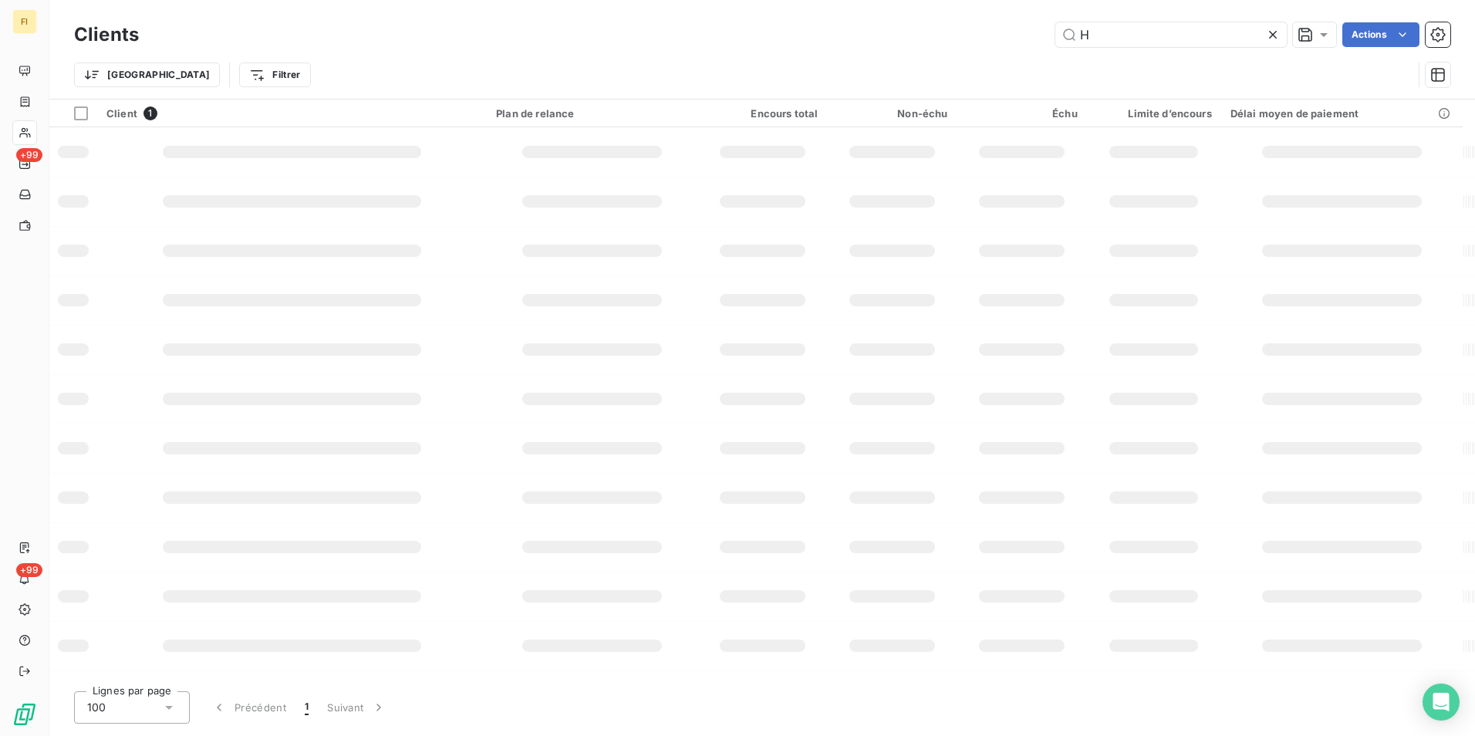
scroll to position [0, 0]
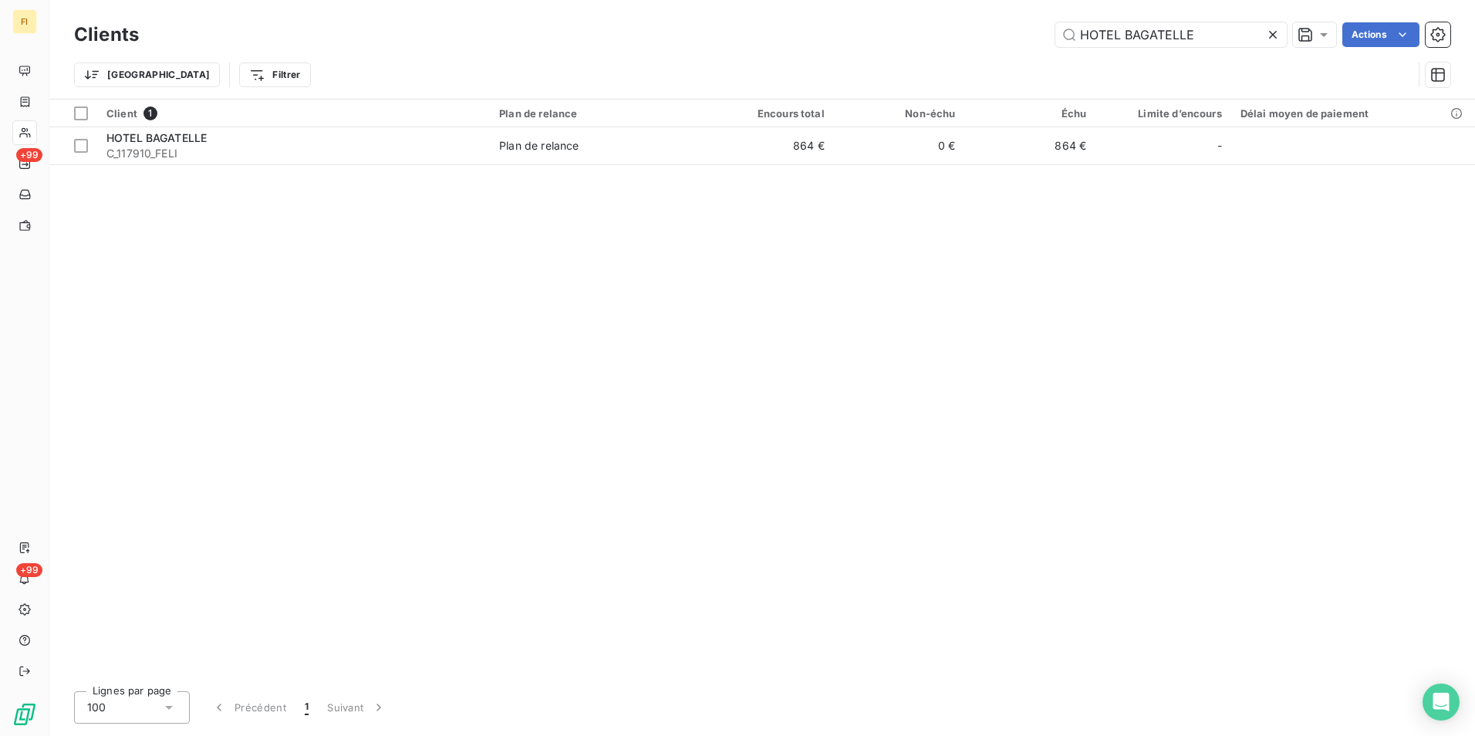
type input "HOTEL BAGATELLE"
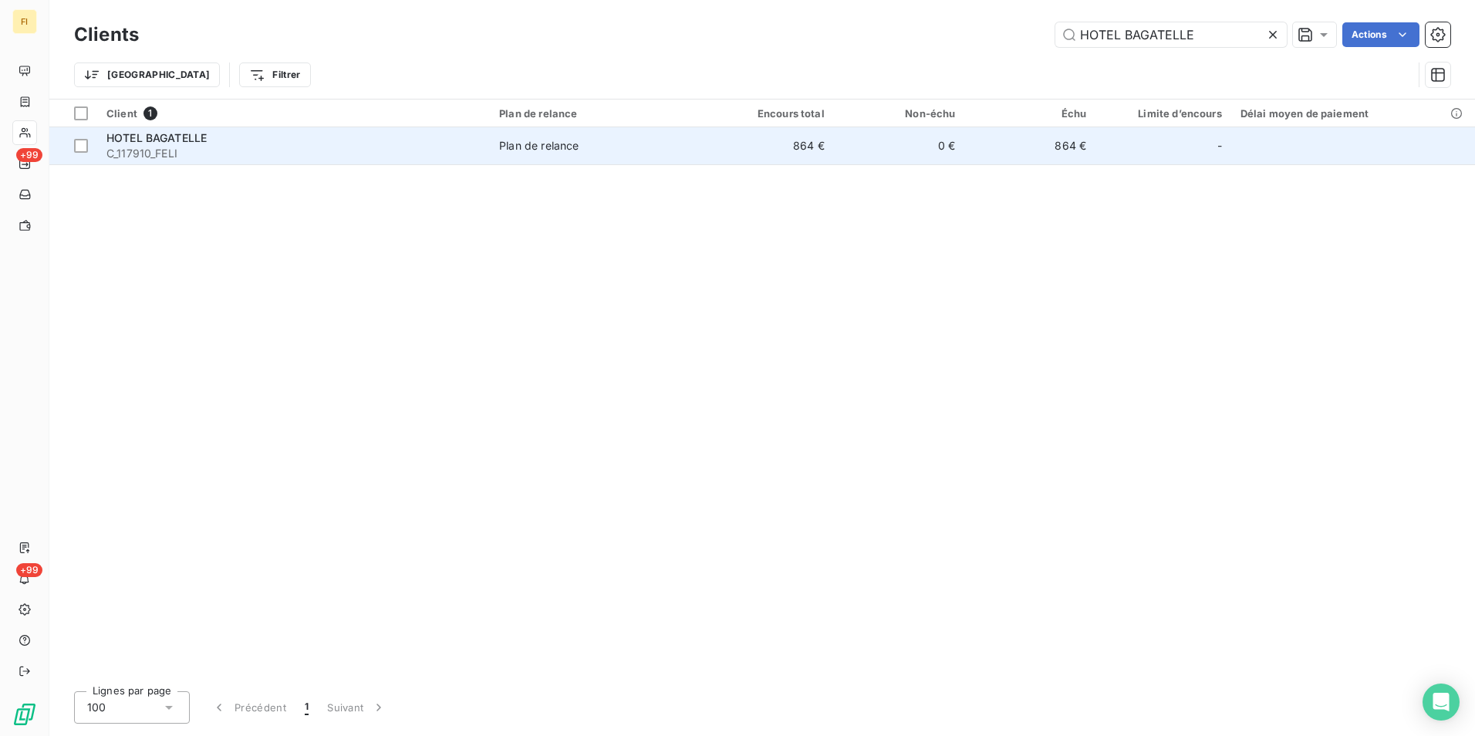
click at [1049, 160] on td "864 €" at bounding box center [1029, 145] width 131 height 37
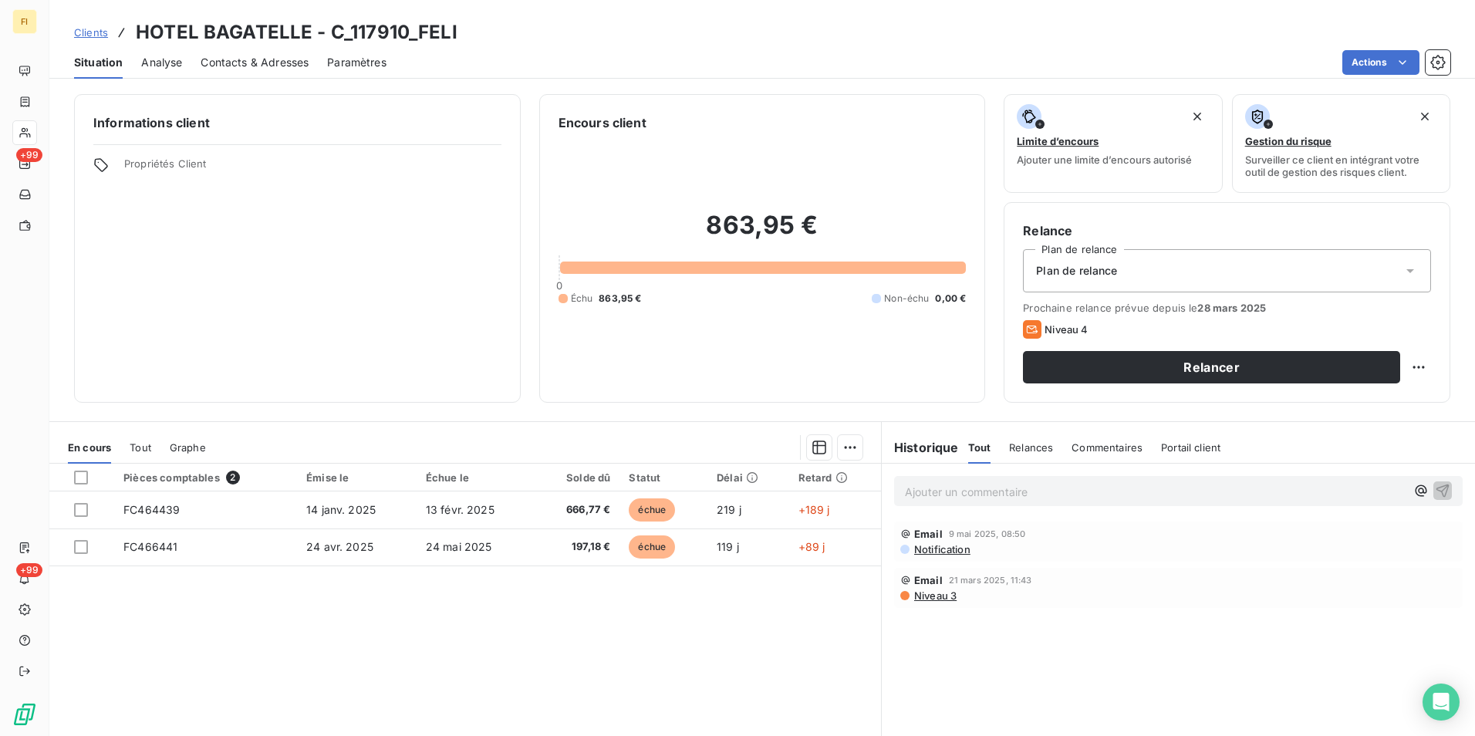
click at [282, 61] on span "Contacts & Adresses" at bounding box center [255, 62] width 108 height 15
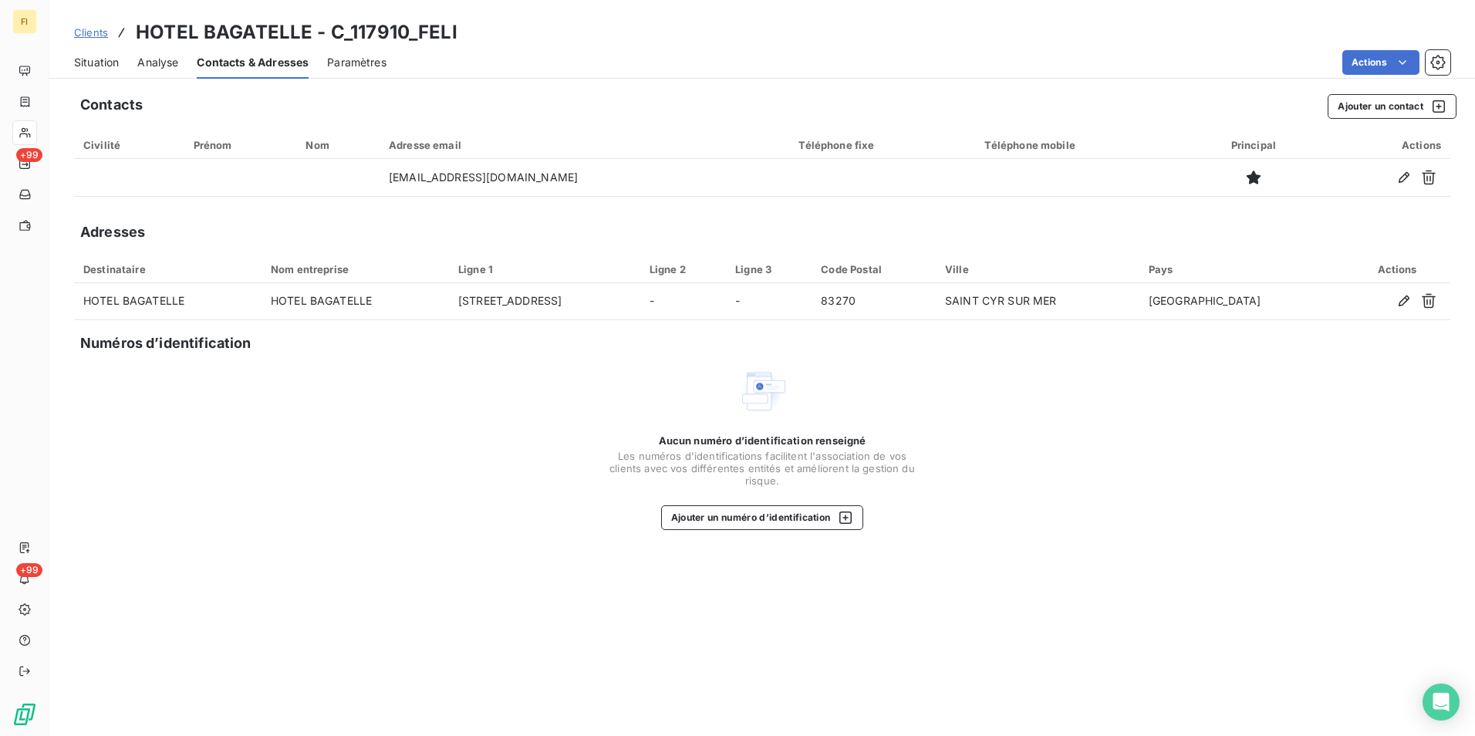
click at [100, 29] on span "Clients" at bounding box center [91, 32] width 34 height 12
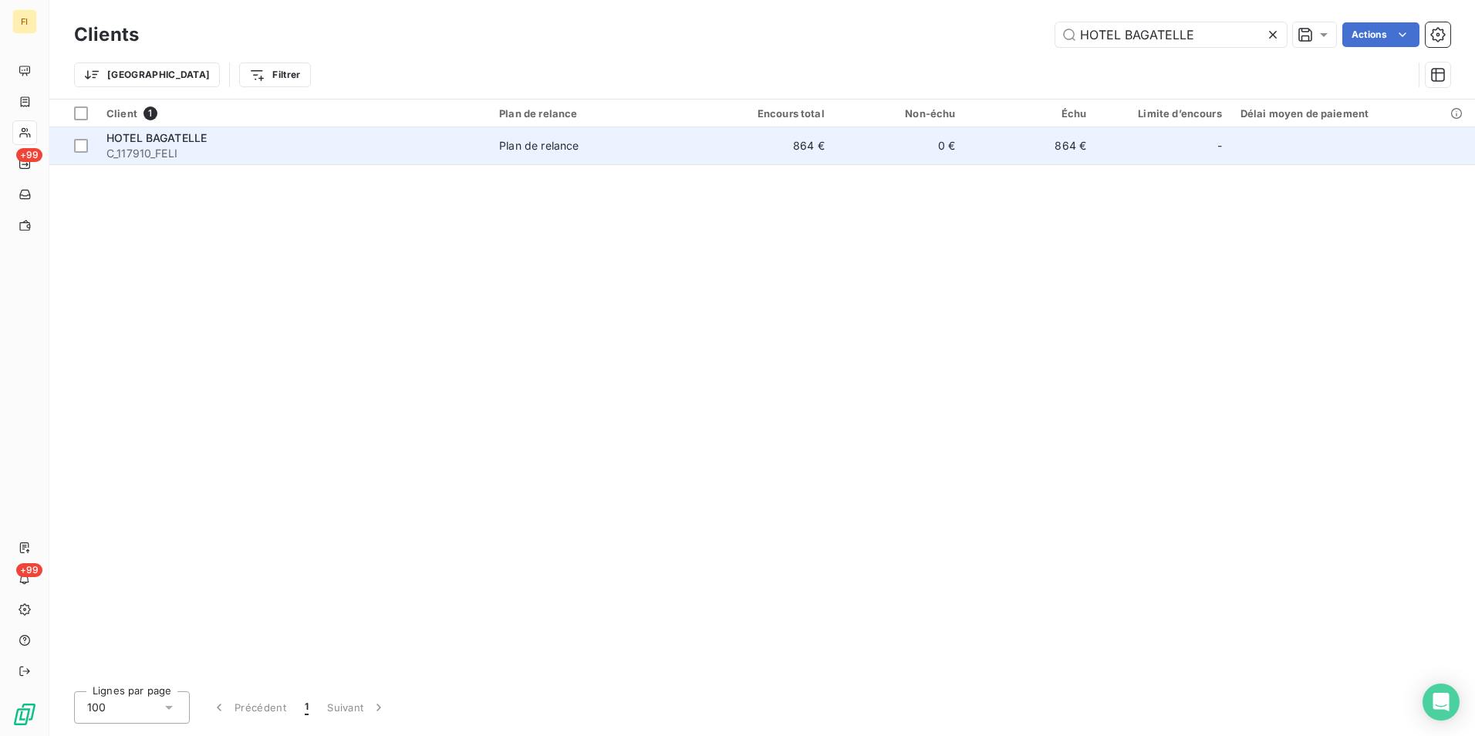
click at [147, 137] on span "HOTEL BAGATELLE" at bounding box center [156, 137] width 100 height 13
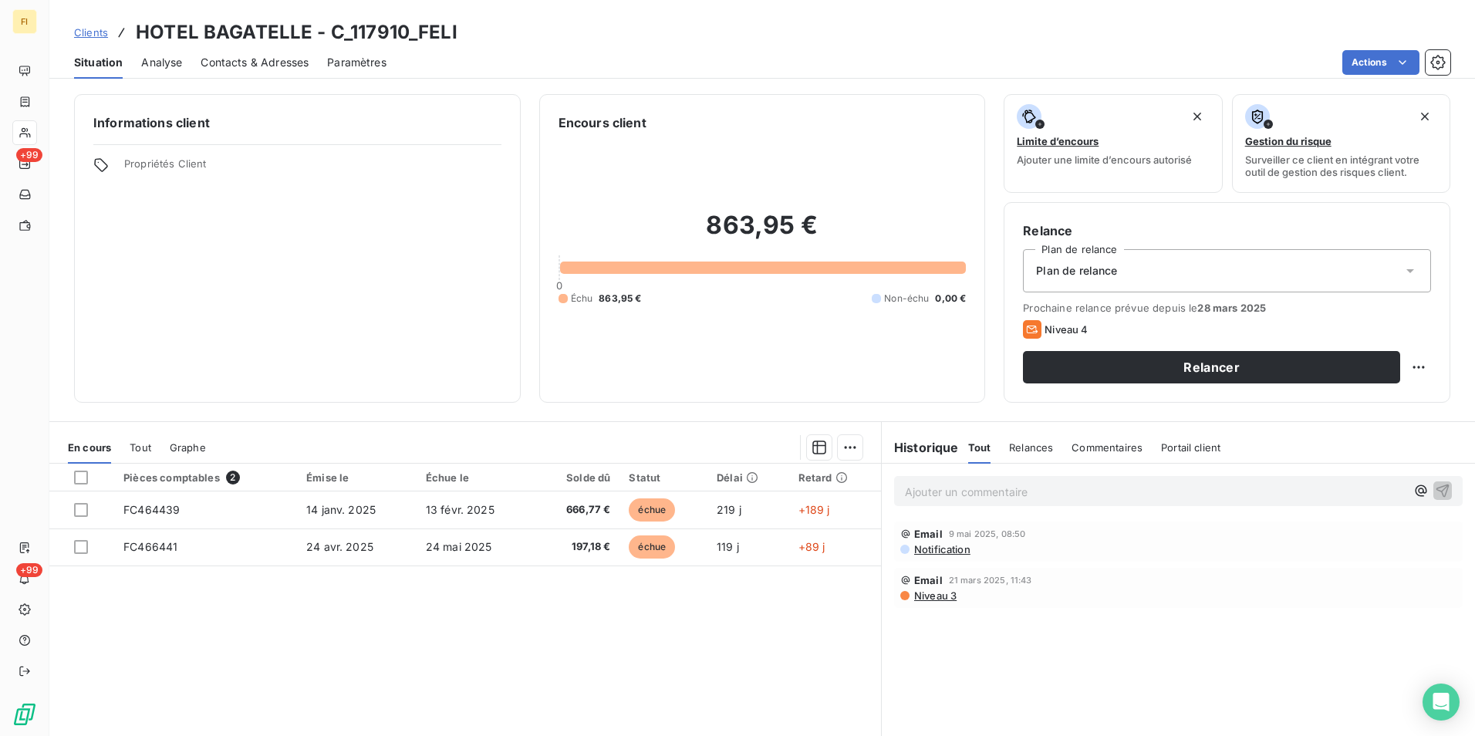
click at [106, 36] on span "Clients" at bounding box center [91, 32] width 34 height 12
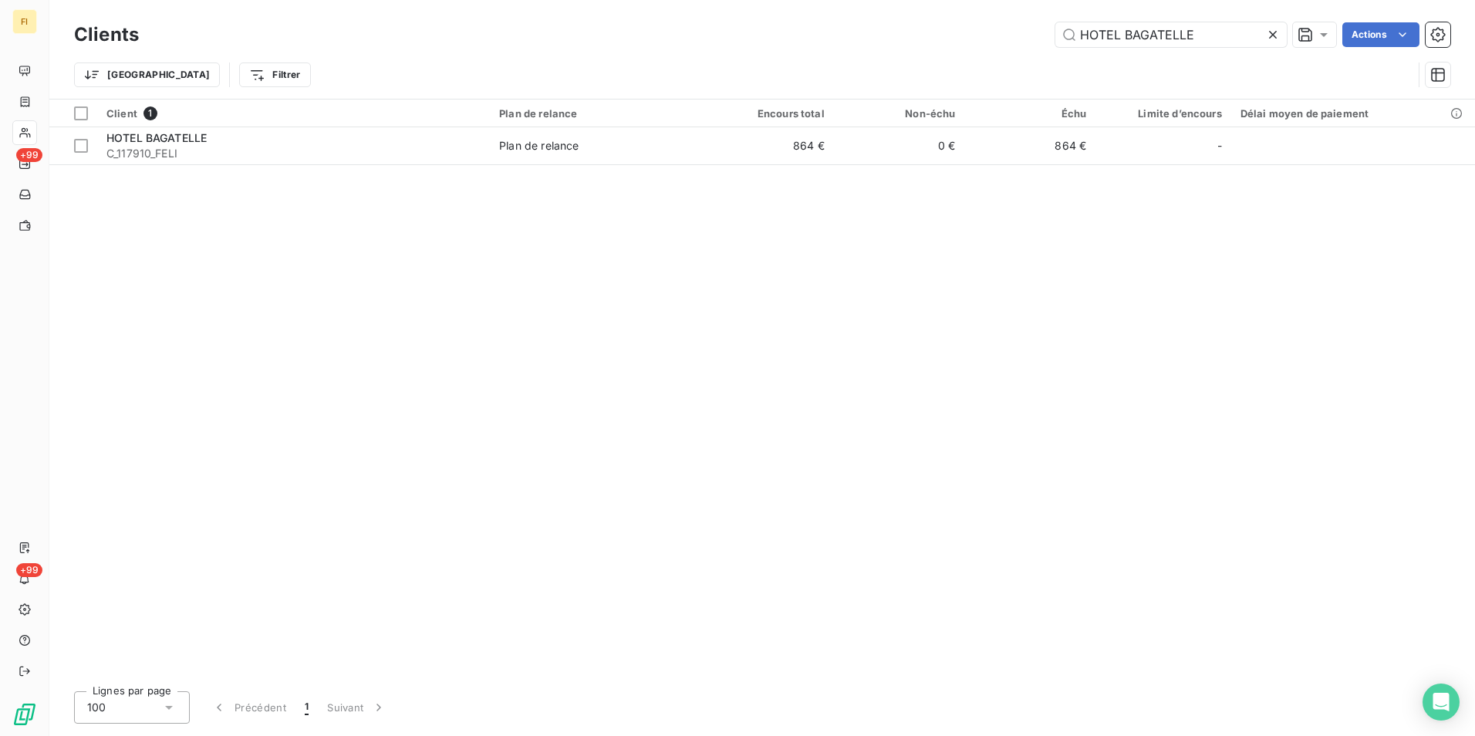
drag, startPoint x: 1210, startPoint y: 35, endPoint x: 808, endPoint y: 25, distance: 402.0
click at [835, 29] on div "HOTEL BAGATELLE Actions" at bounding box center [803, 34] width 1293 height 25
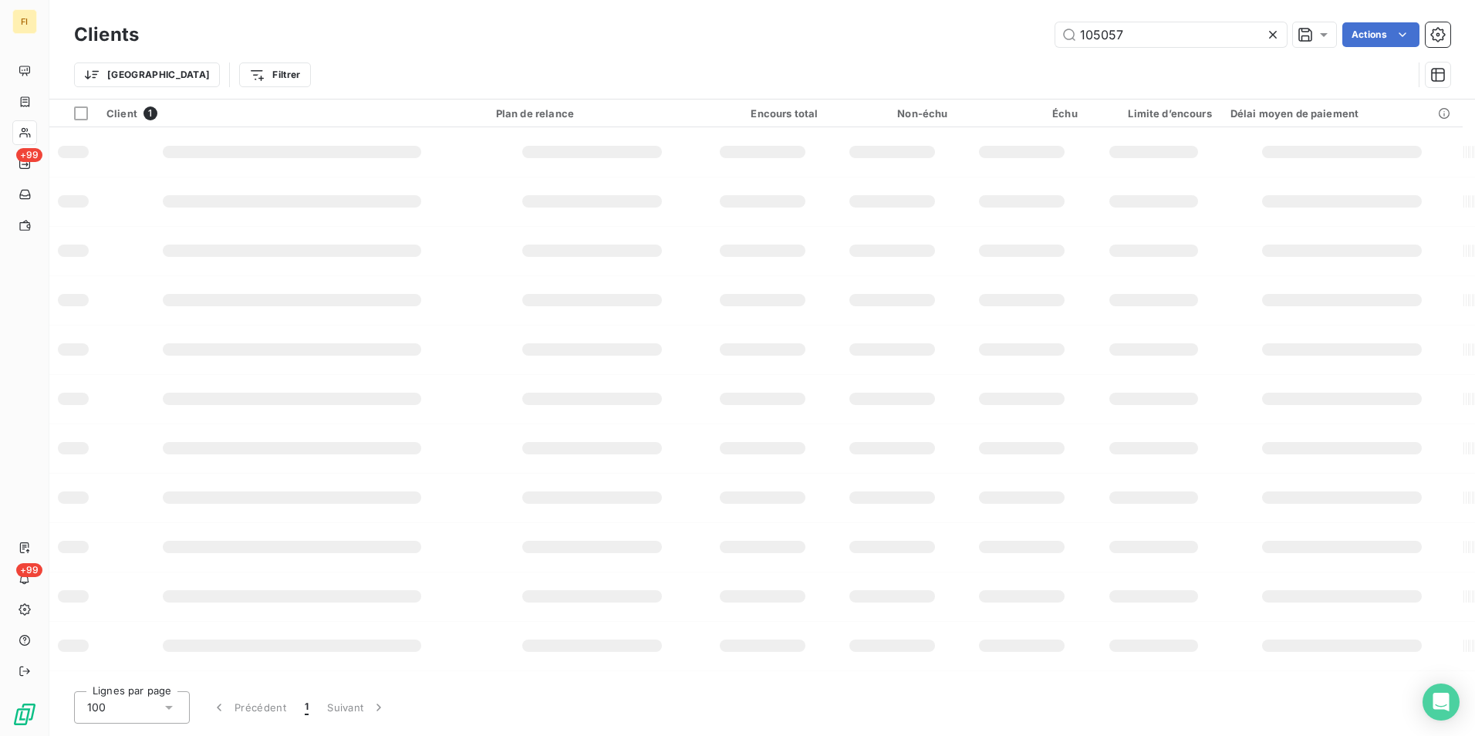
type input "105057"
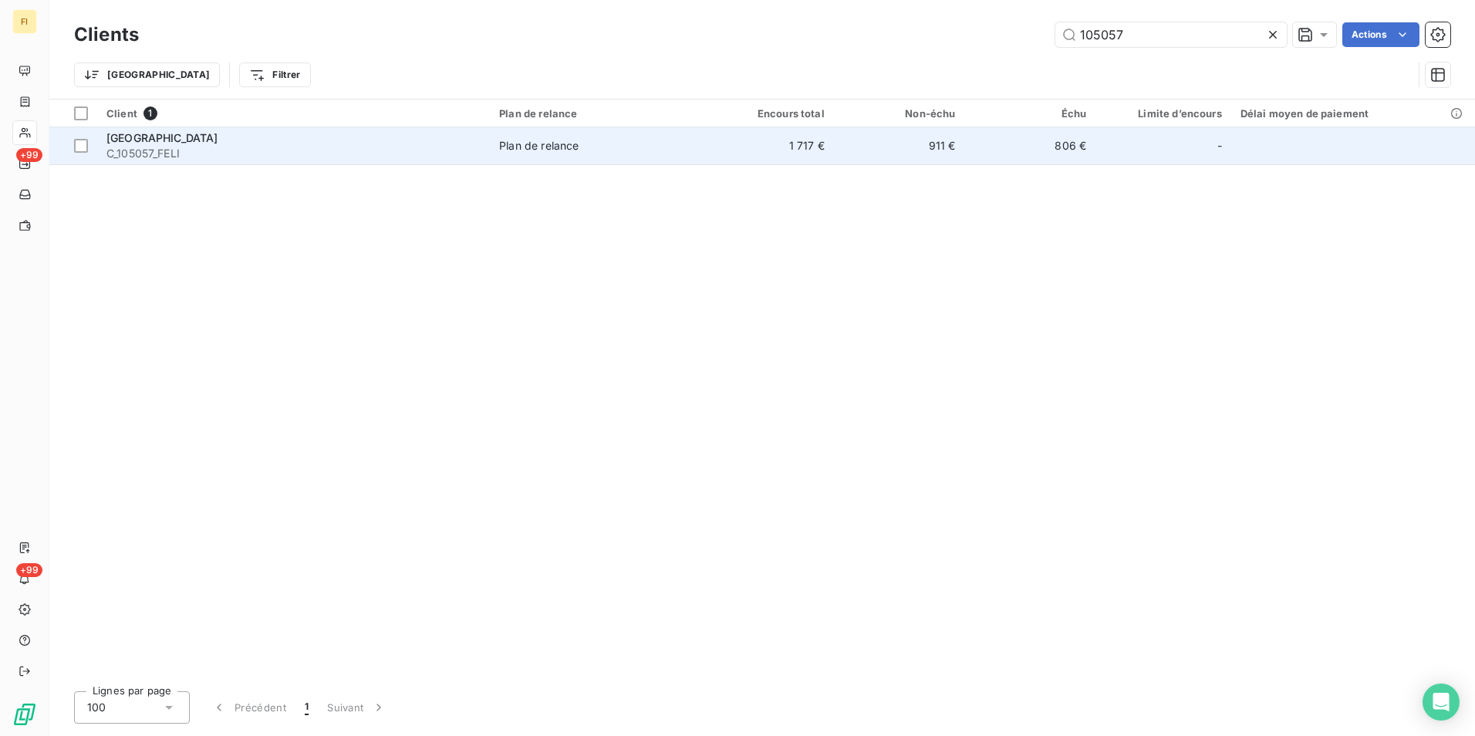
click at [780, 161] on td "1 717 €" at bounding box center [768, 145] width 131 height 37
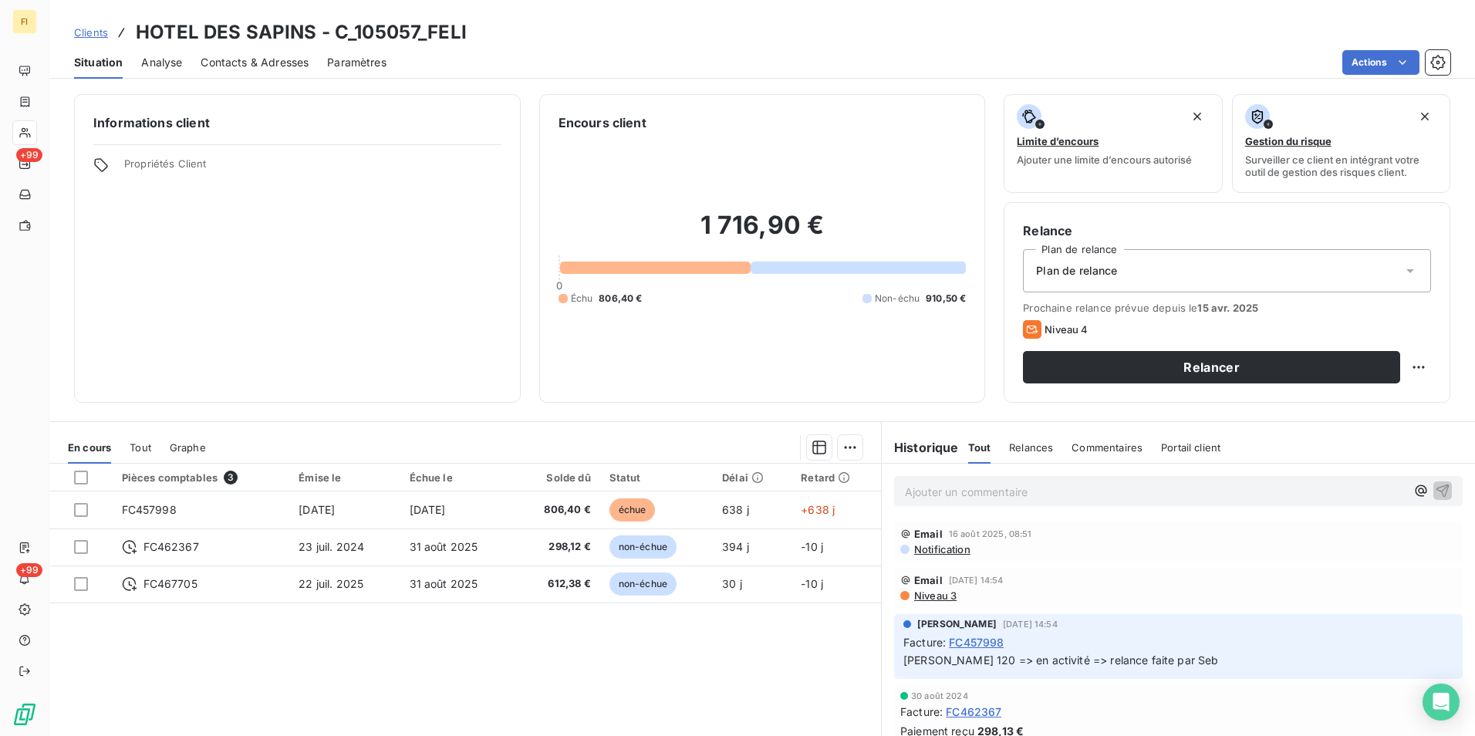
click at [84, 26] on span "Clients" at bounding box center [91, 32] width 34 height 12
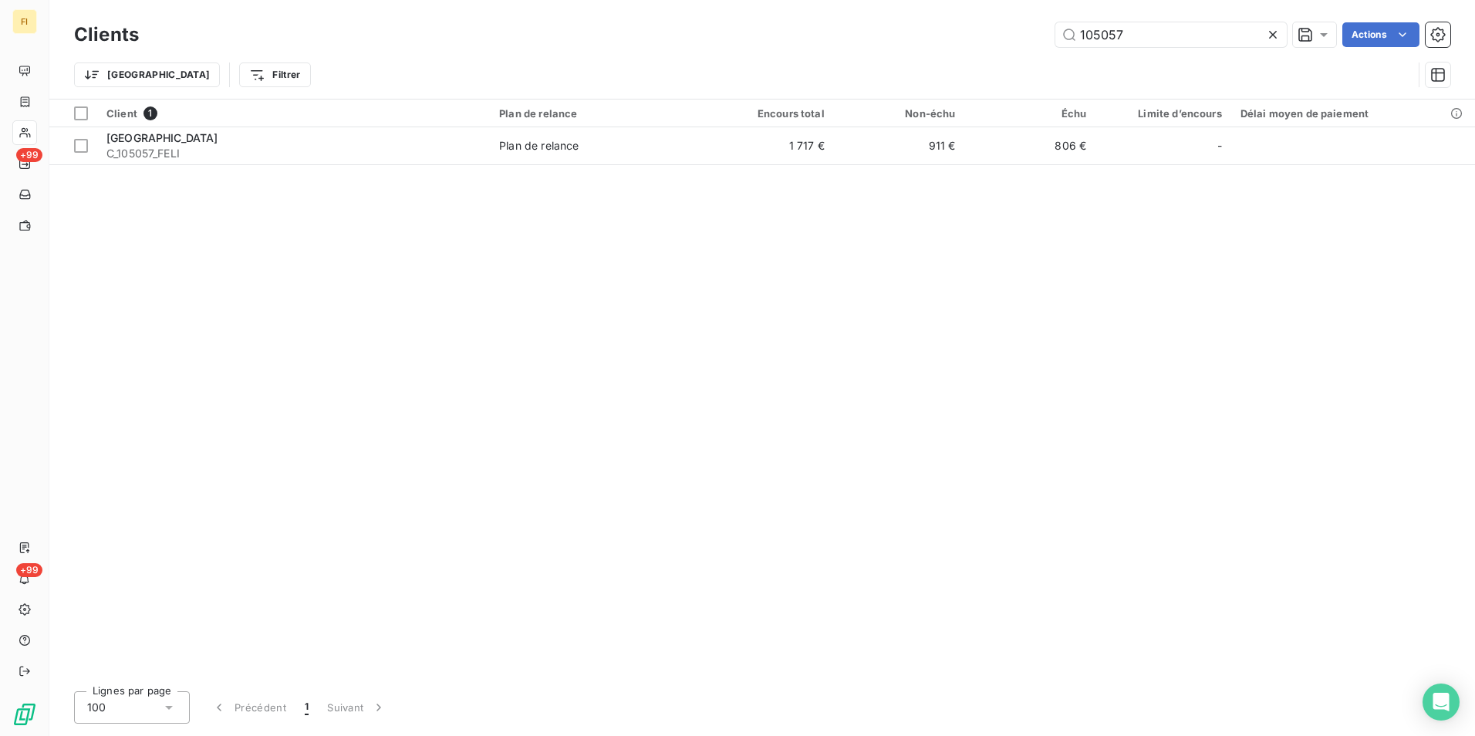
drag, startPoint x: 1124, startPoint y: 40, endPoint x: 968, endPoint y: 43, distance: 155.8
click at [983, 43] on div "105057 Actions" at bounding box center [803, 34] width 1293 height 25
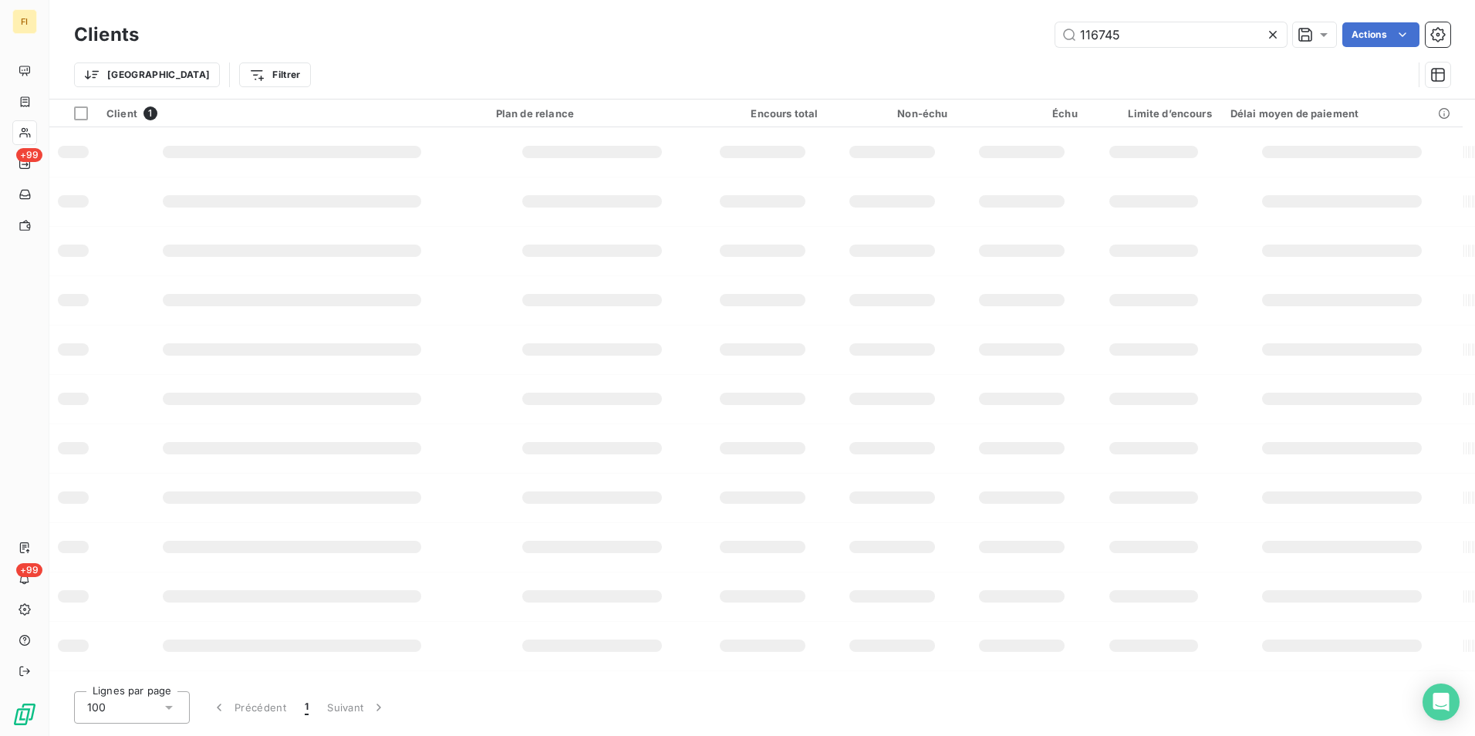
type input "116745"
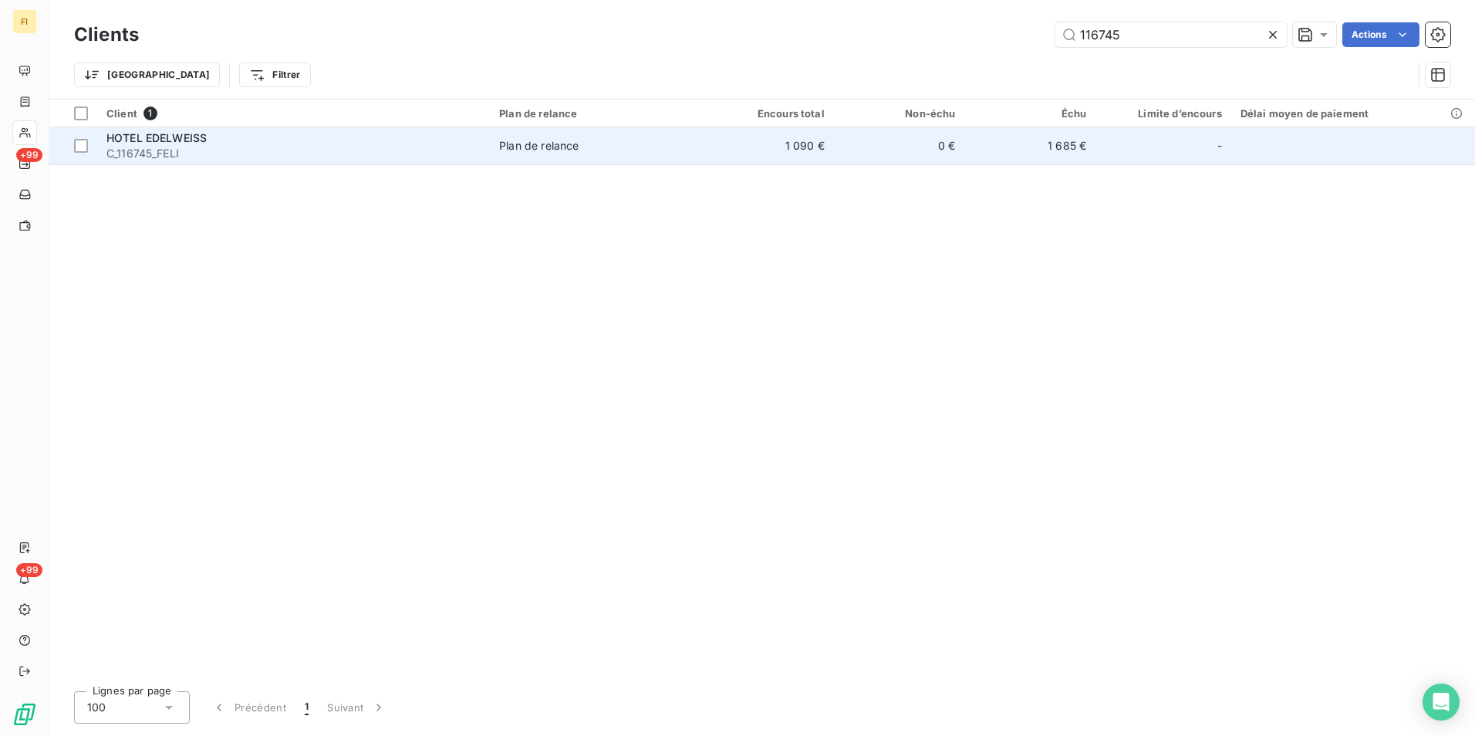
click at [905, 161] on td "0 €" at bounding box center [899, 145] width 131 height 37
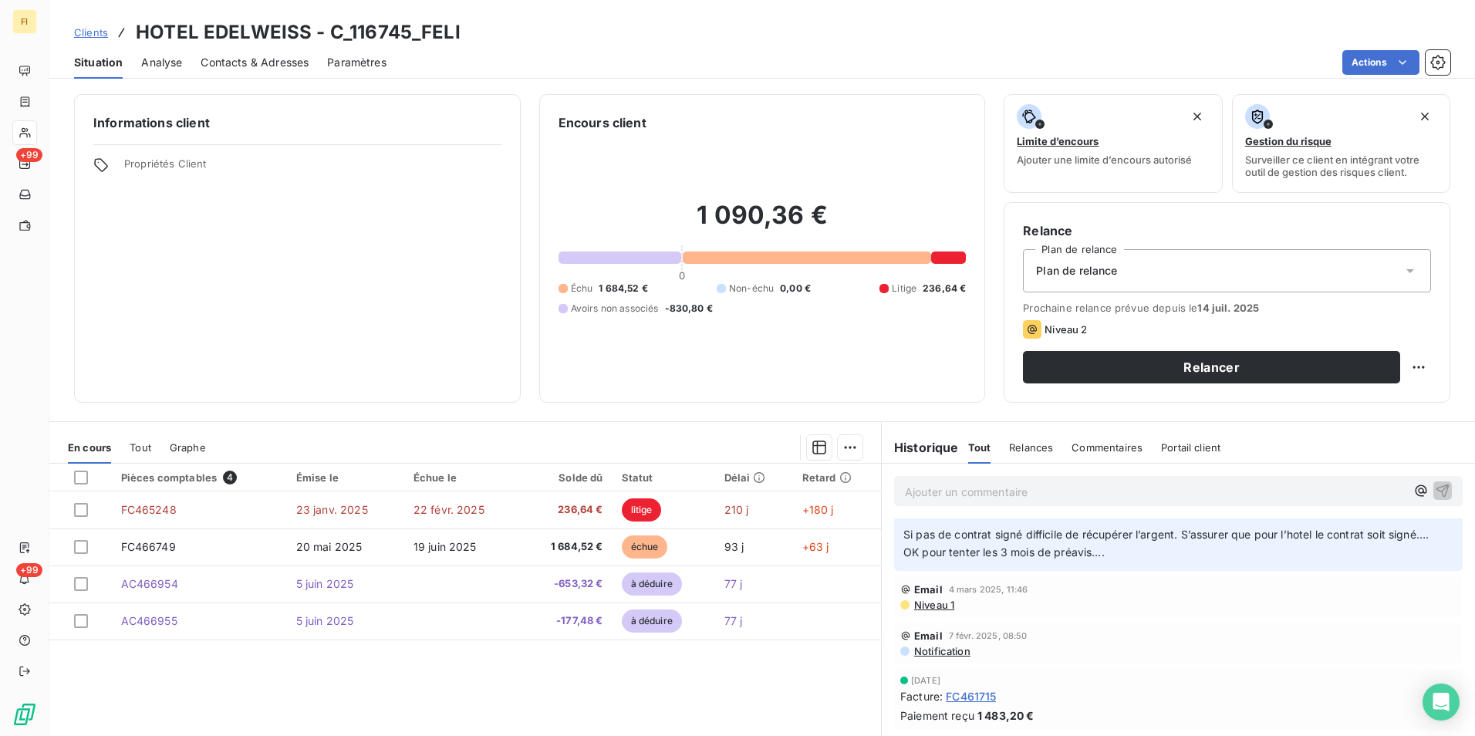
scroll to position [309, 0]
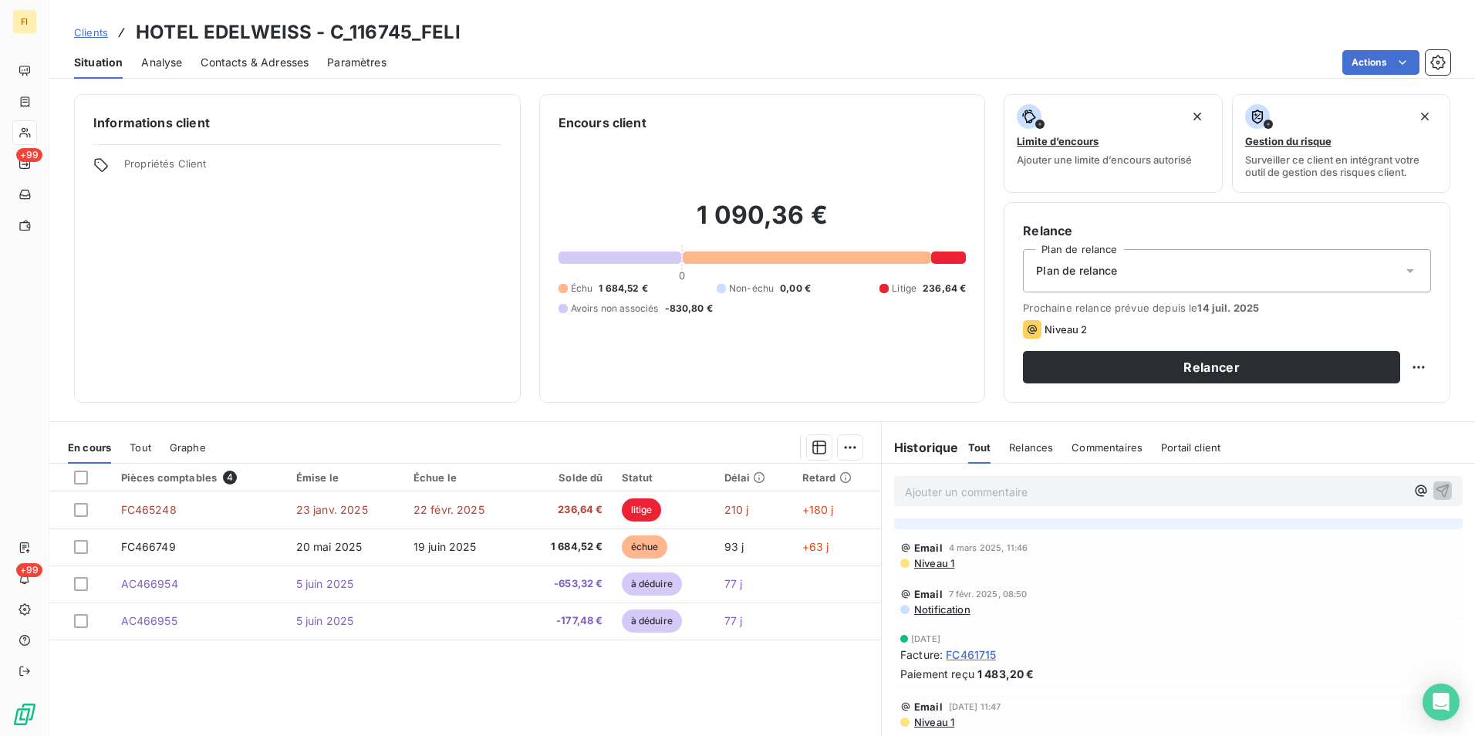
click at [88, 28] on span "Clients" at bounding box center [91, 32] width 34 height 12
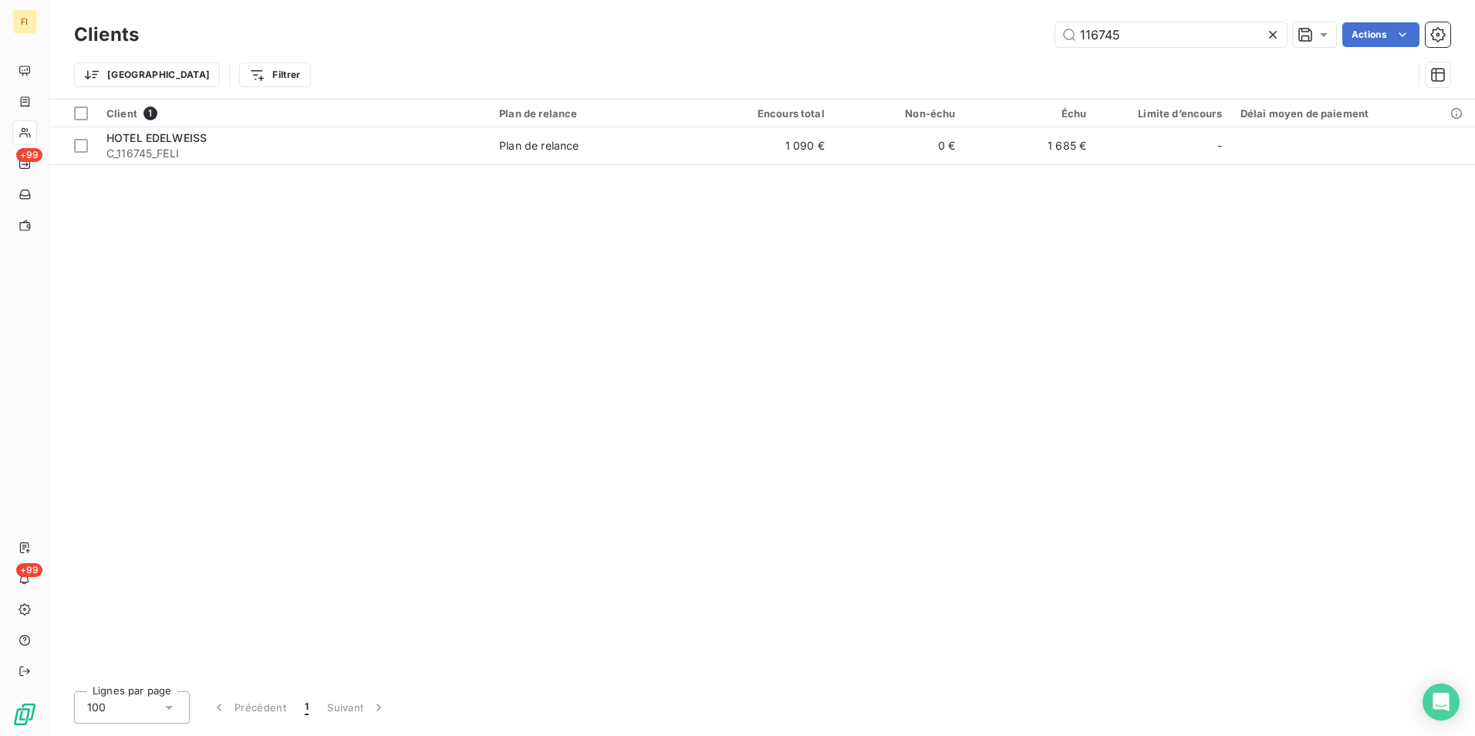
drag, startPoint x: 1160, startPoint y: 30, endPoint x: 1043, endPoint y: 35, distance: 117.3
click at [1044, 35] on div "116745 Actions" at bounding box center [803, 34] width 1293 height 25
paste input "HOTEL LE TETRAS"
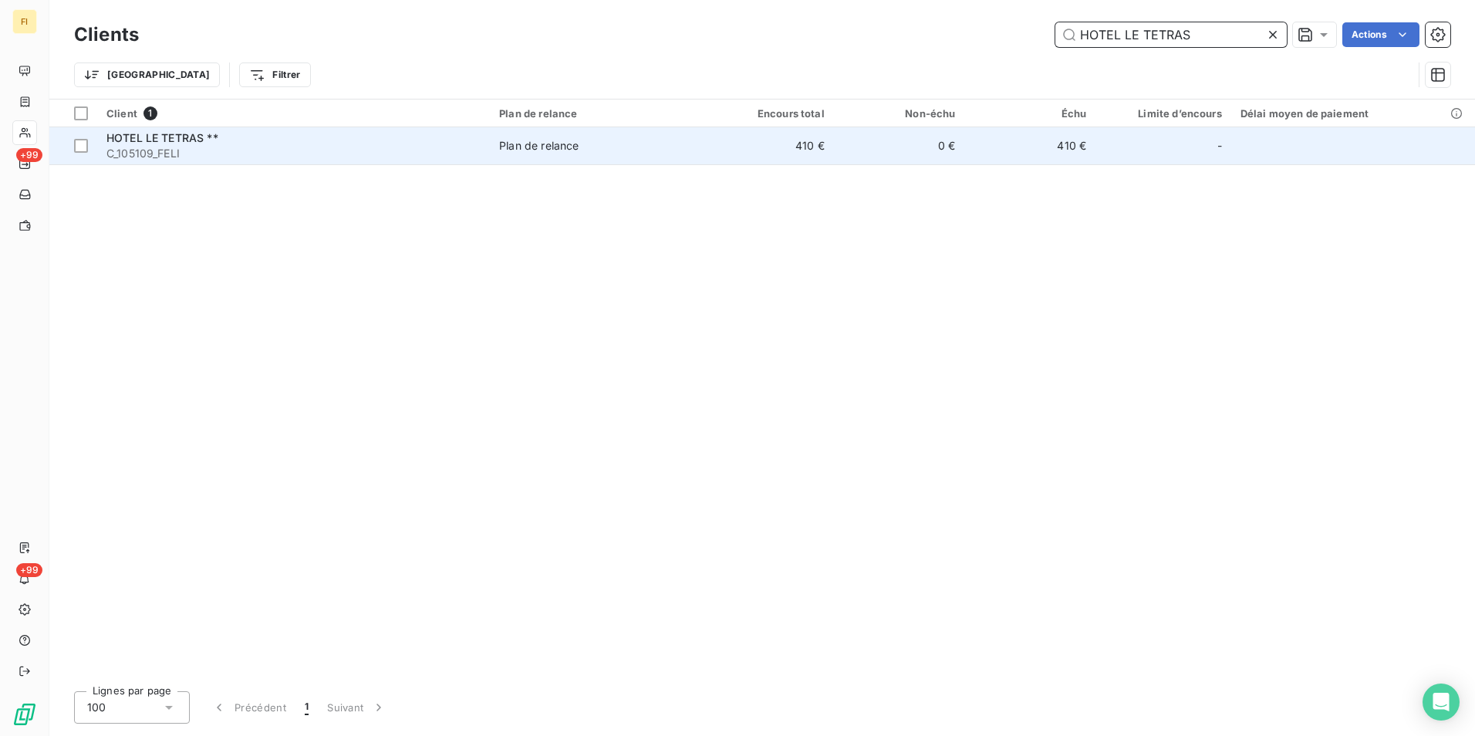
type input "HOTEL LE TETRAS"
click at [384, 150] on span "C_105109_FELI" at bounding box center [293, 153] width 374 height 15
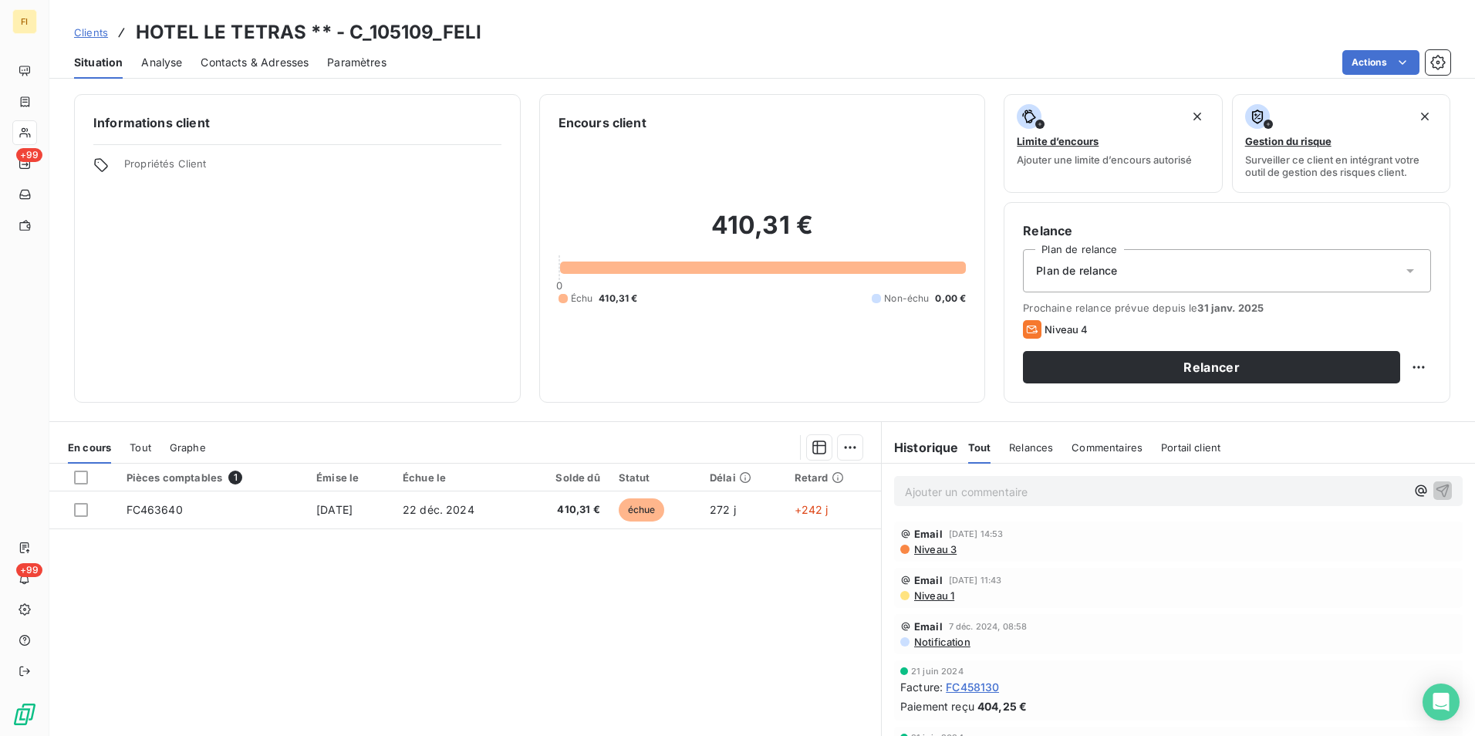
click at [96, 32] on span "Clients" at bounding box center [91, 32] width 34 height 12
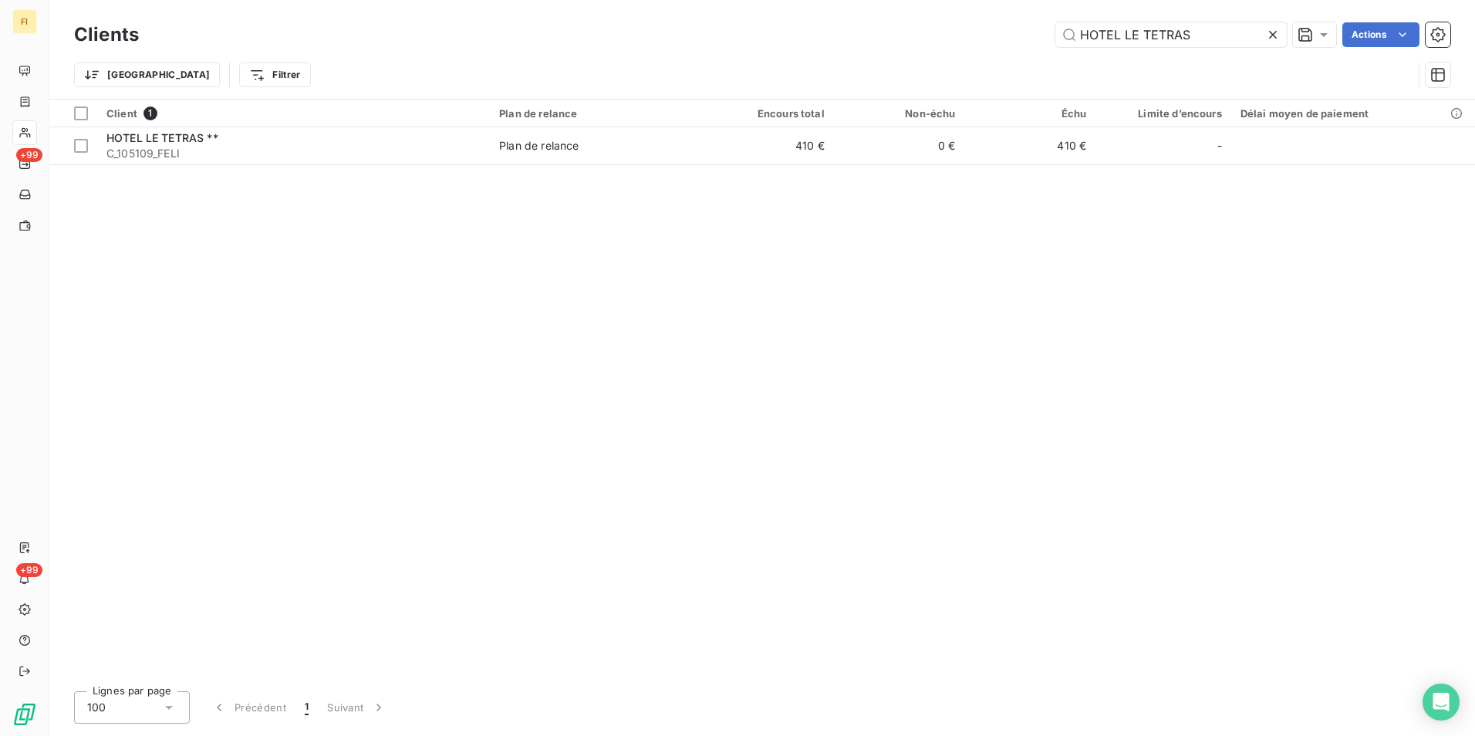
click at [997, 39] on div "HOTEL LE TETRAS Actions" at bounding box center [803, 34] width 1293 height 25
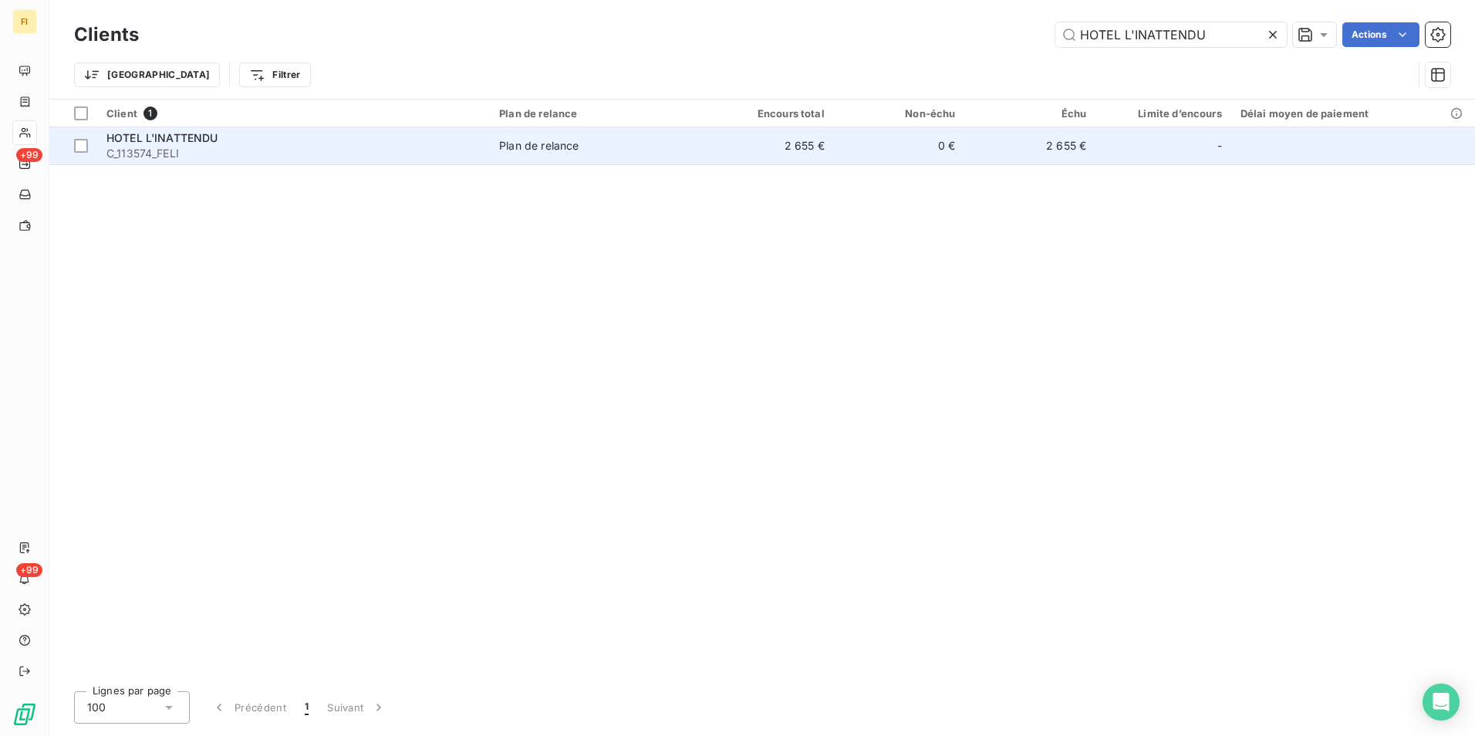
type input "HOTEL L'INATTENDU"
click at [910, 157] on td "0 €" at bounding box center [899, 145] width 131 height 37
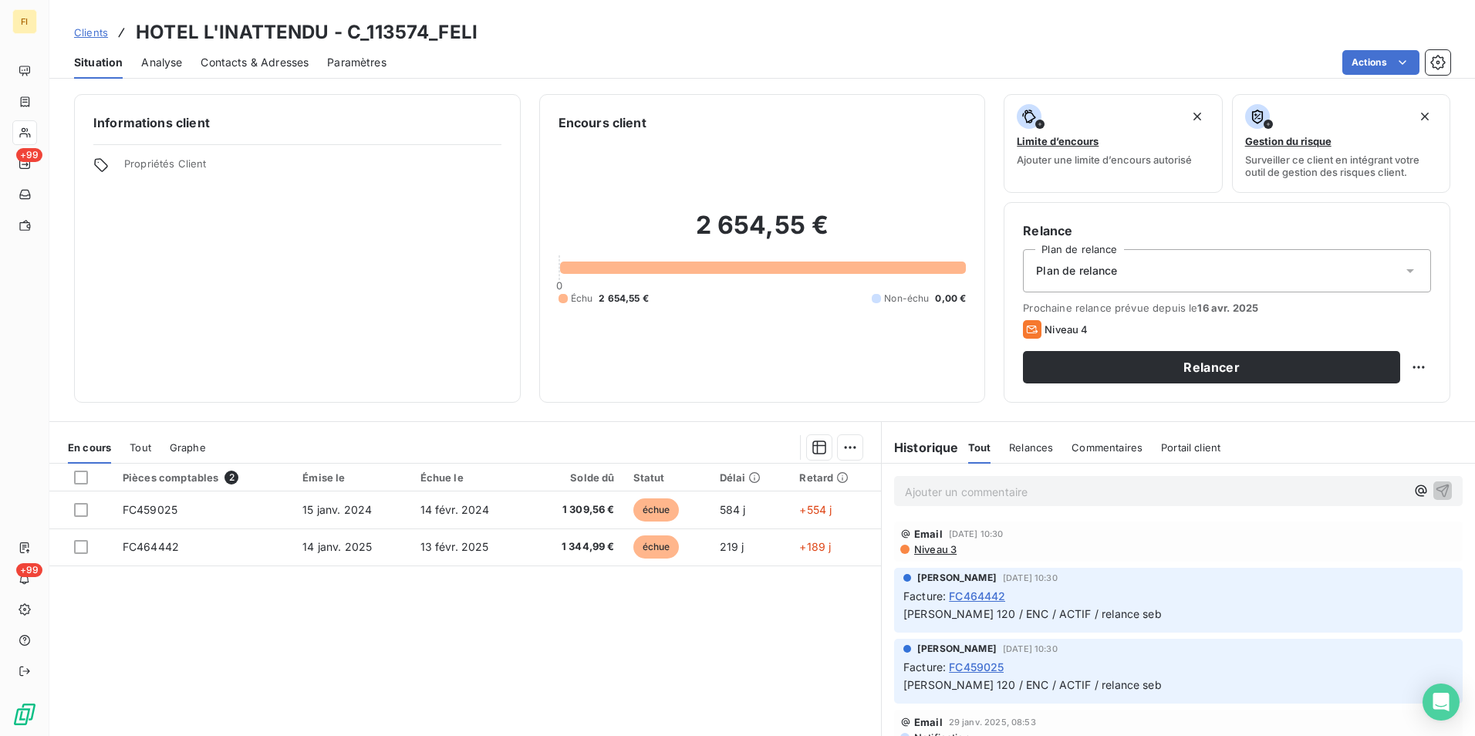
click at [104, 32] on span "Clients" at bounding box center [91, 32] width 34 height 12
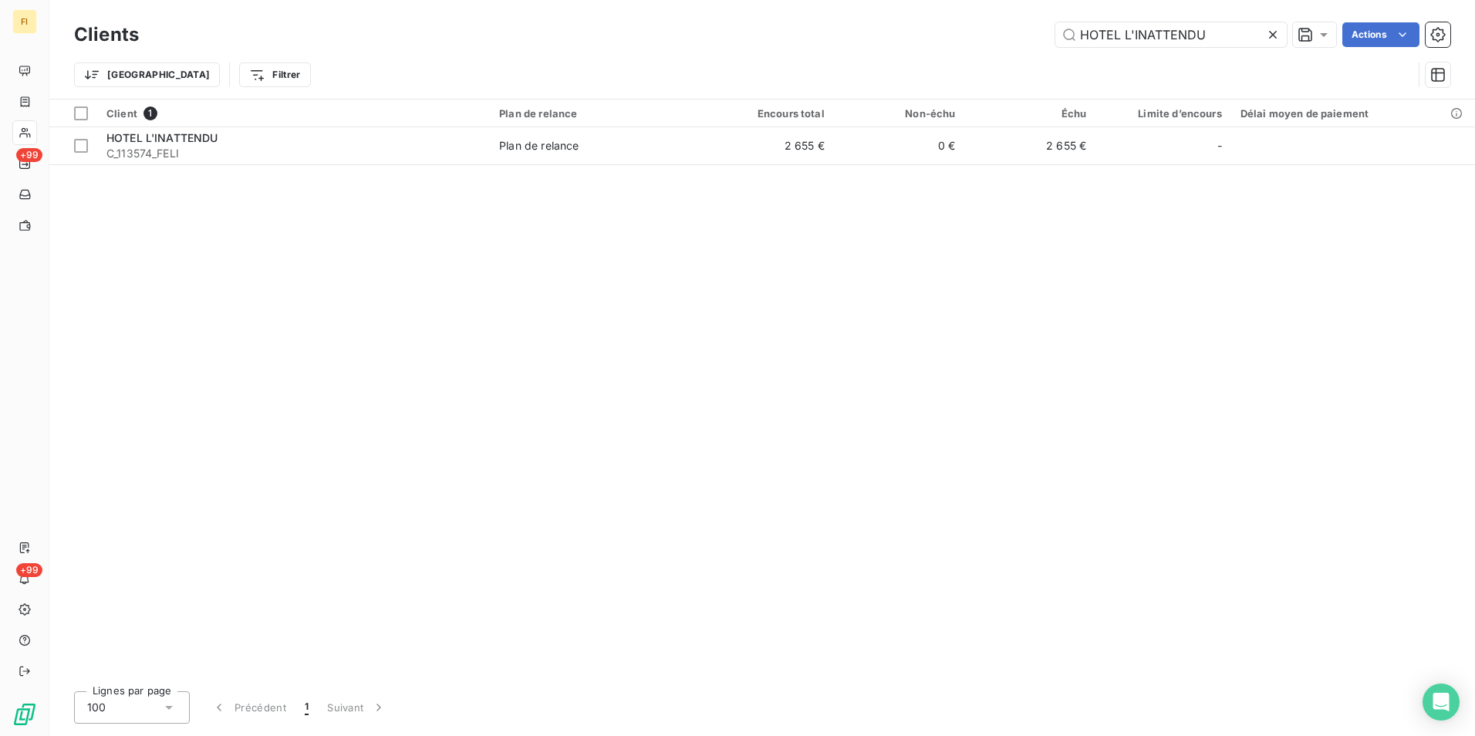
drag, startPoint x: 1235, startPoint y: 38, endPoint x: 906, endPoint y: 35, distance: 328.6
click at [908, 35] on div "HOTEL L'INATTENDU Actions" at bounding box center [803, 34] width 1293 height 25
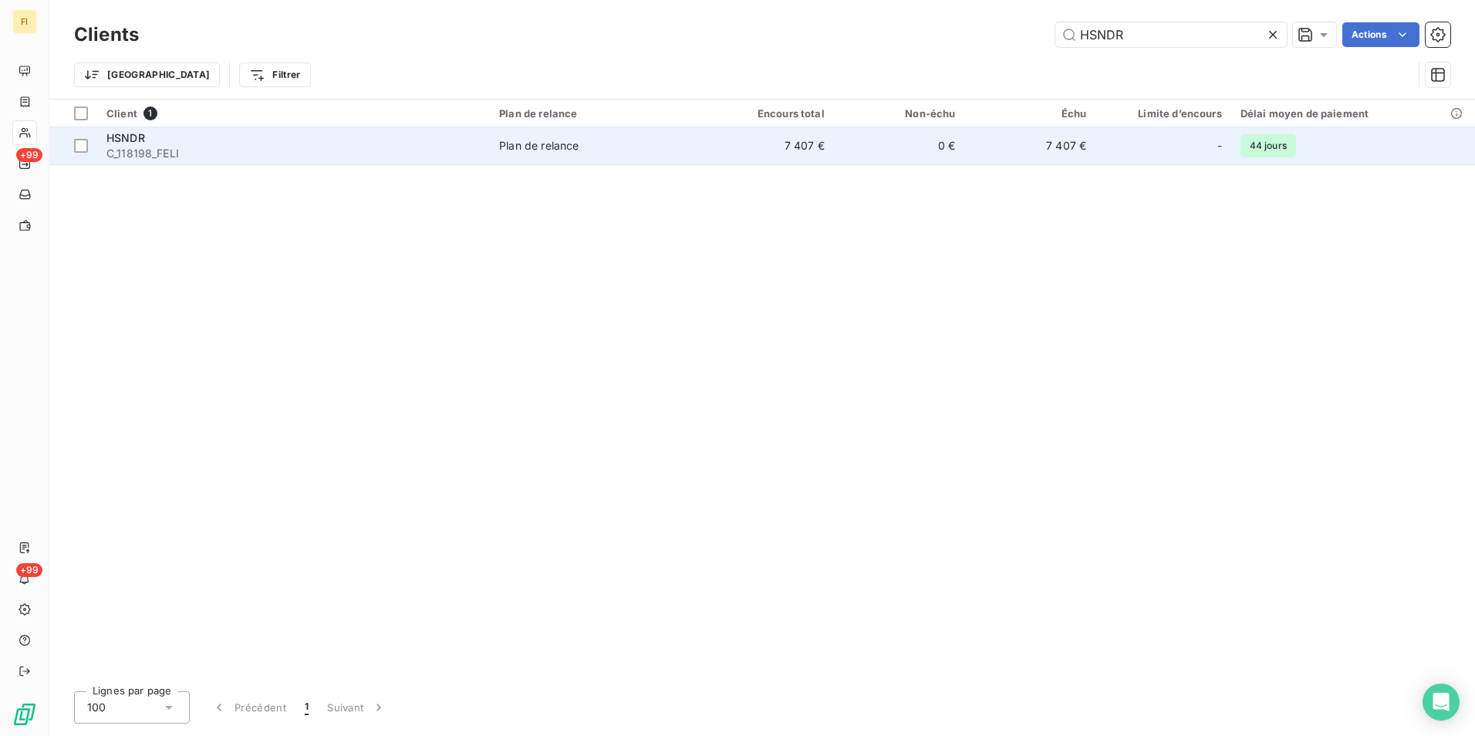
type input "HSNDR"
click at [892, 153] on td "0 €" at bounding box center [899, 145] width 131 height 37
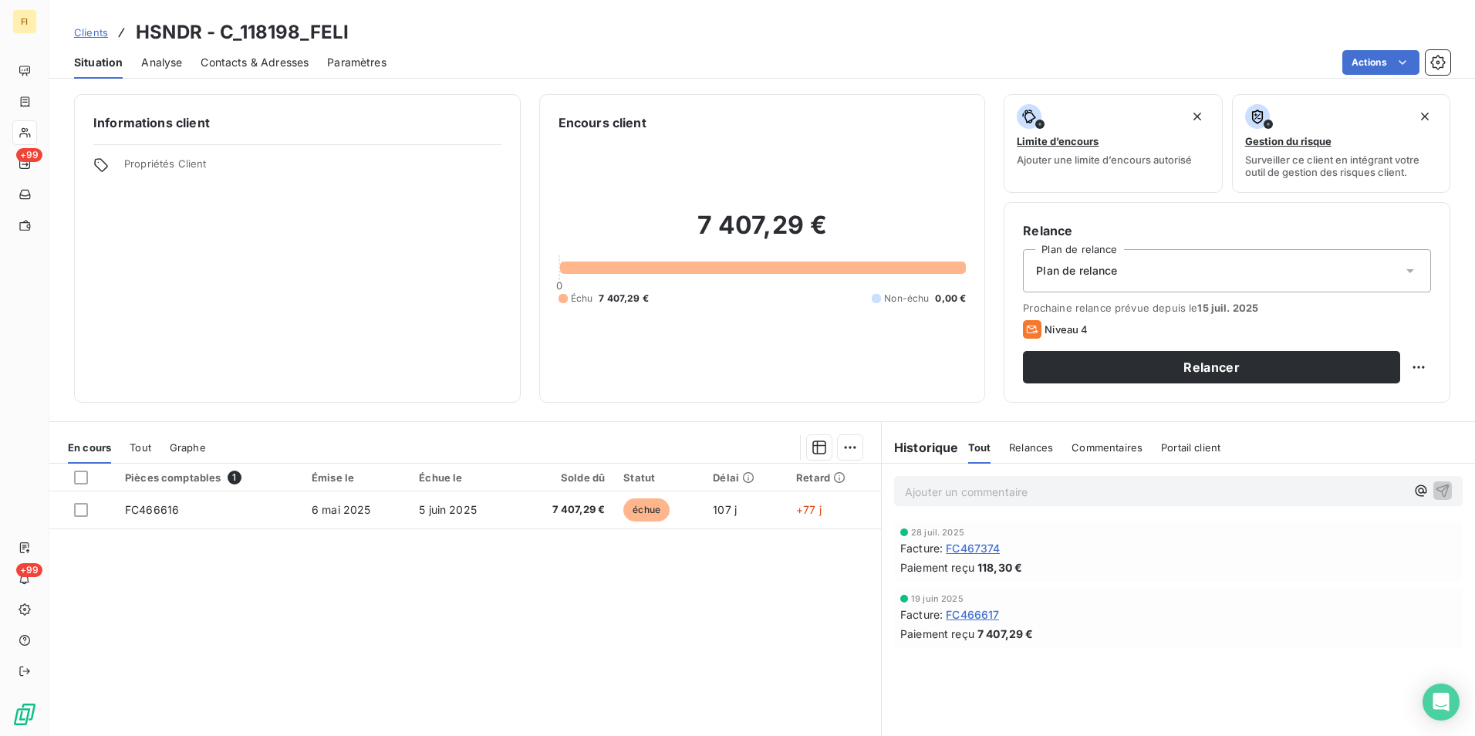
click at [83, 29] on span "Clients" at bounding box center [91, 32] width 34 height 12
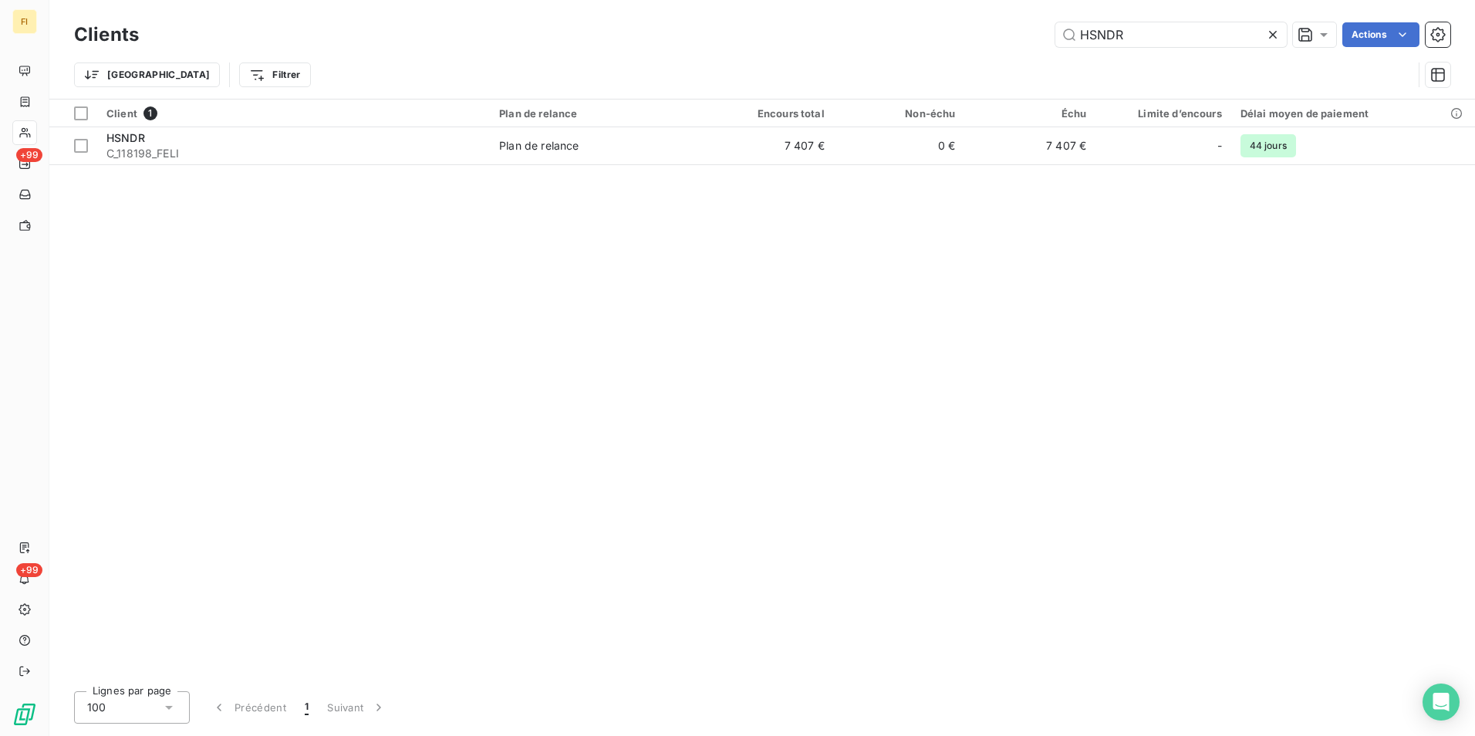
drag, startPoint x: 1175, startPoint y: 31, endPoint x: 1044, endPoint y: 32, distance: 131.1
click at [1061, 32] on input "HSNDR" at bounding box center [1170, 34] width 231 height 25
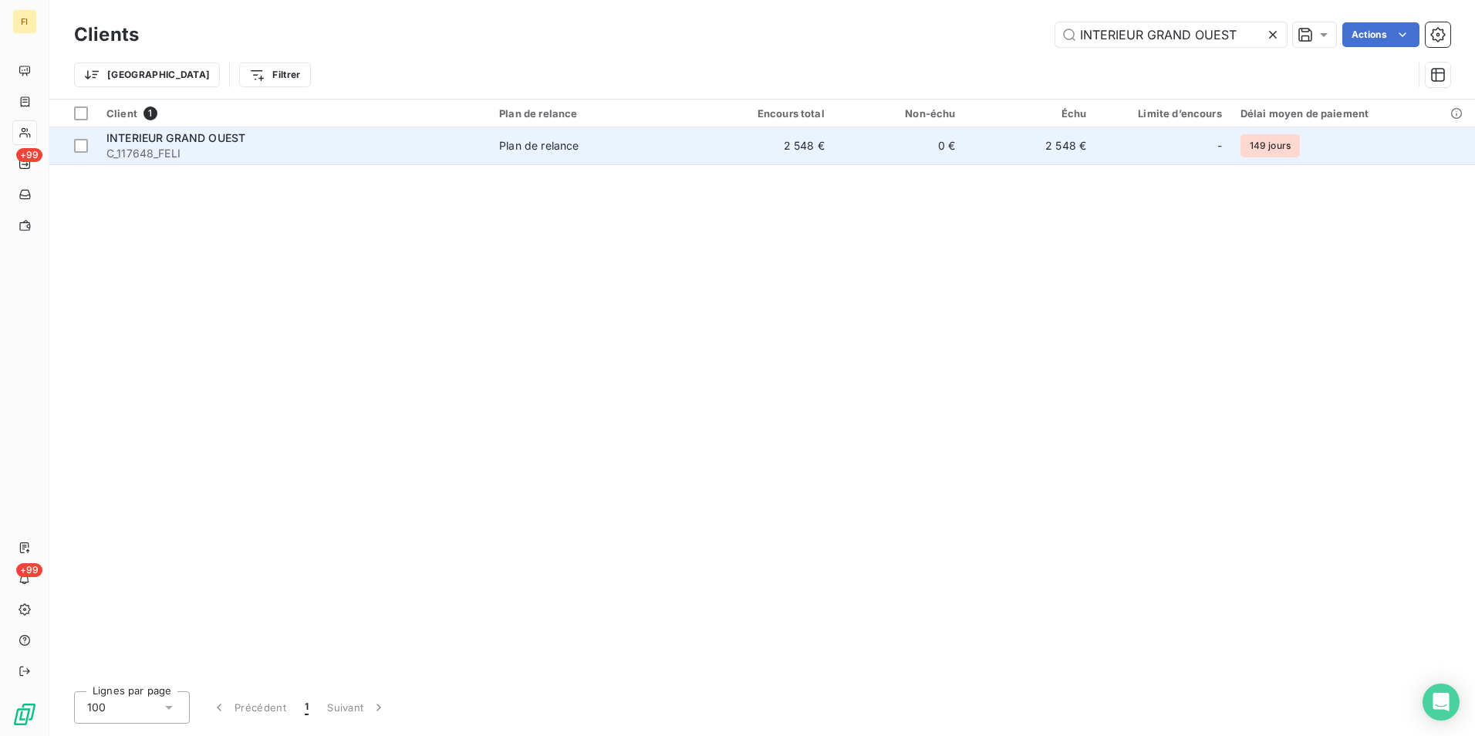
type input "INTERIEUR GRAND OUEST"
click at [886, 154] on td "0 €" at bounding box center [899, 145] width 131 height 37
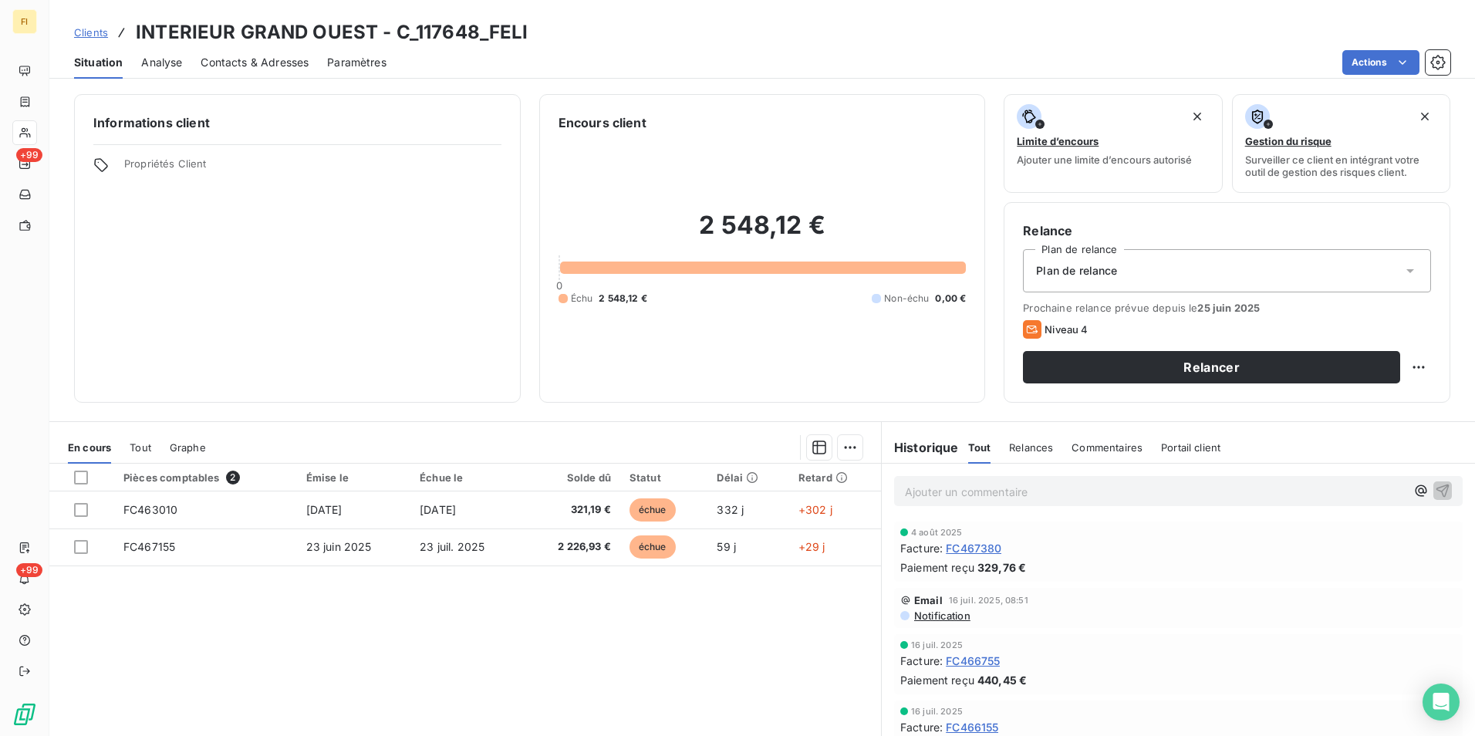
click at [99, 33] on span "Clients" at bounding box center [91, 32] width 34 height 12
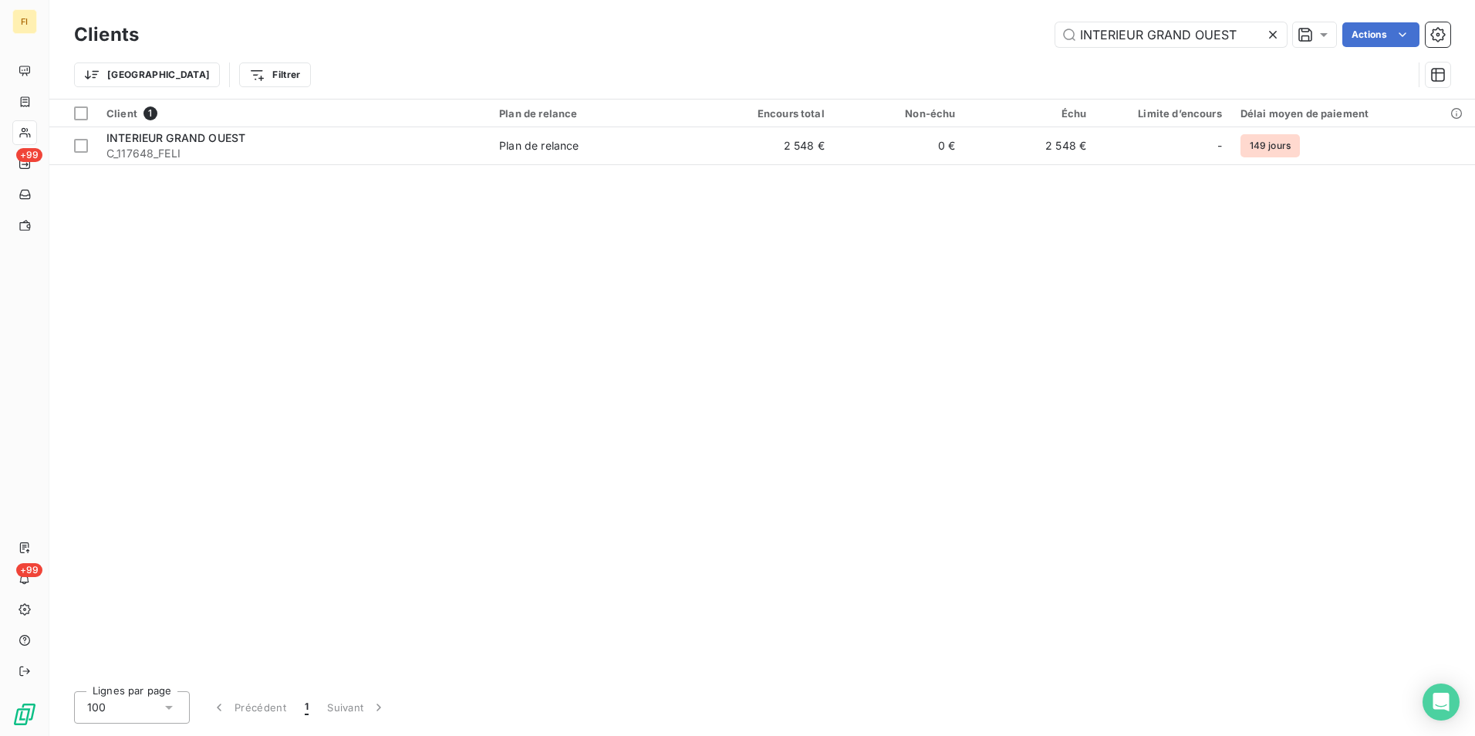
drag, startPoint x: 1250, startPoint y: 29, endPoint x: 869, endPoint y: 22, distance: 381.1
click at [869, 22] on div "Clients INTERIEUR GRAND OUEST Actions" at bounding box center [762, 35] width 1376 height 32
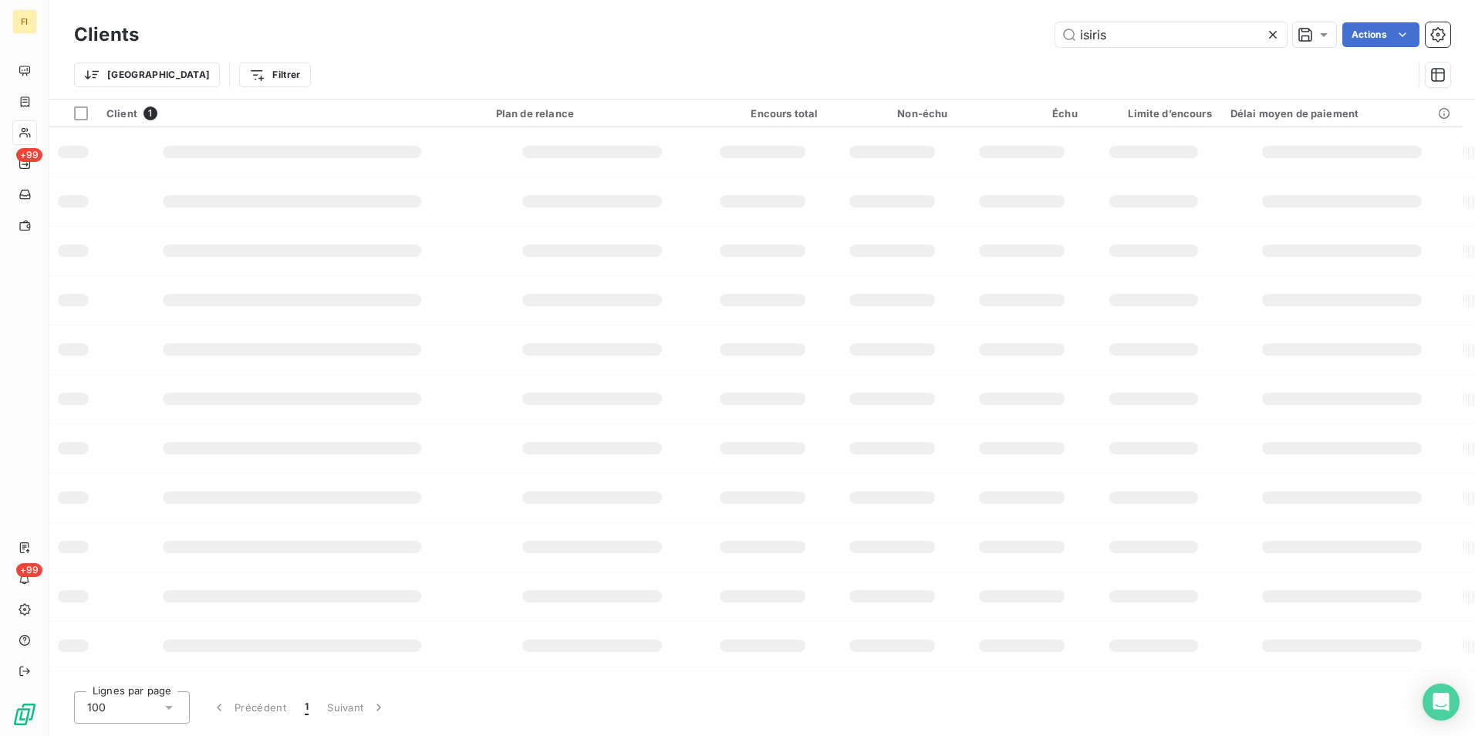
type input "isiris"
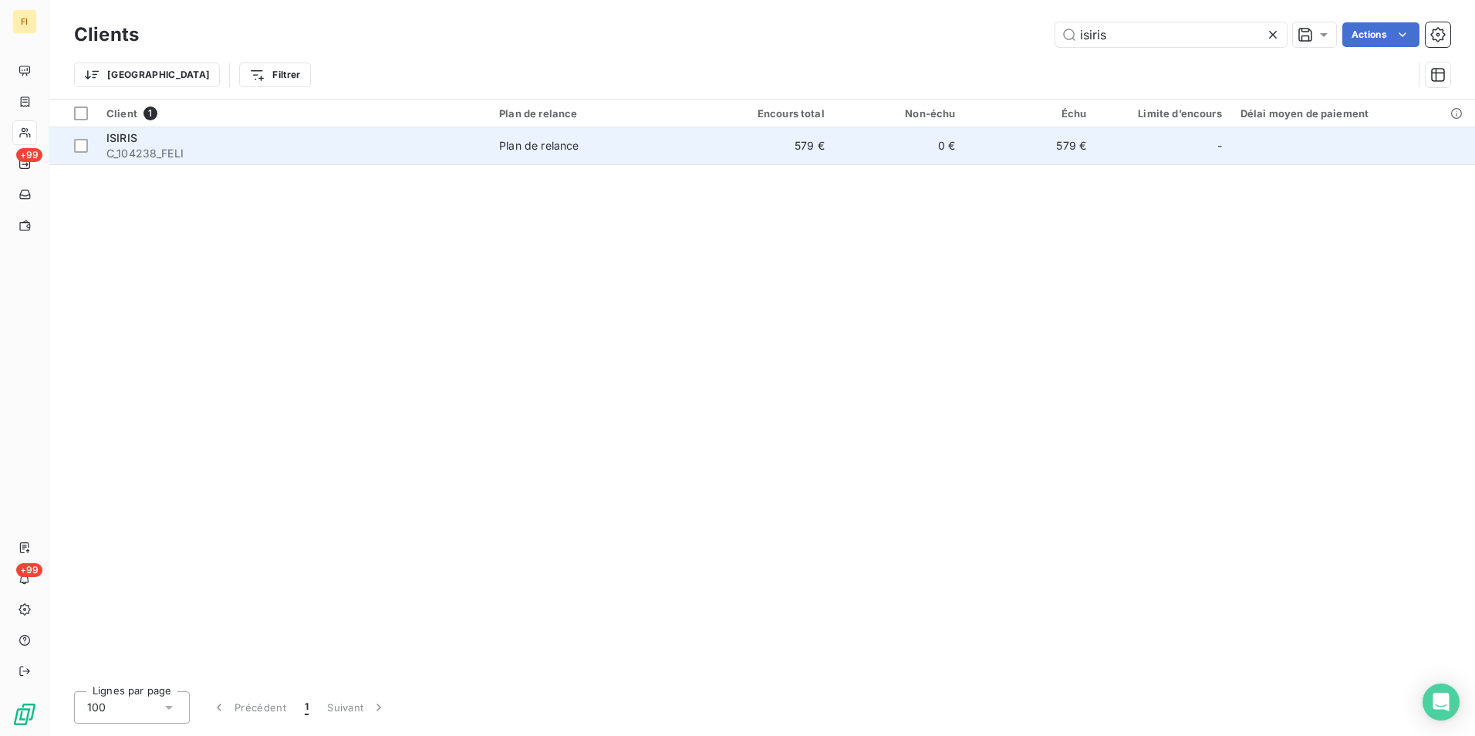
click at [806, 143] on td "579 €" at bounding box center [768, 145] width 131 height 37
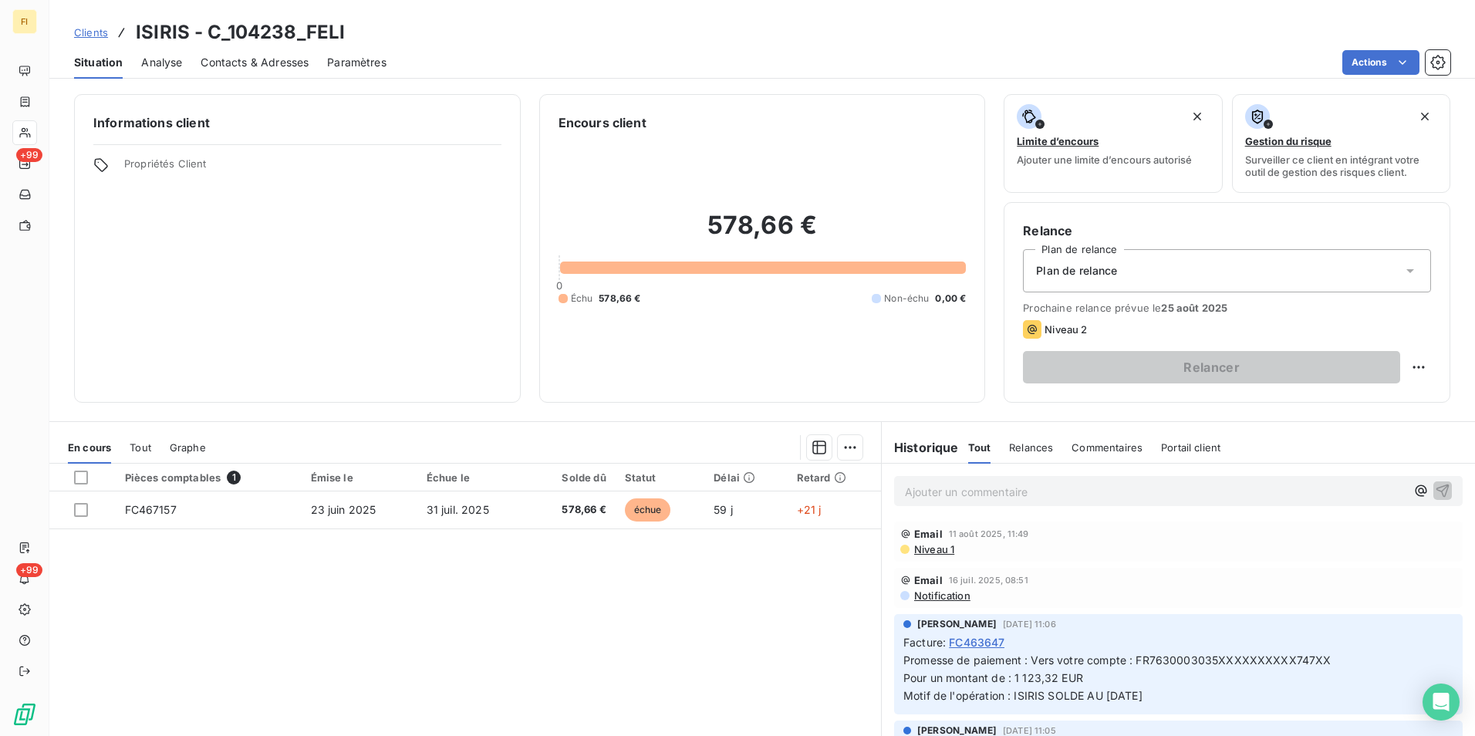
click at [96, 26] on span "Clients" at bounding box center [91, 32] width 34 height 12
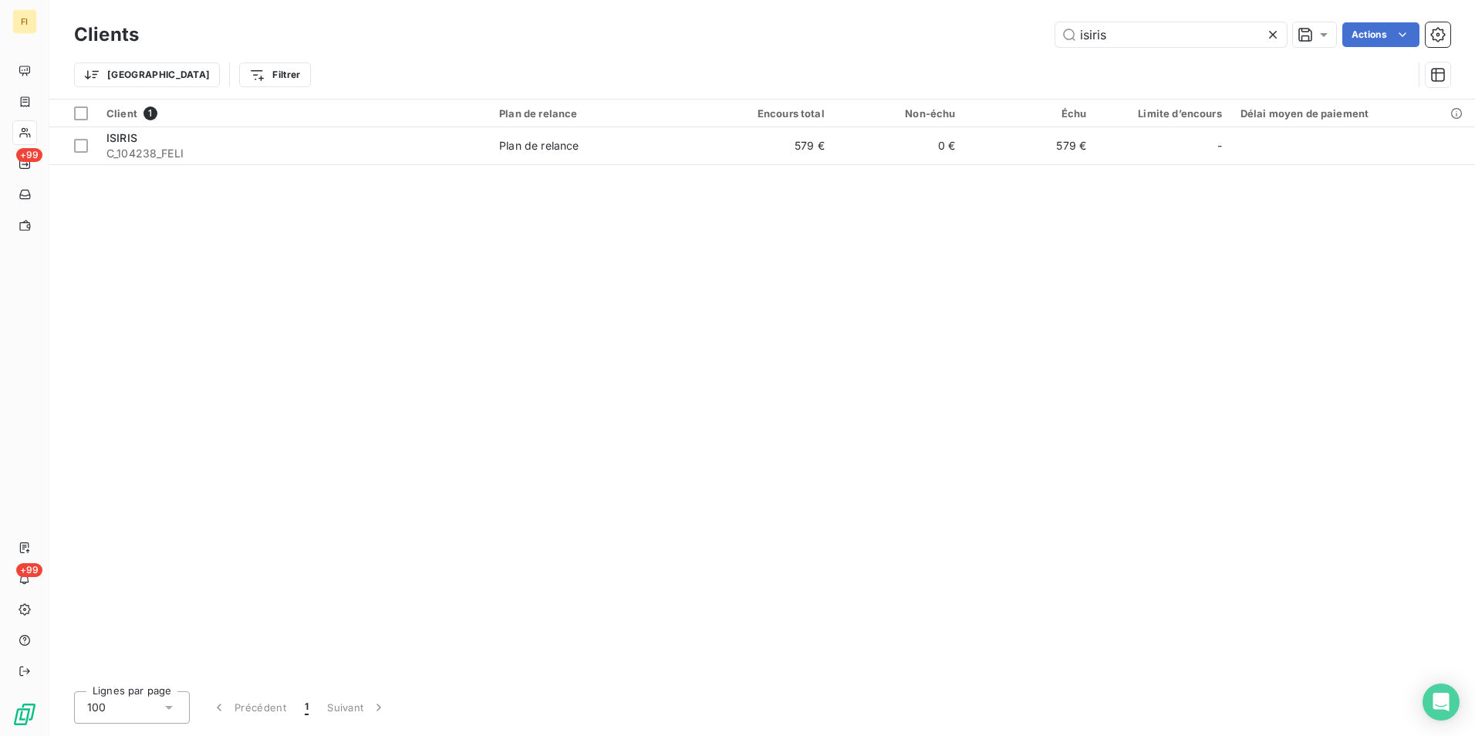
drag, startPoint x: 1110, startPoint y: 44, endPoint x: 815, endPoint y: 46, distance: 294.7
click at [888, 44] on div "isiris Actions" at bounding box center [803, 34] width 1293 height 25
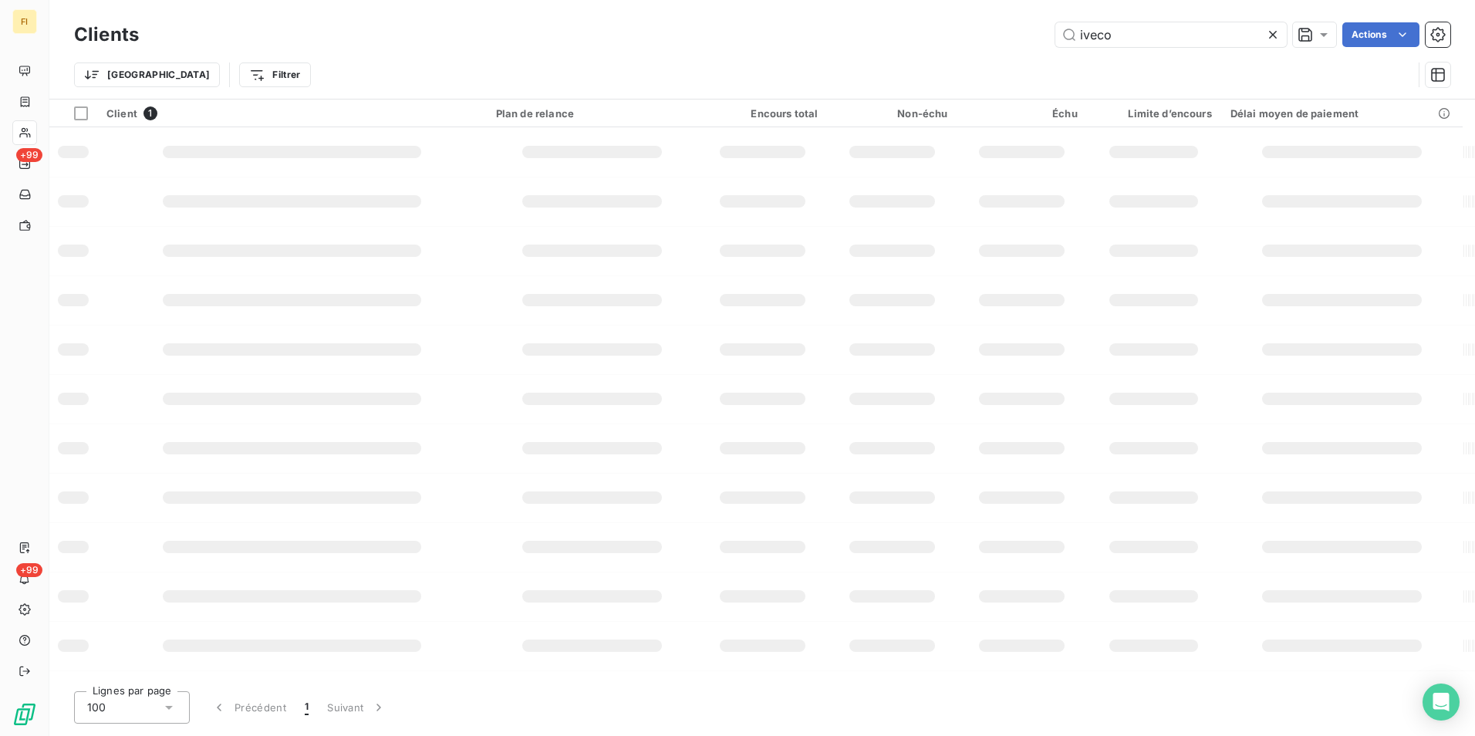
type input "iveco"
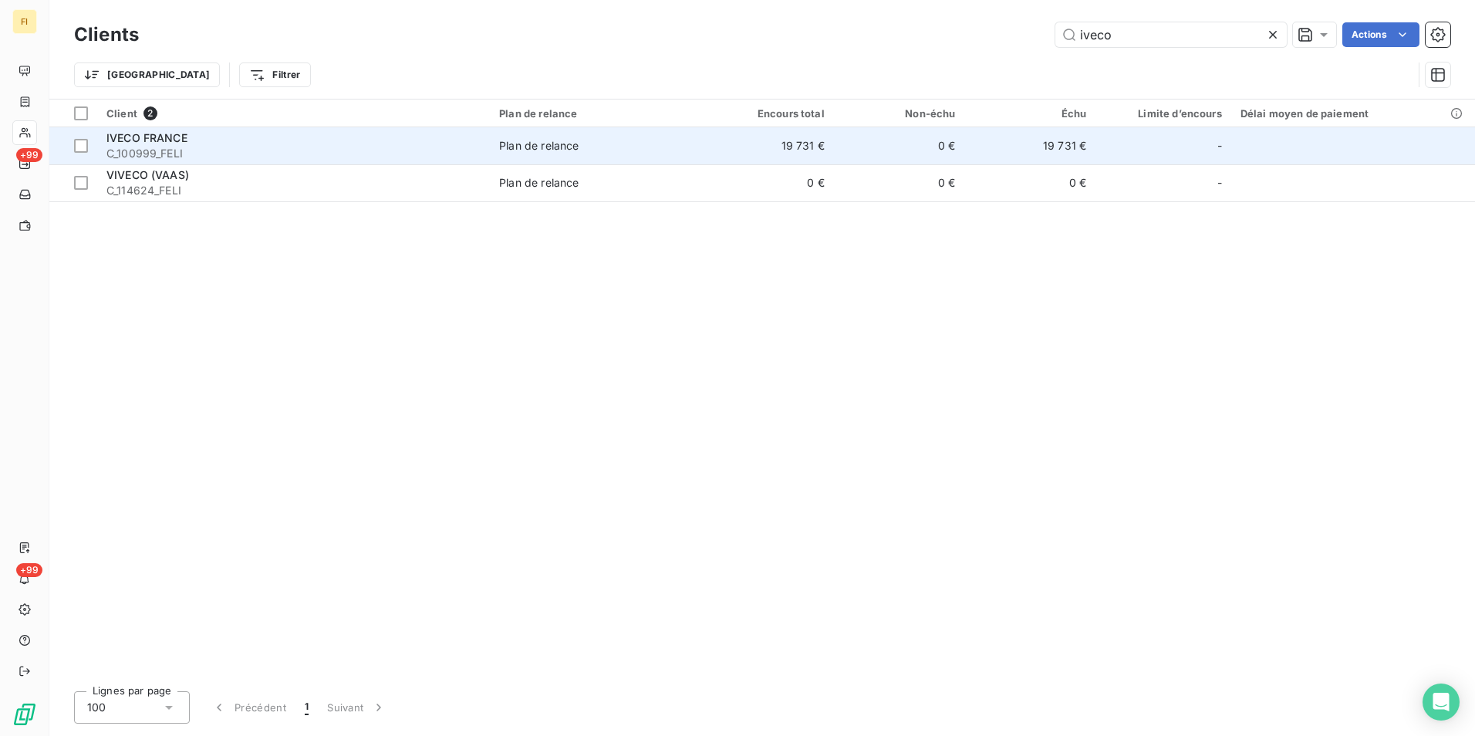
click at [802, 144] on td "19 731 €" at bounding box center [768, 145] width 131 height 37
